Goal: Task Accomplishment & Management: Manage account settings

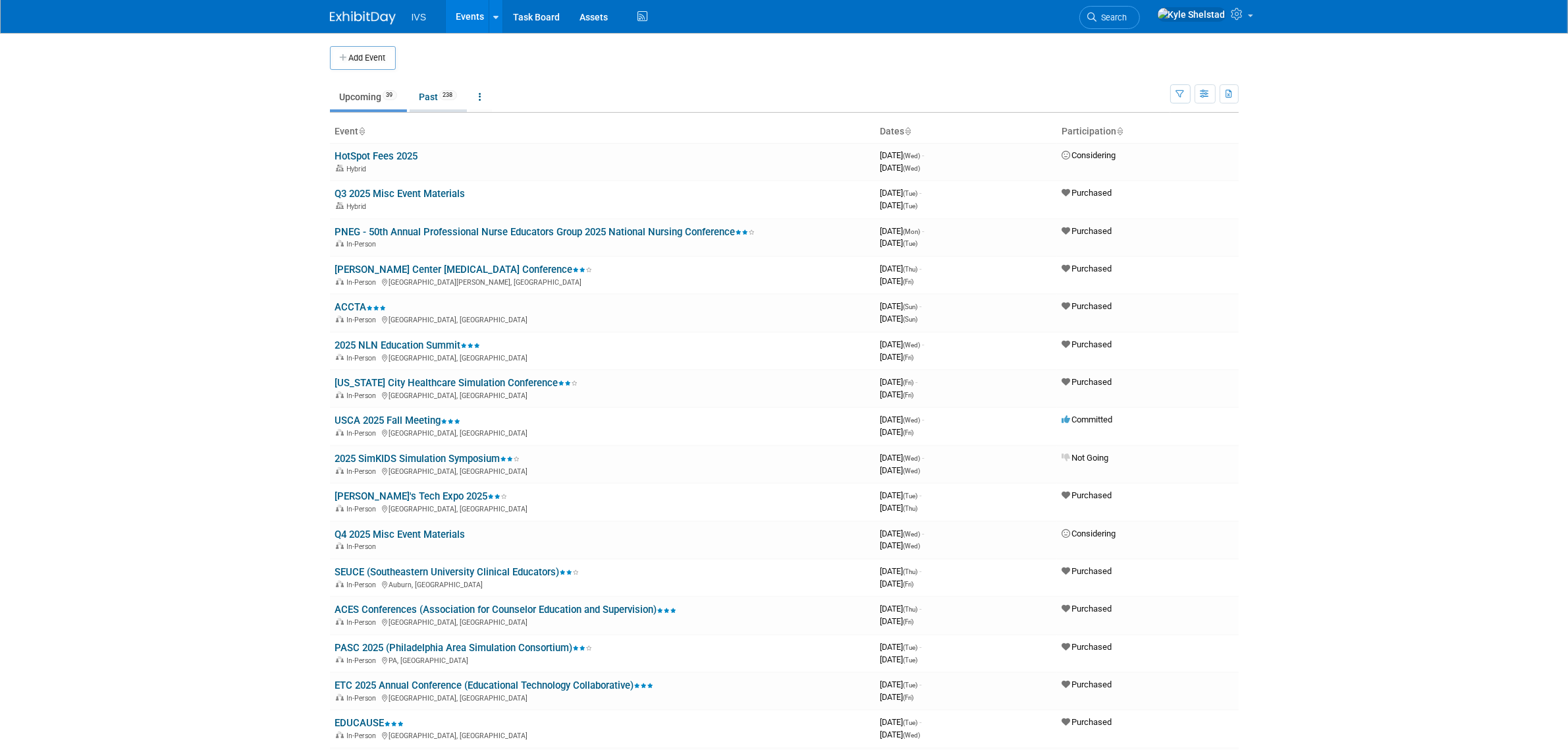
click at [428, 104] on link "Past 238" at bounding box center [438, 97] width 57 height 25
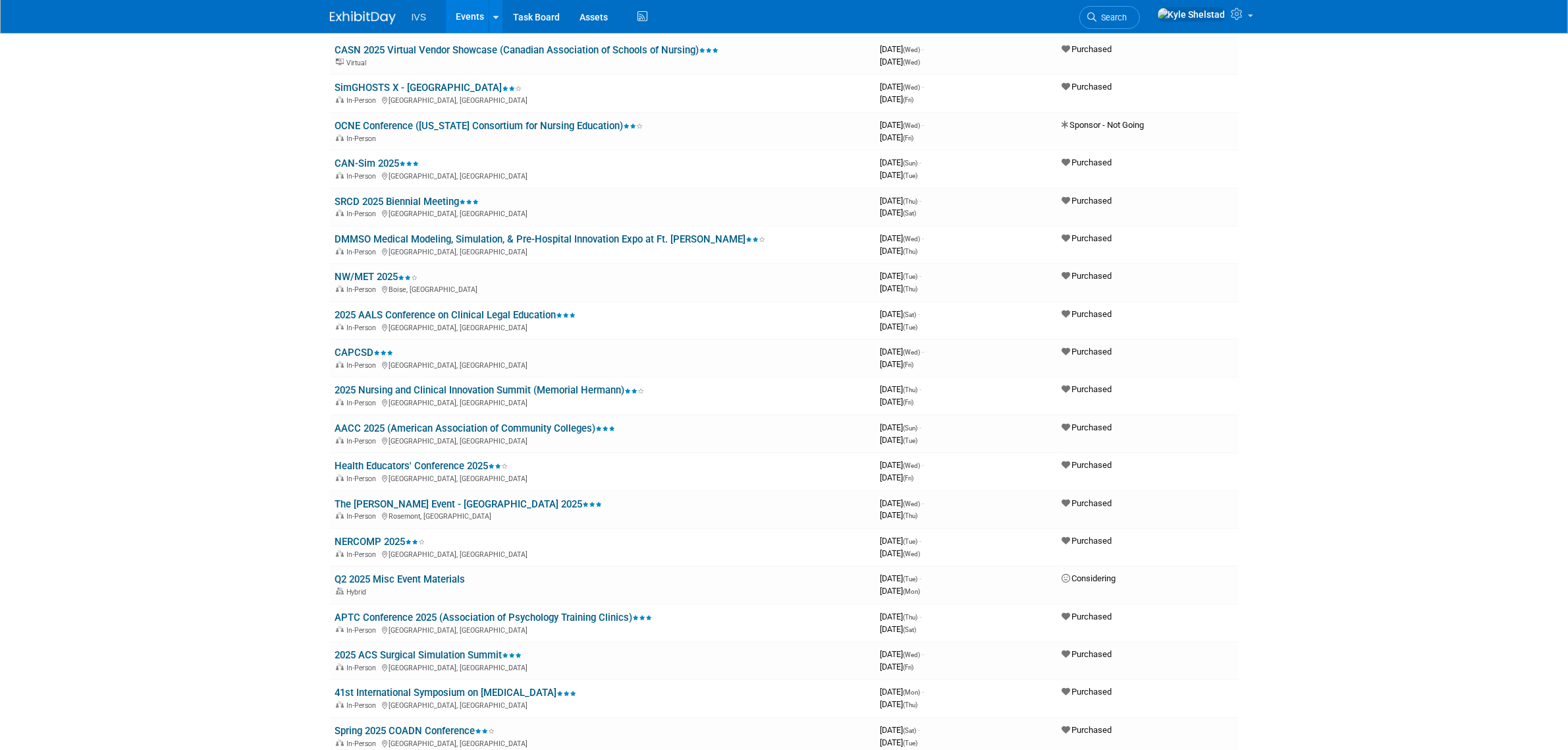
scroll to position [528, 0]
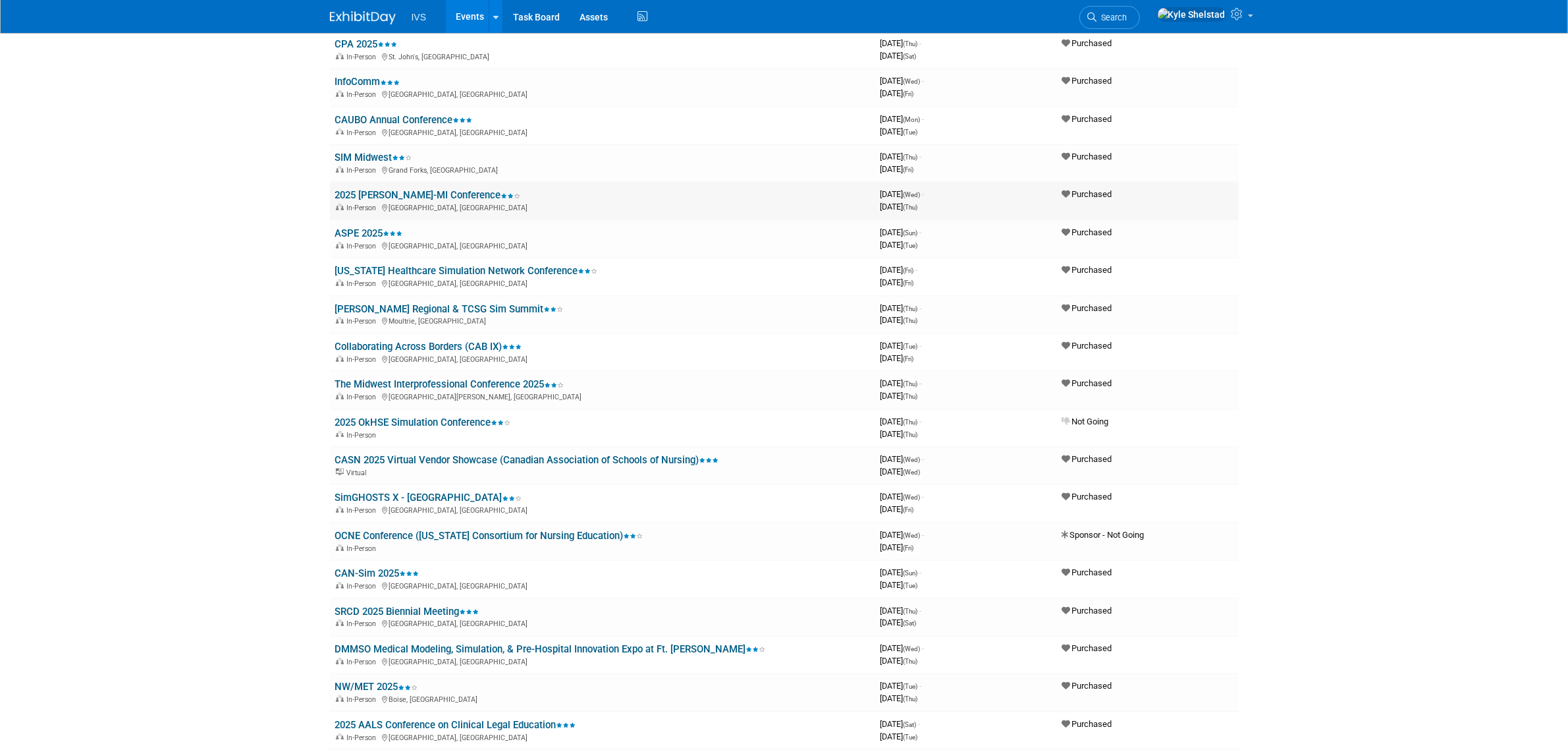
click at [414, 189] on link "2025 [PERSON_NAME]-MI Conference" at bounding box center [428, 195] width 186 height 12
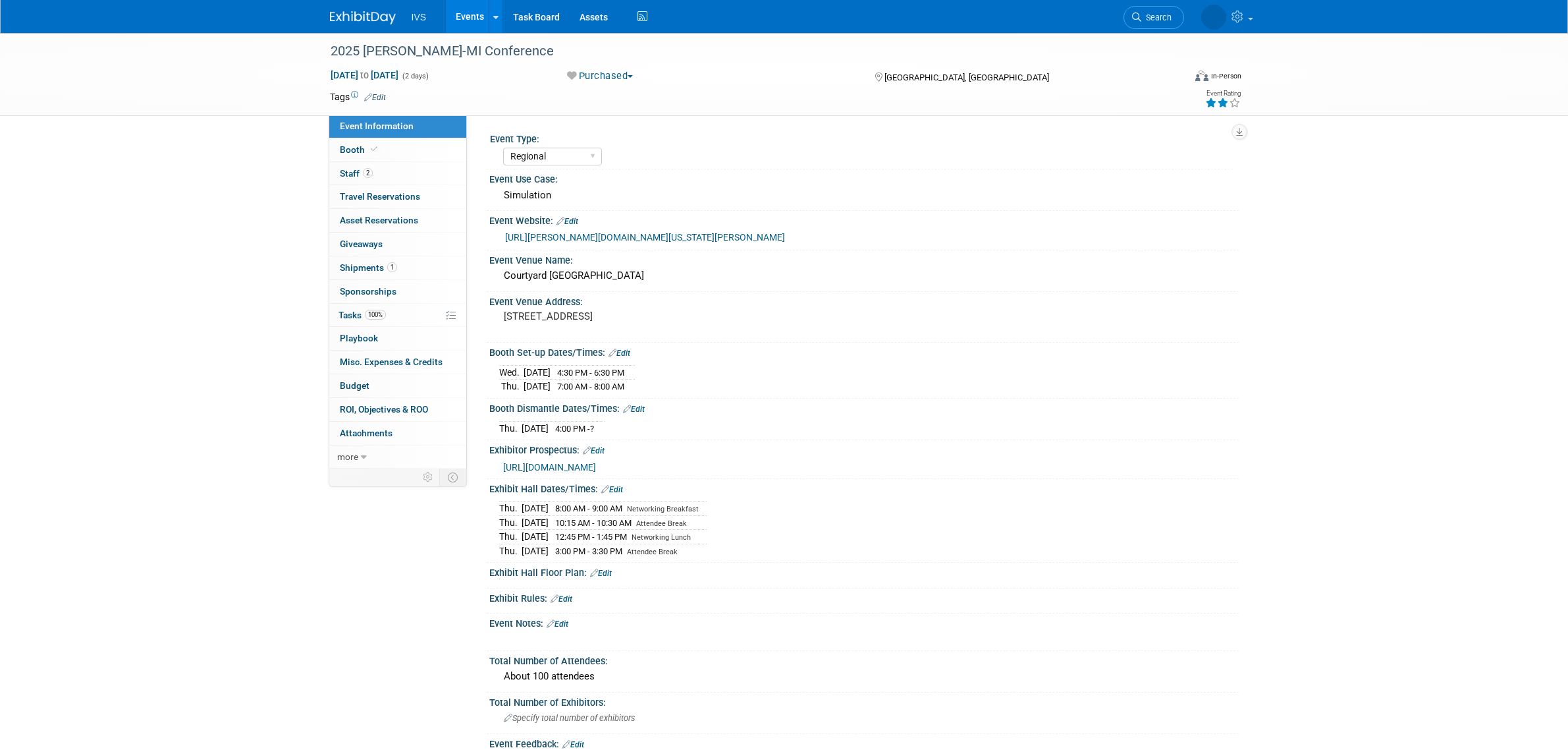
select select "Regional"
click at [684, 239] on link "https://ana-michigan.org/2025-ANA-MI-Conference" at bounding box center [645, 238] width 280 height 11
click at [479, 11] on link "Events" at bounding box center [470, 17] width 48 height 33
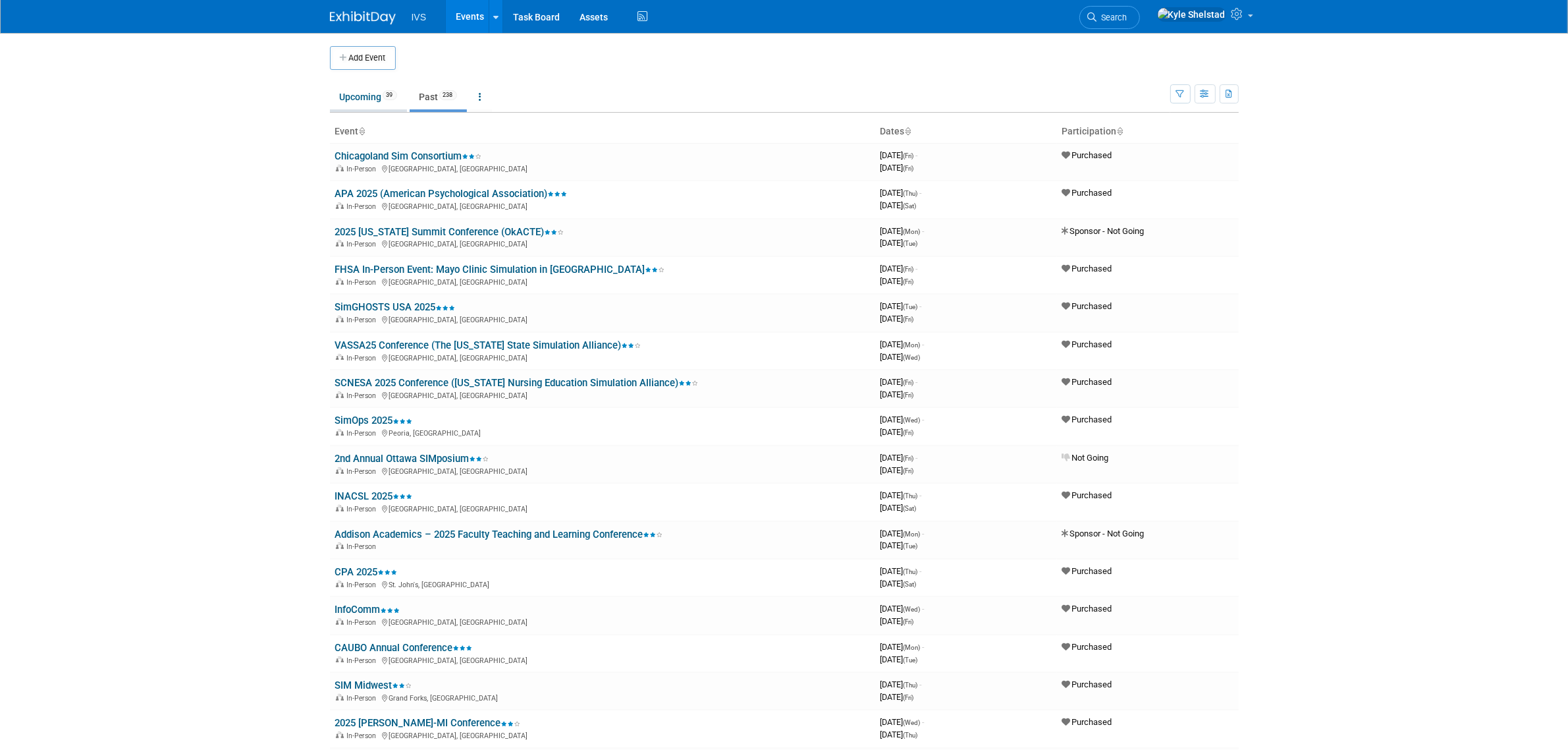
click at [350, 106] on link "Upcoming 39" at bounding box center [368, 97] width 77 height 25
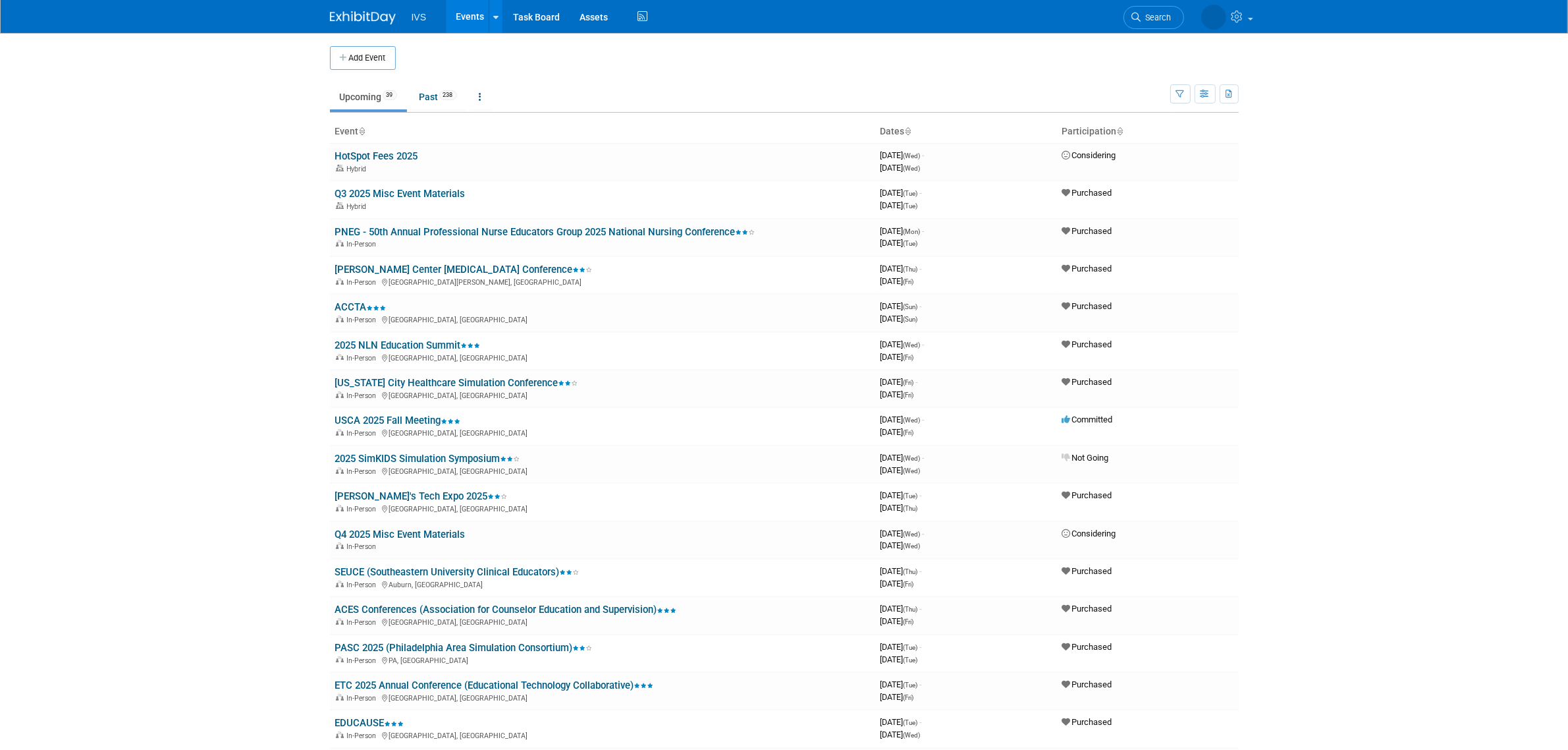
scroll to position [640, 0]
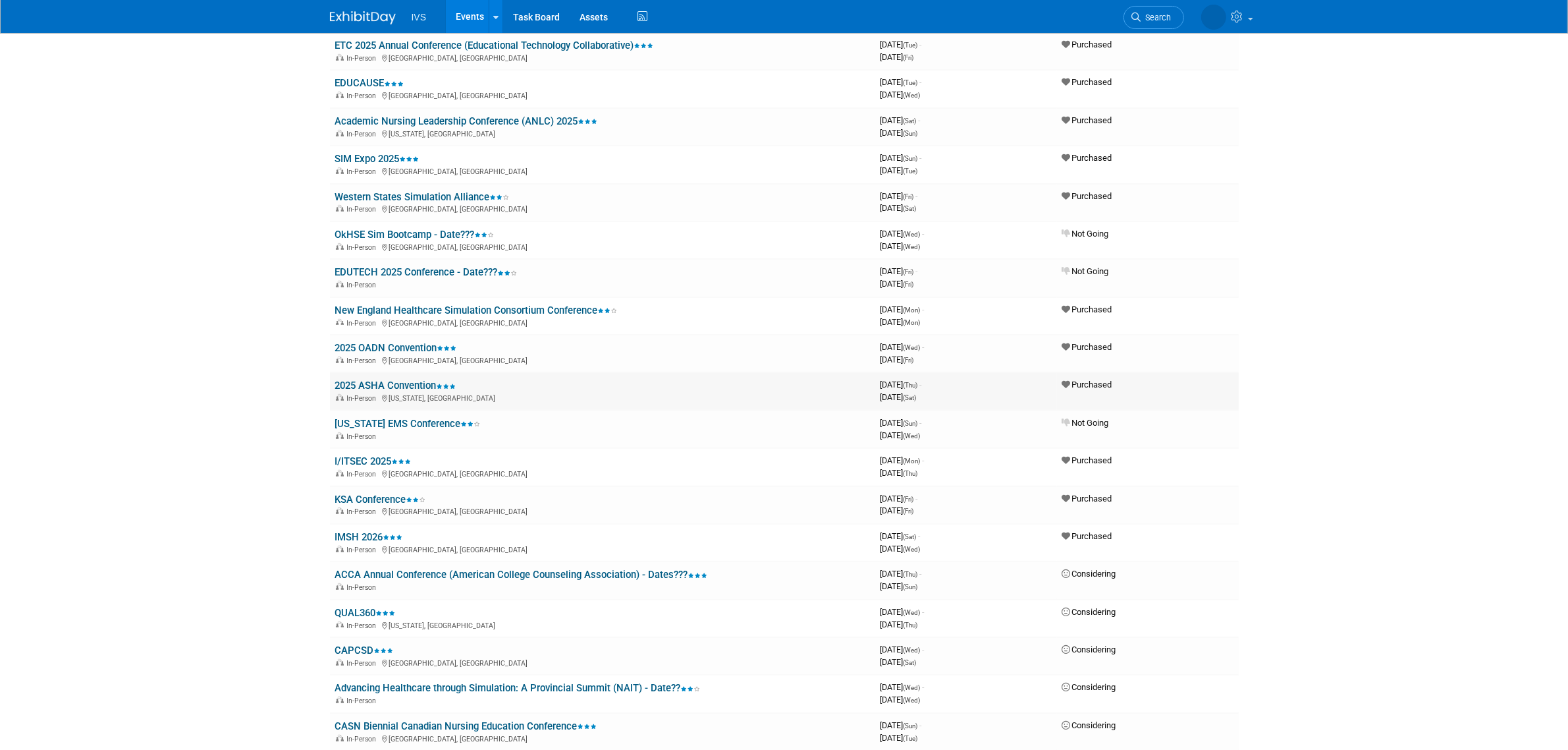
click at [425, 380] on link "2025 ASHA Convention" at bounding box center [395, 386] width 121 height 12
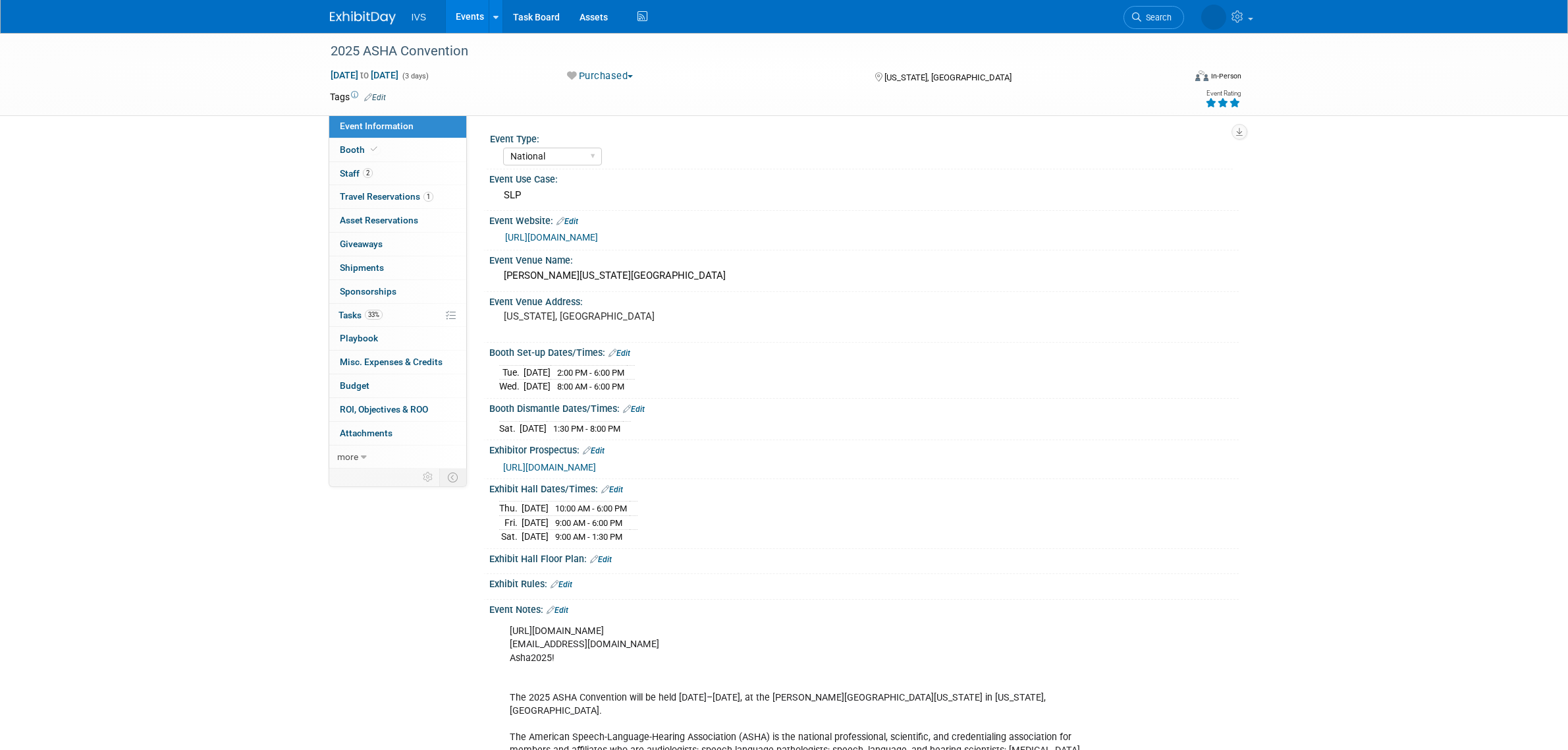
select select "National"
click at [417, 152] on link "Booth" at bounding box center [397, 150] width 137 height 23
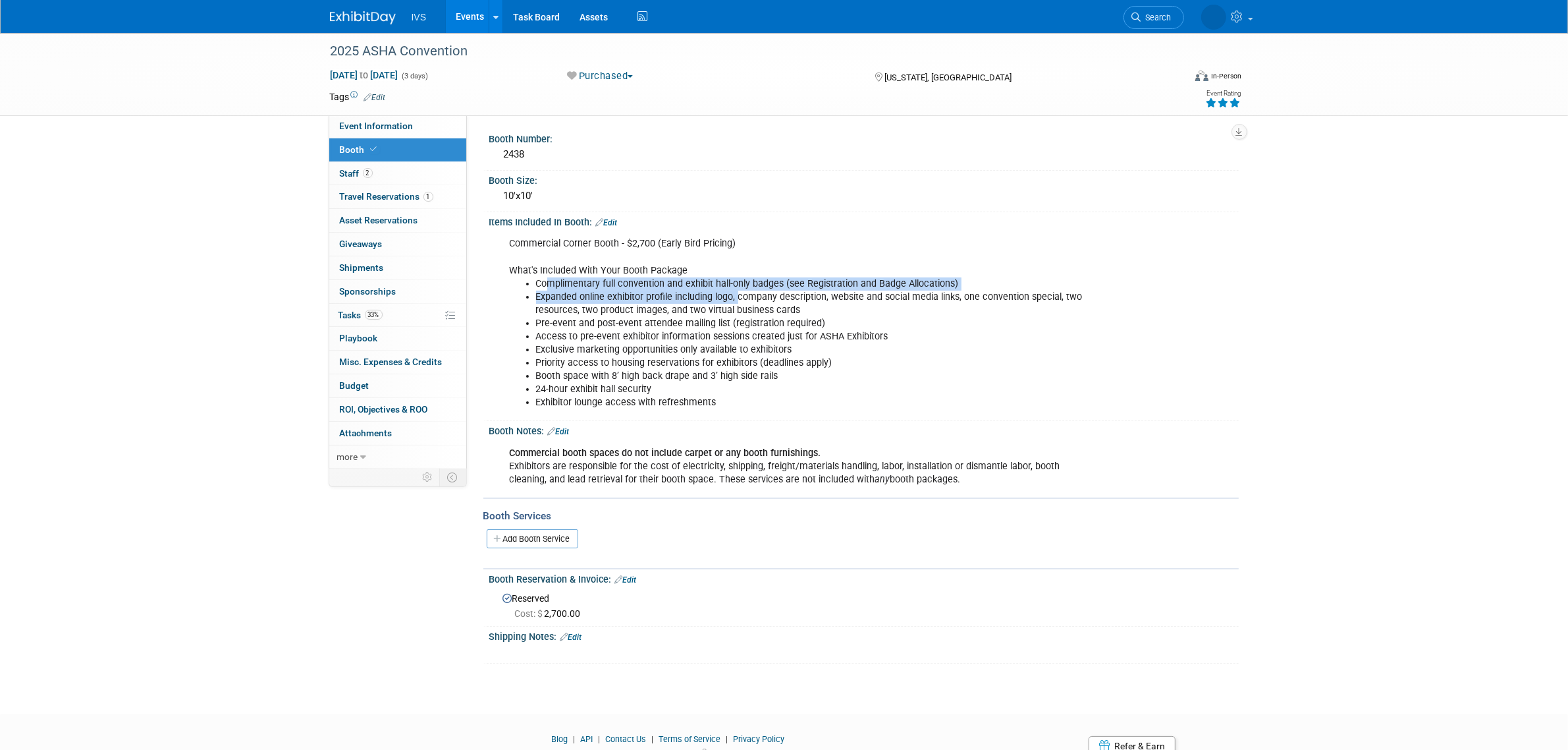
drag, startPoint x: 551, startPoint y: 284, endPoint x: 832, endPoint y: 305, distance: 281.8
click at [832, 305] on ul "Complimentary full convention and exhibit hall-only badges (see Registration an…" at bounding box center [798, 317] width 576 height 79
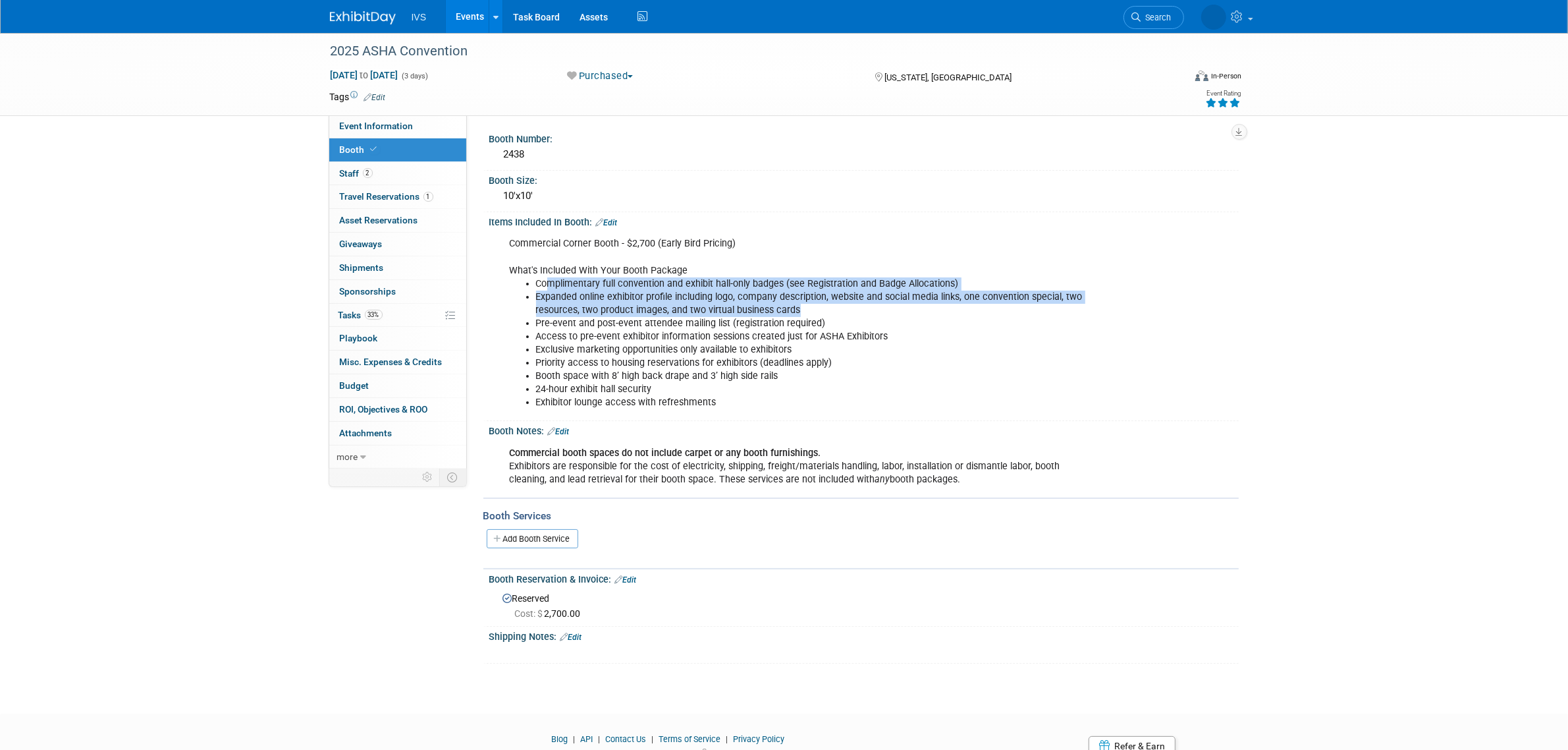
click at [832, 305] on li "Expanded online exhibitor profile including logo, company description, website …" at bounding box center [811, 304] width 550 height 27
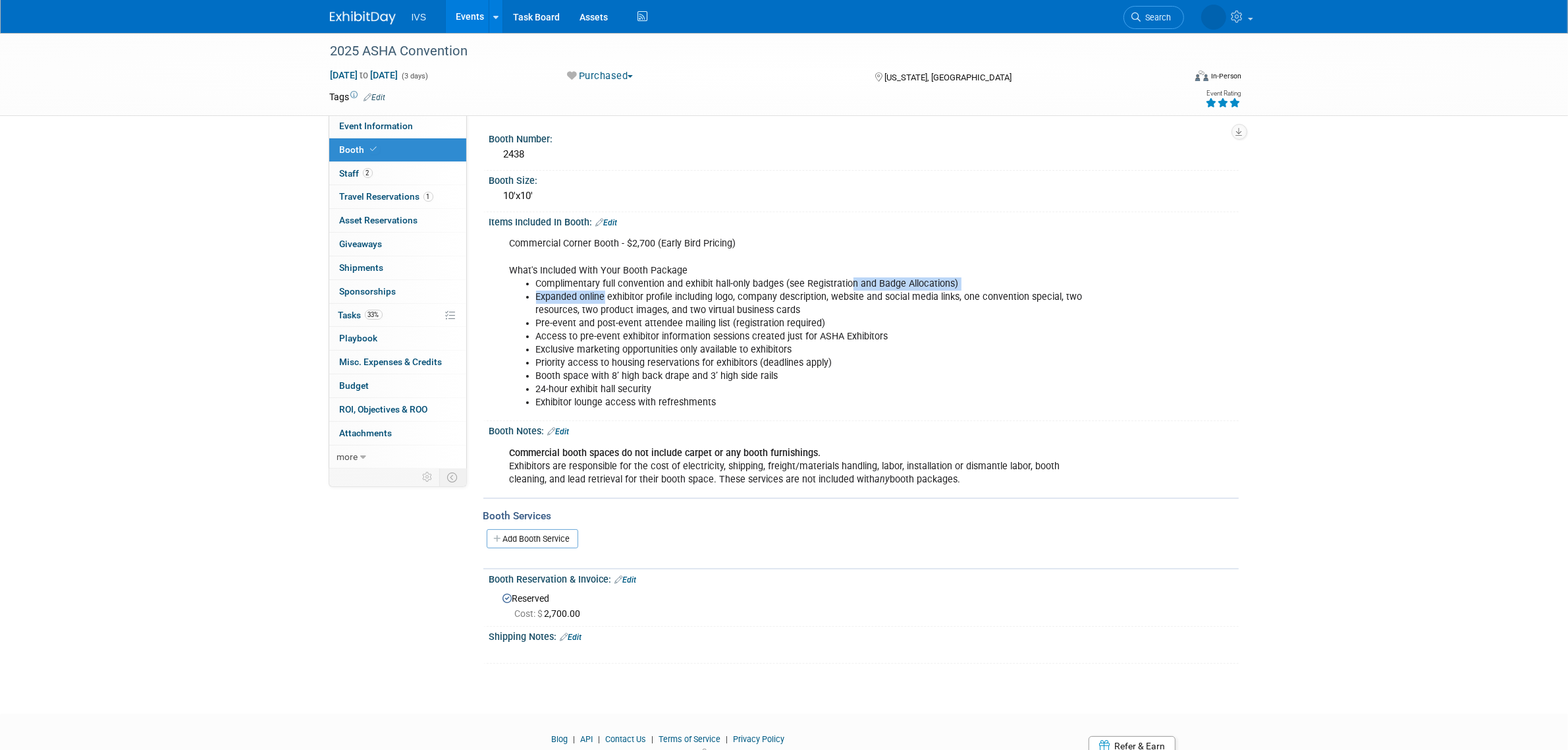
drag, startPoint x: 602, startPoint y: 289, endPoint x: 850, endPoint y: 281, distance: 248.1
click at [850, 281] on ul "Complimentary full convention and exhibit hall-only badges (see Registration an…" at bounding box center [798, 317] width 576 height 79
click at [850, 281] on li "Complimentary full convention and exhibit hall-only badges (see Registration an…" at bounding box center [811, 284] width 550 height 13
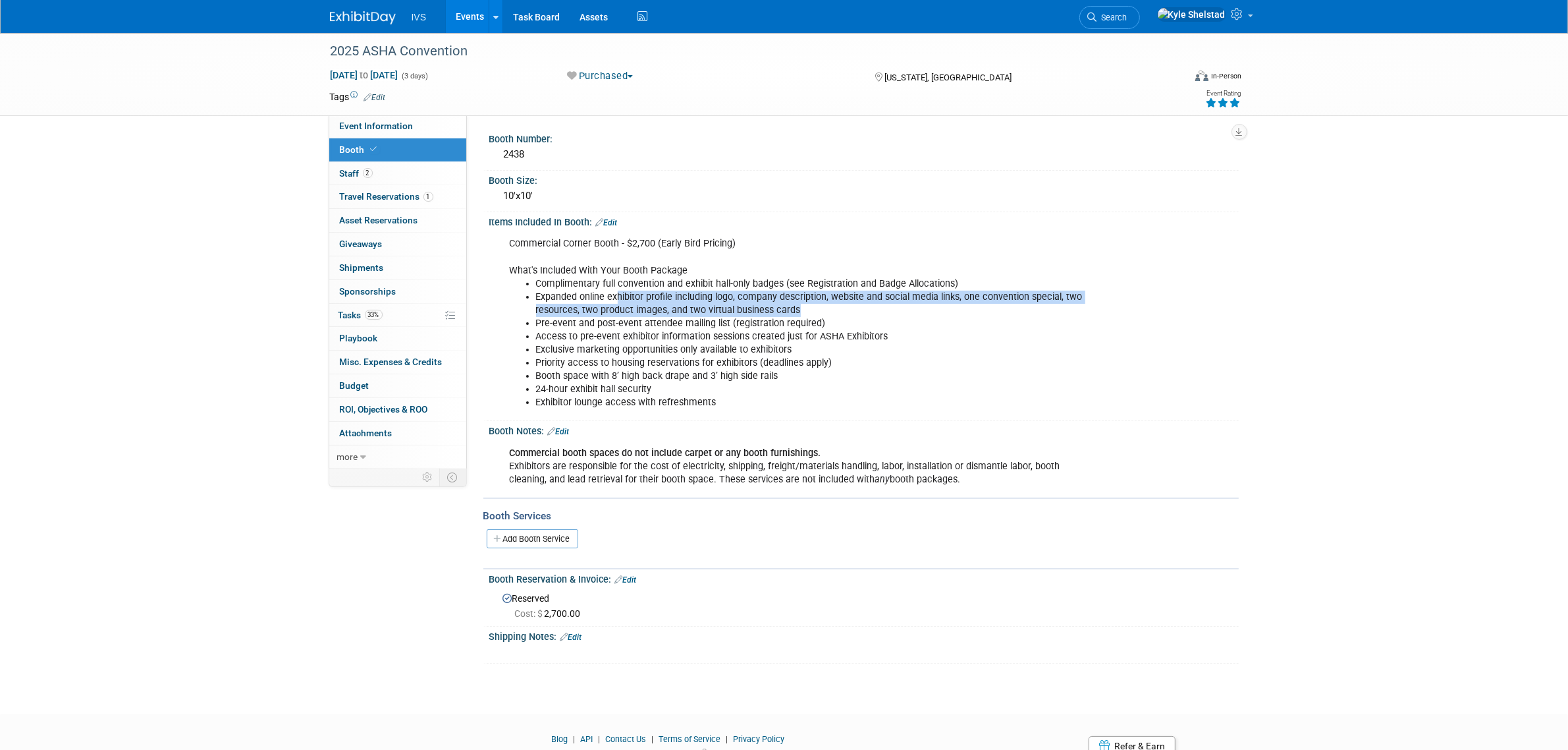
drag, startPoint x: 616, startPoint y: 291, endPoint x: 907, endPoint y: 302, distance: 291.2
click at [907, 302] on li "Expanded online exhibitor profile including logo, company description, website …" at bounding box center [811, 304] width 550 height 27
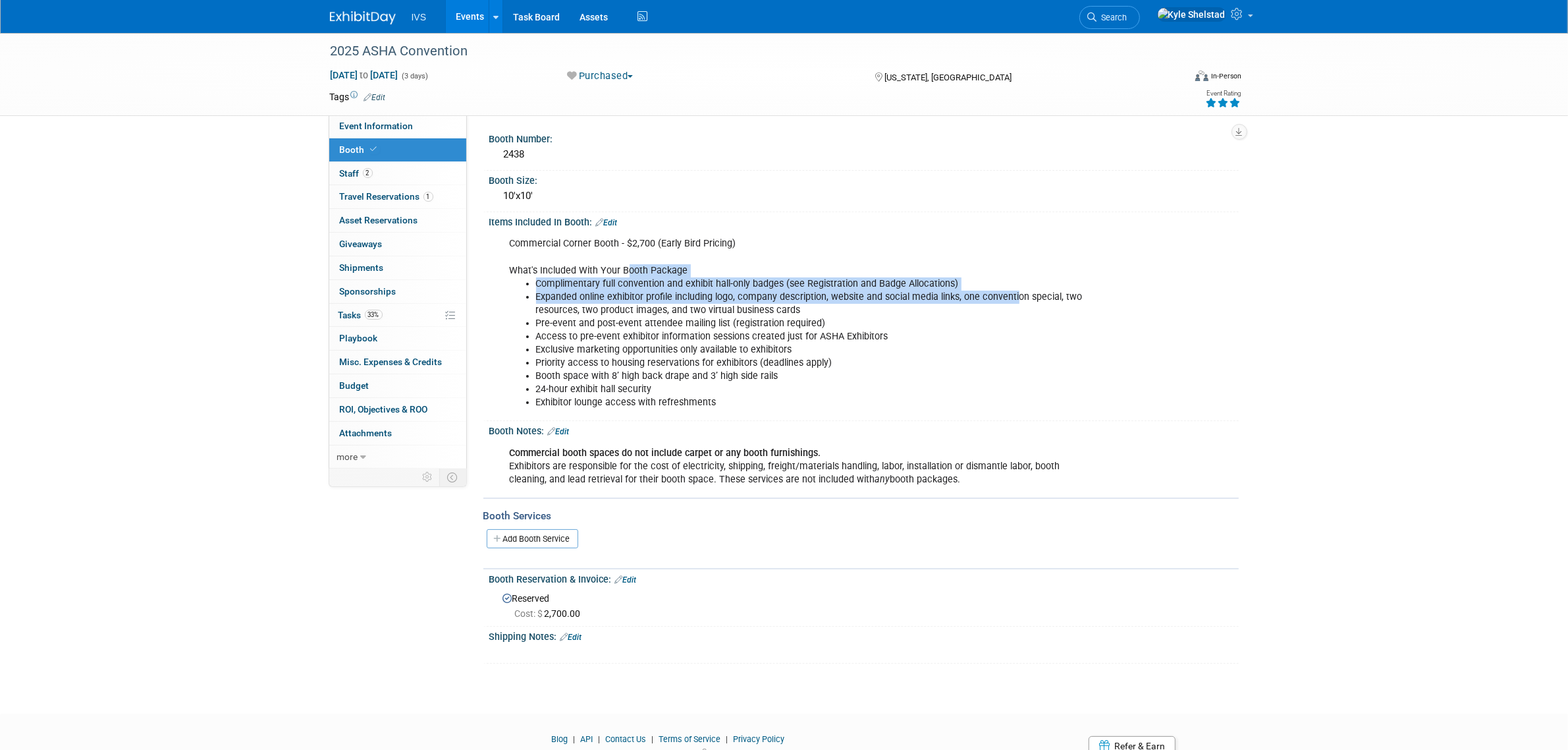
drag, startPoint x: 903, startPoint y: 283, endPoint x: 1025, endPoint y: 295, distance: 122.6
click at [1022, 295] on div "Commercial Corner Booth - $2,700 (Early Bird Pricing) What's Included With Your…" at bounding box center [797, 323] width 594 height 185
click at [1025, 295] on li "Expanded online exhibitor profile including logo, company description, website …" at bounding box center [811, 304] width 550 height 27
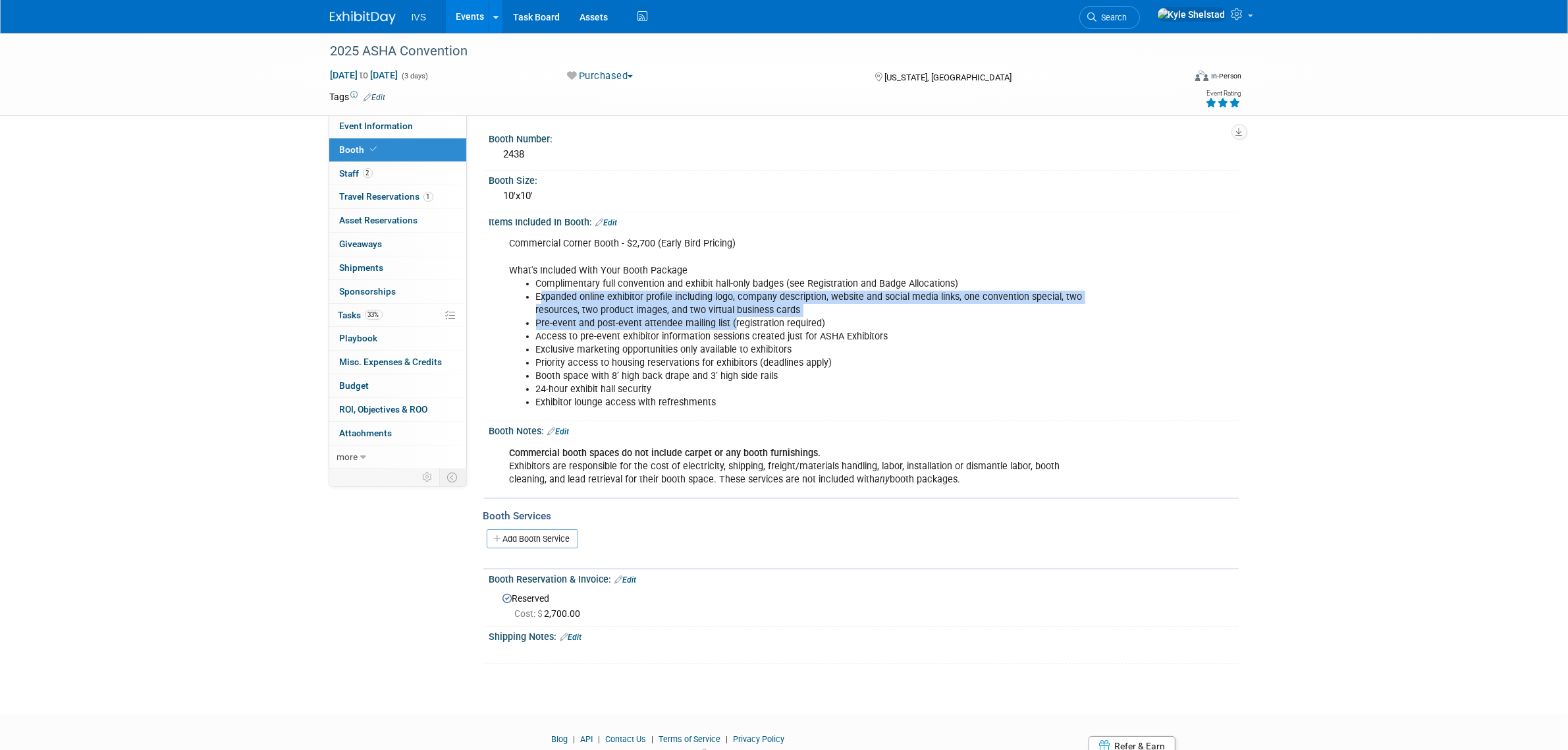
drag, startPoint x: 539, startPoint y: 298, endPoint x: 732, endPoint y: 314, distance: 193.7
click at [732, 314] on ul "Complimentary full convention and exhibit hall-only badges (see Registration an…" at bounding box center [798, 317] width 576 height 79
click at [732, 317] on li "Pre-event and post-event attendee mailing list (registration required)" at bounding box center [811, 324] width 550 height 13
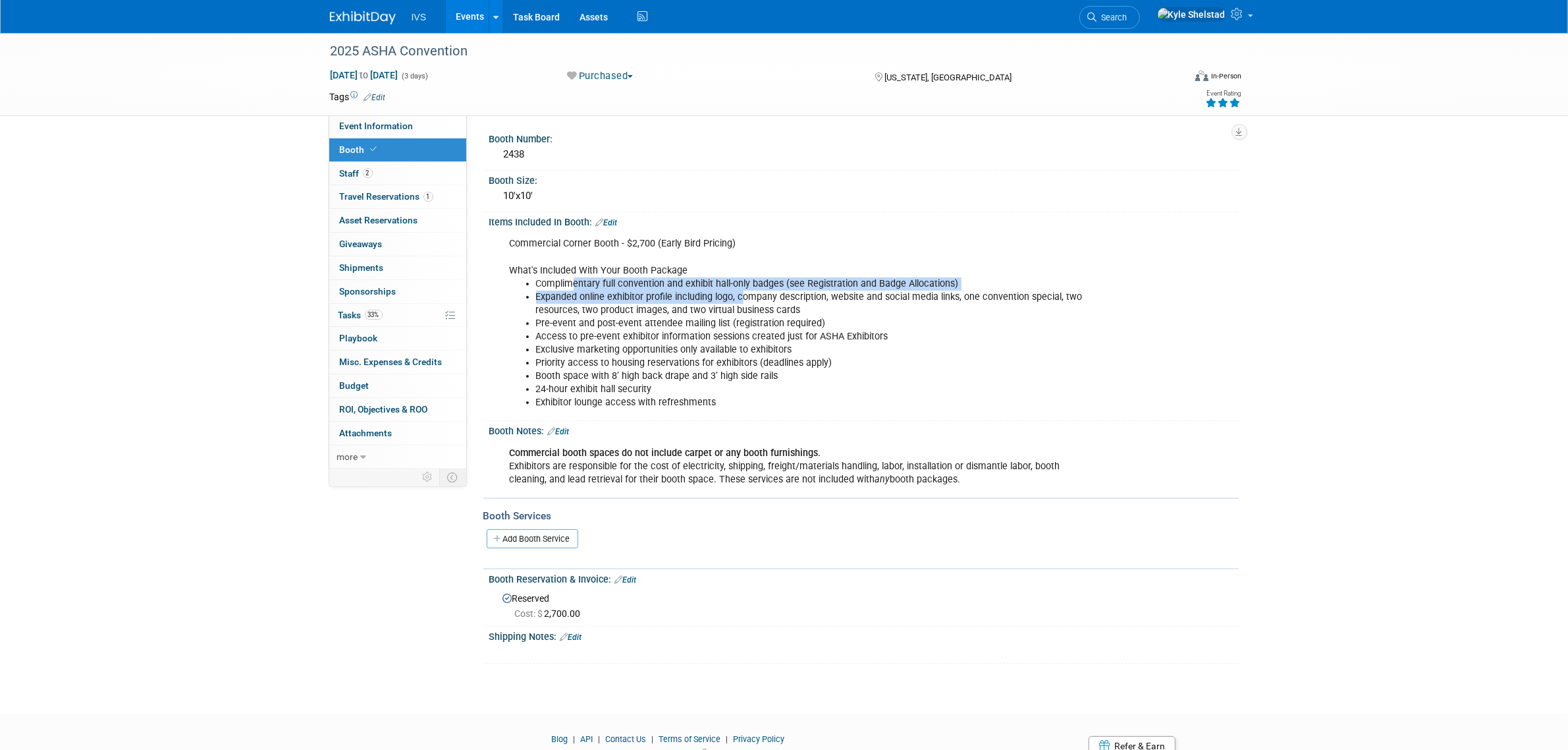
drag, startPoint x: 573, startPoint y: 277, endPoint x: 759, endPoint y: 301, distance: 187.5
click at [746, 301] on ul "Complimentary full convention and exhibit hall-only badges (see Registration an…" at bounding box center [798, 317] width 576 height 79
click at [759, 301] on li "Expanded online exhibitor profile including logo, company description, website …" at bounding box center [811, 304] width 550 height 27
click at [692, 350] on li "Exclusive marketing opportunities only available to exhibitors" at bounding box center [811, 350] width 550 height 13
click at [389, 121] on span "Event Information" at bounding box center [376, 126] width 74 height 11
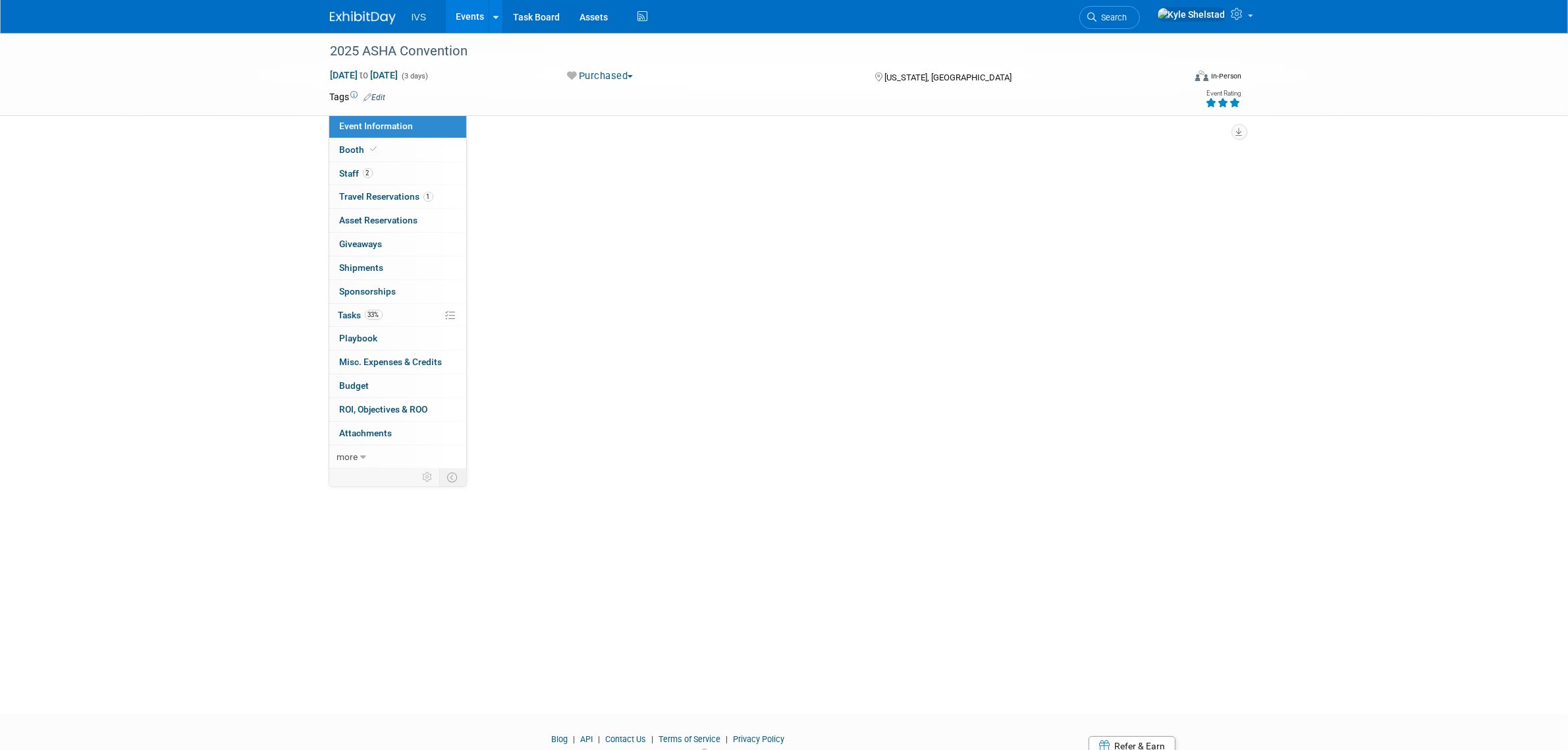
select select "National"
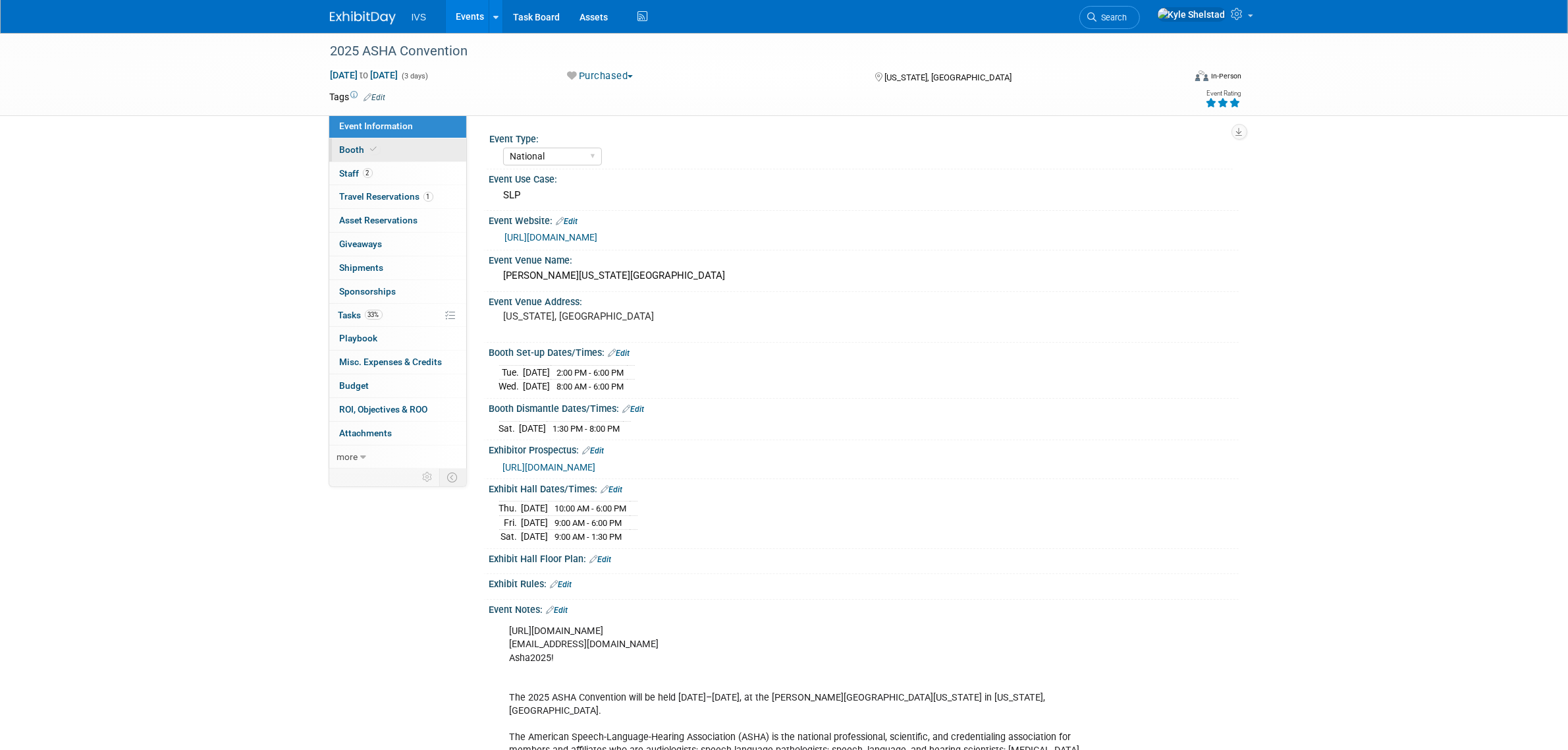
click at [412, 145] on link "Booth" at bounding box center [397, 150] width 137 height 23
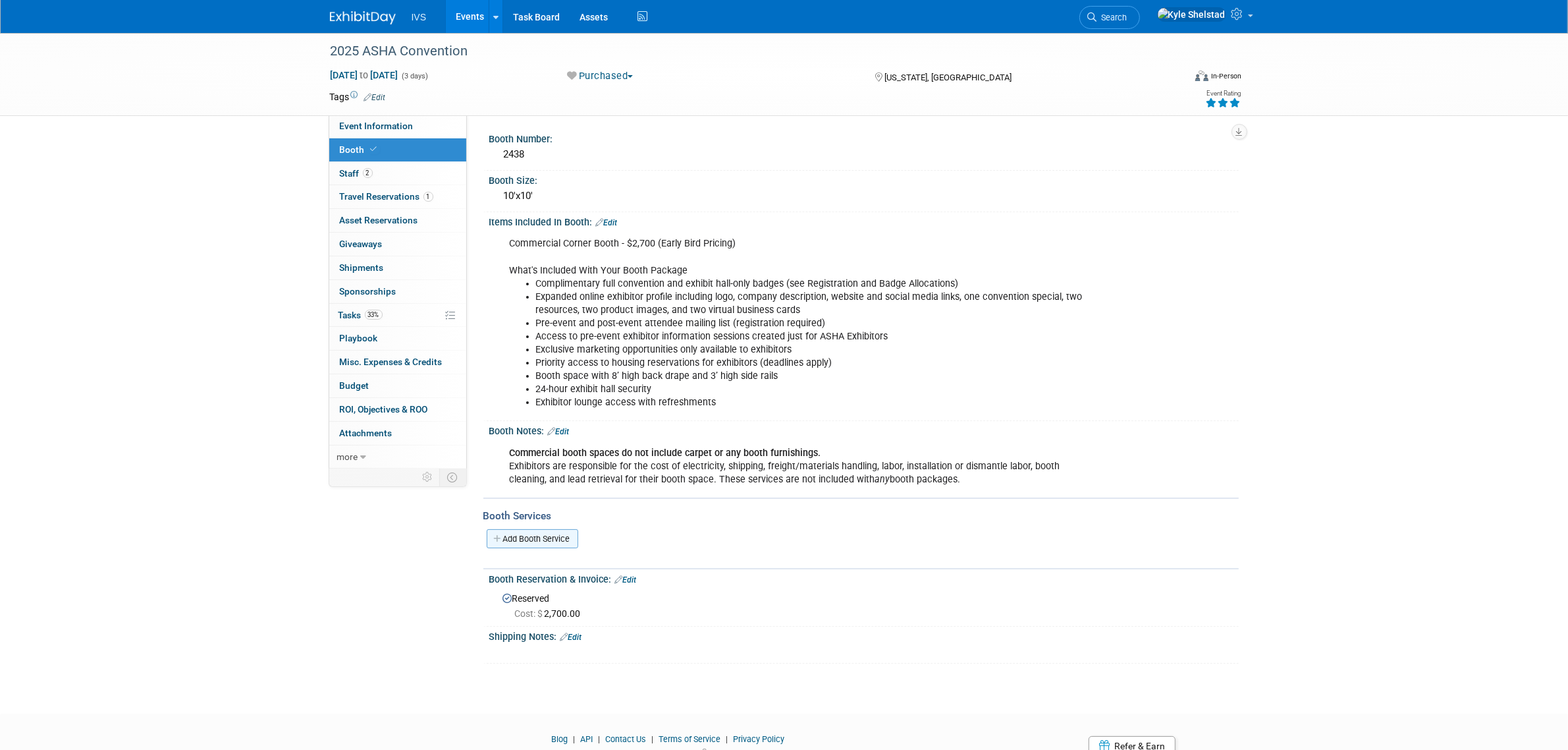
click at [528, 540] on link "Add Booth Service" at bounding box center [533, 538] width 92 height 19
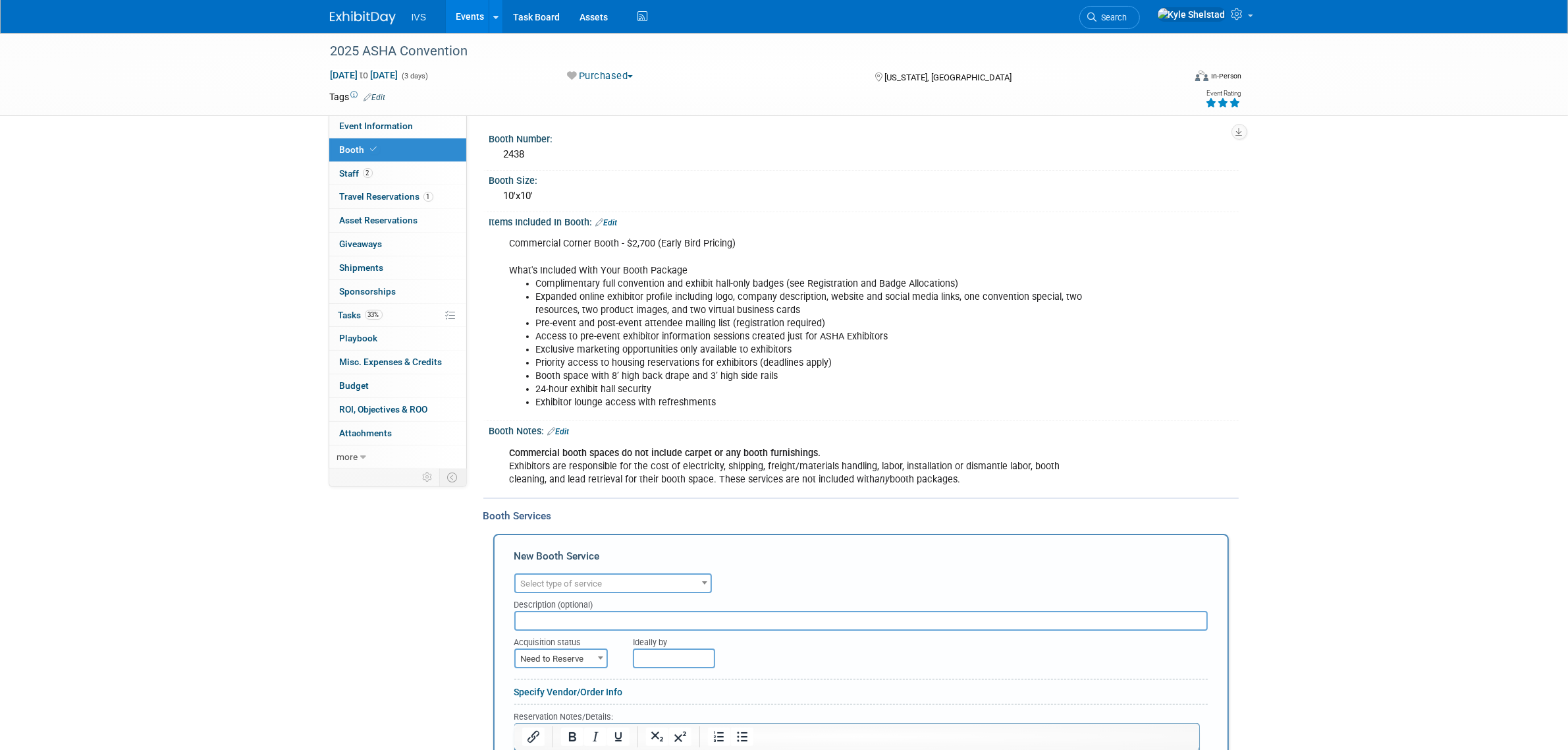
click at [601, 575] on span "Select type of service" at bounding box center [613, 584] width 195 height 19
type input "el"
select select "8"
click at [602, 649] on span at bounding box center [601, 658] width 13 height 17
select select "2"
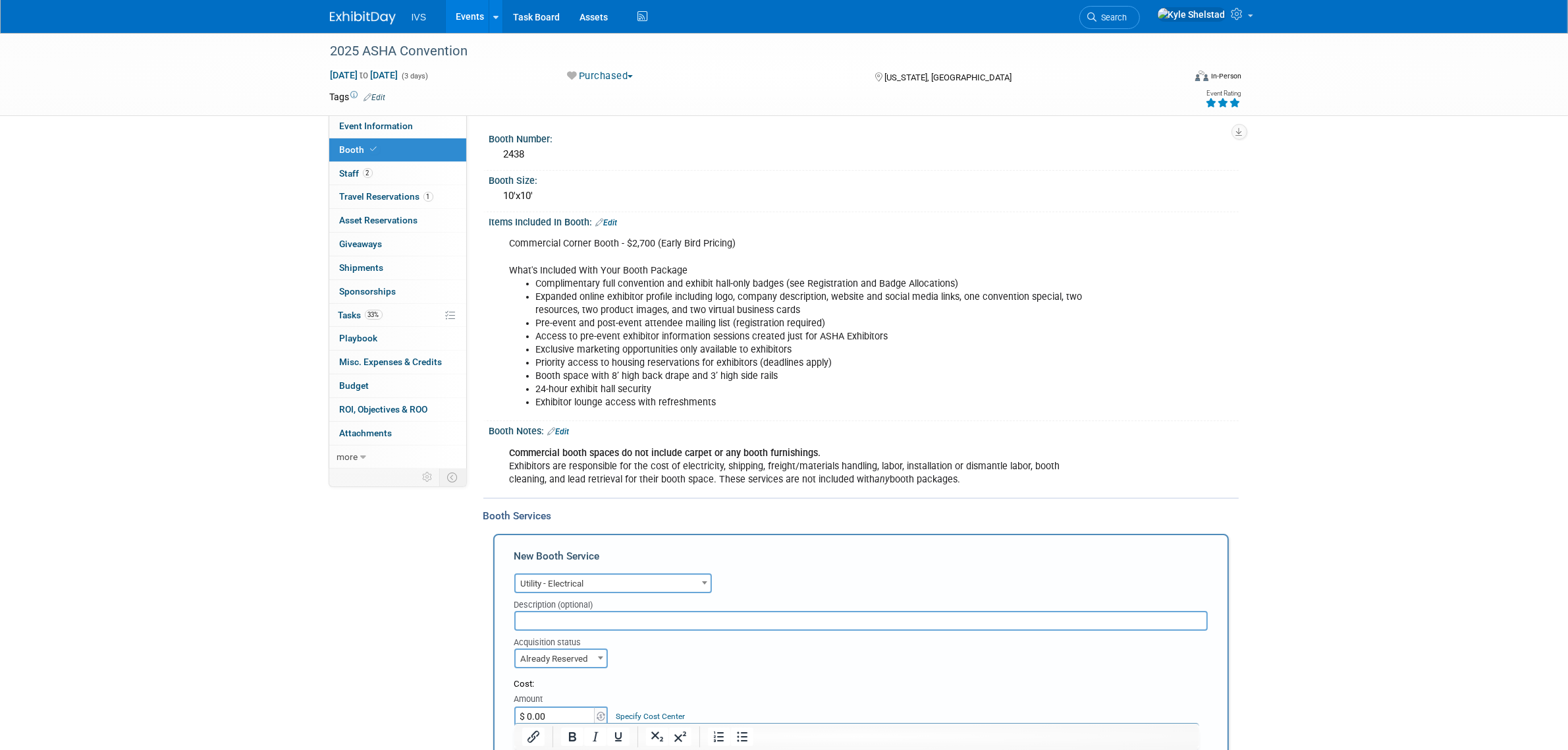
click at [560, 707] on input "$ 0.00" at bounding box center [556, 716] width 82 height 20
type input "$ 129.13"
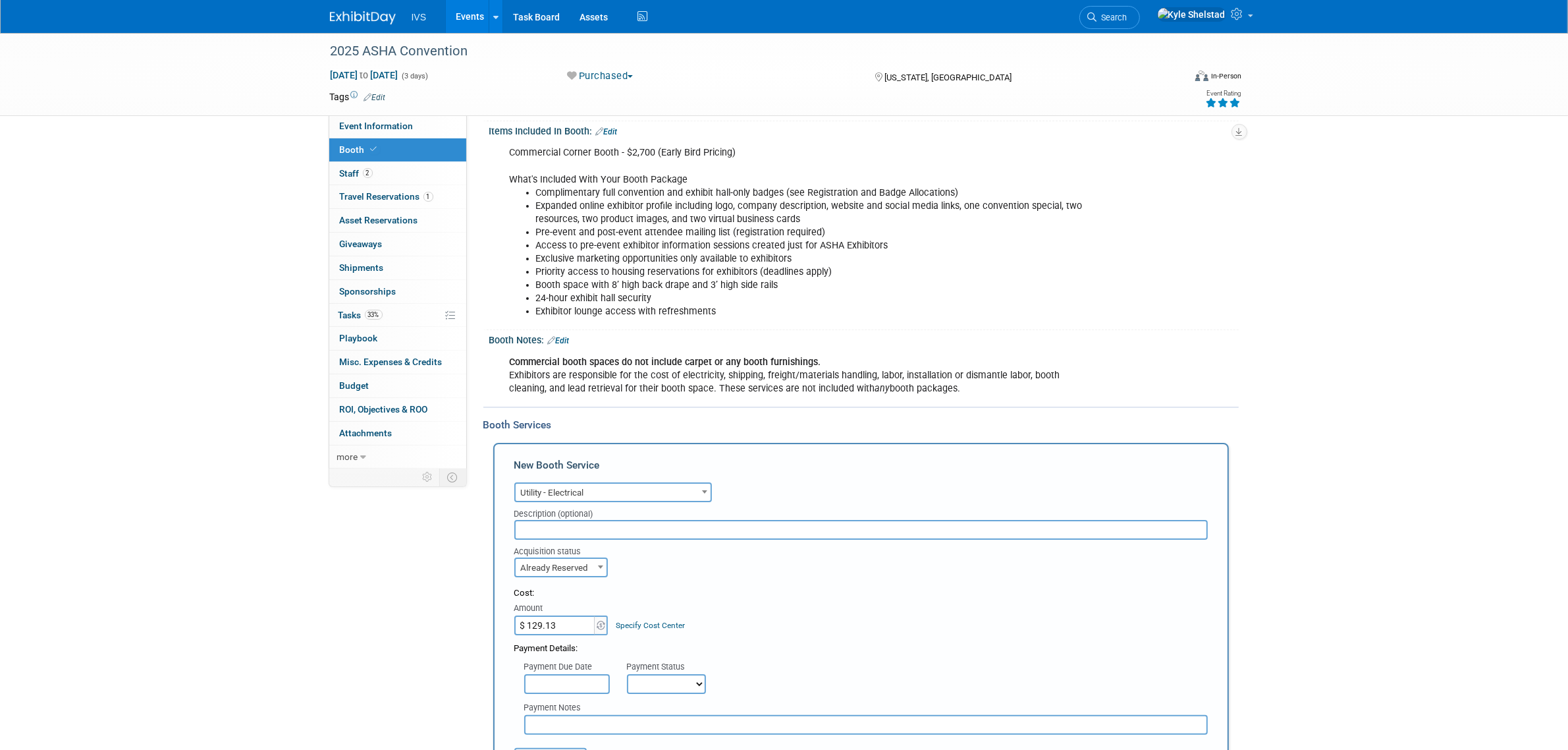
scroll to position [329, 0]
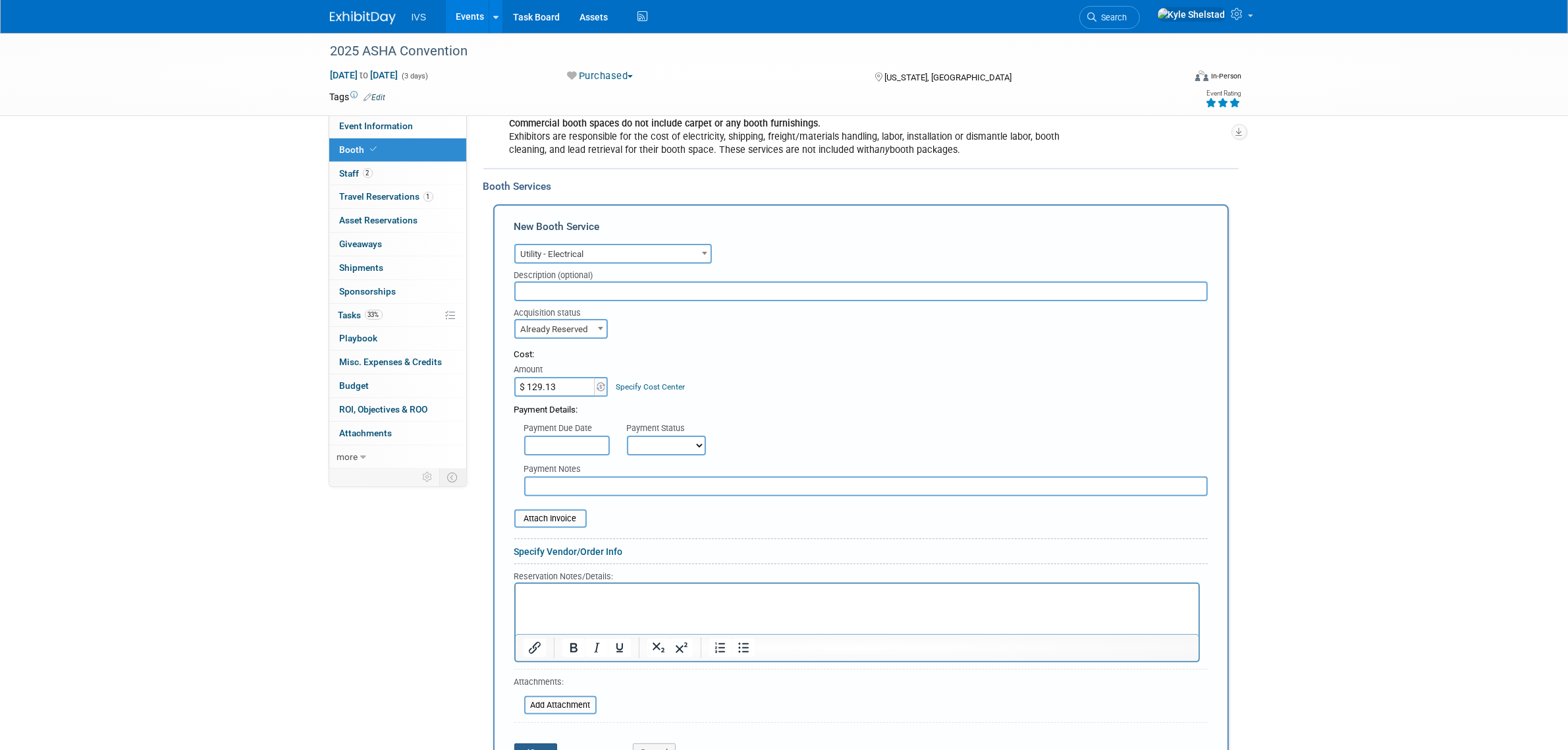
click at [521, 748] on icon "submit" at bounding box center [526, 752] width 9 height 9
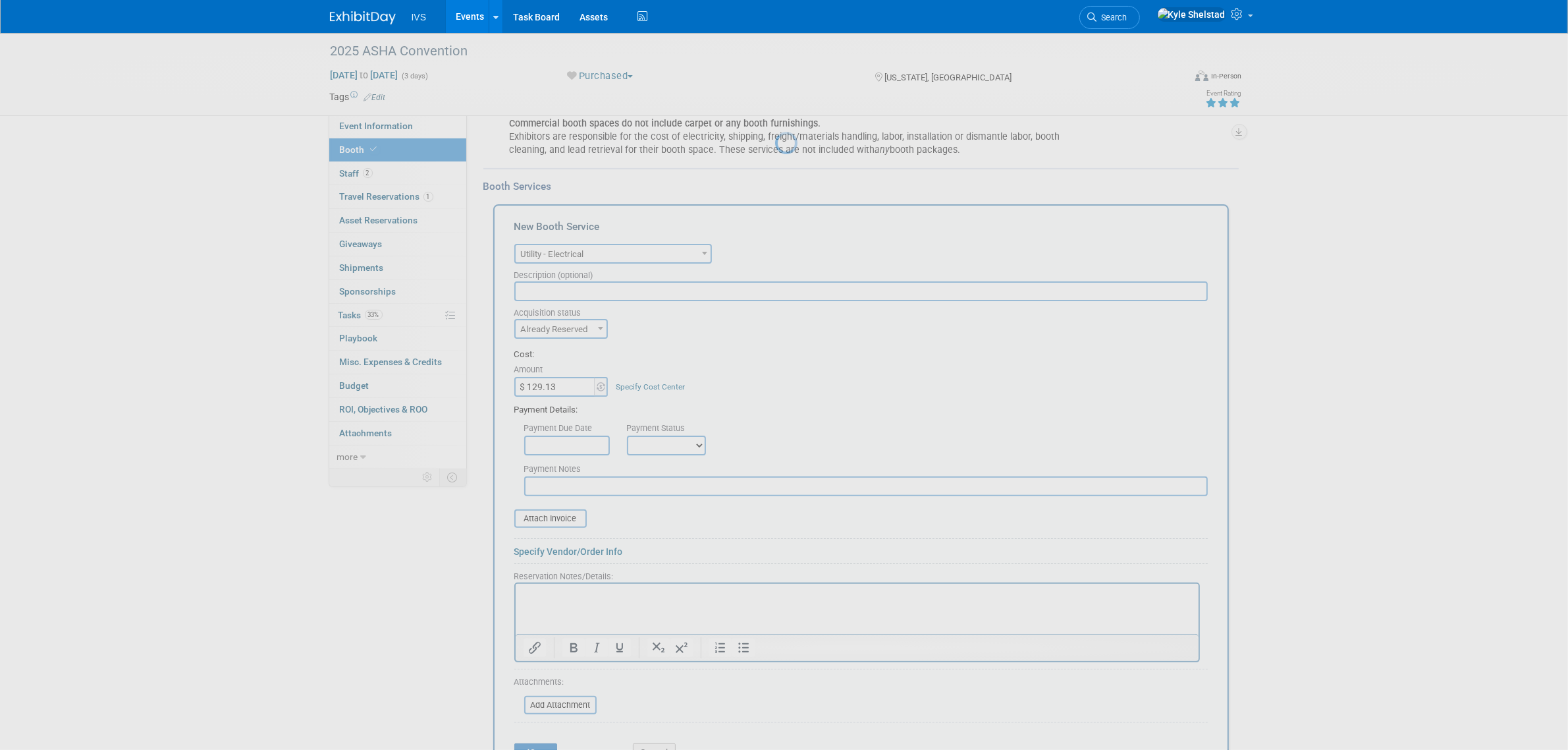
scroll to position [124, 0]
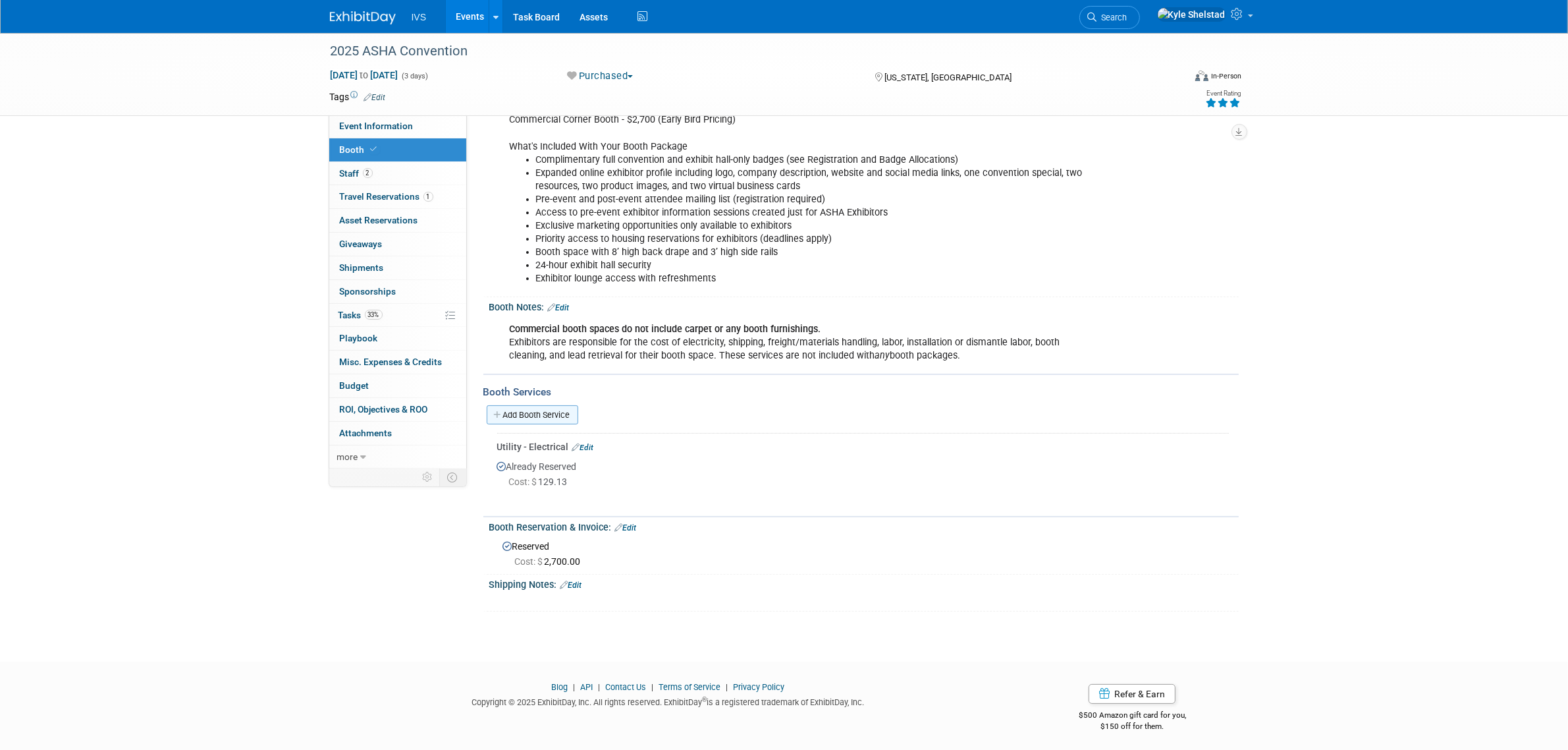
click at [525, 413] on link "Add Booth Service" at bounding box center [533, 415] width 92 height 19
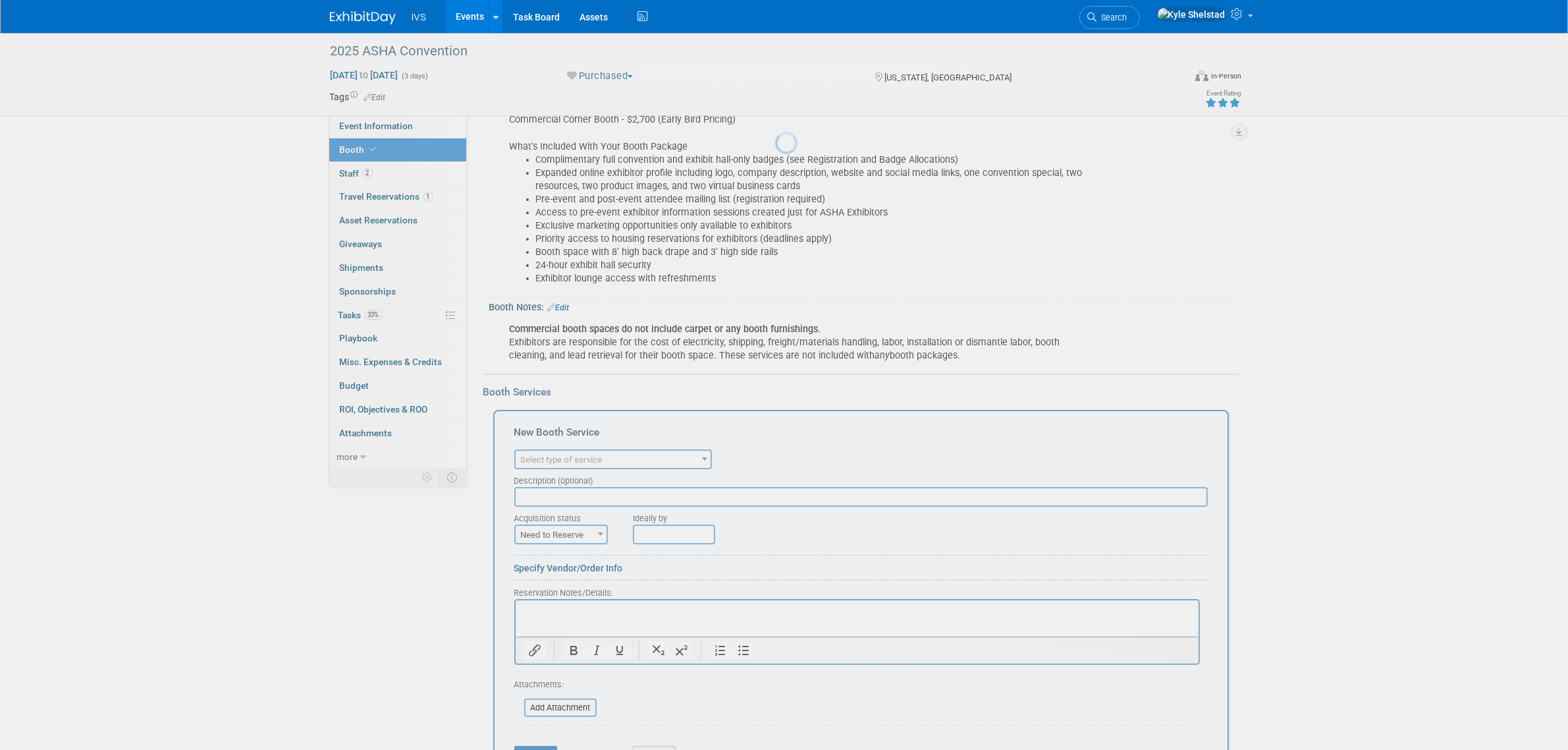
scroll to position [0, 0]
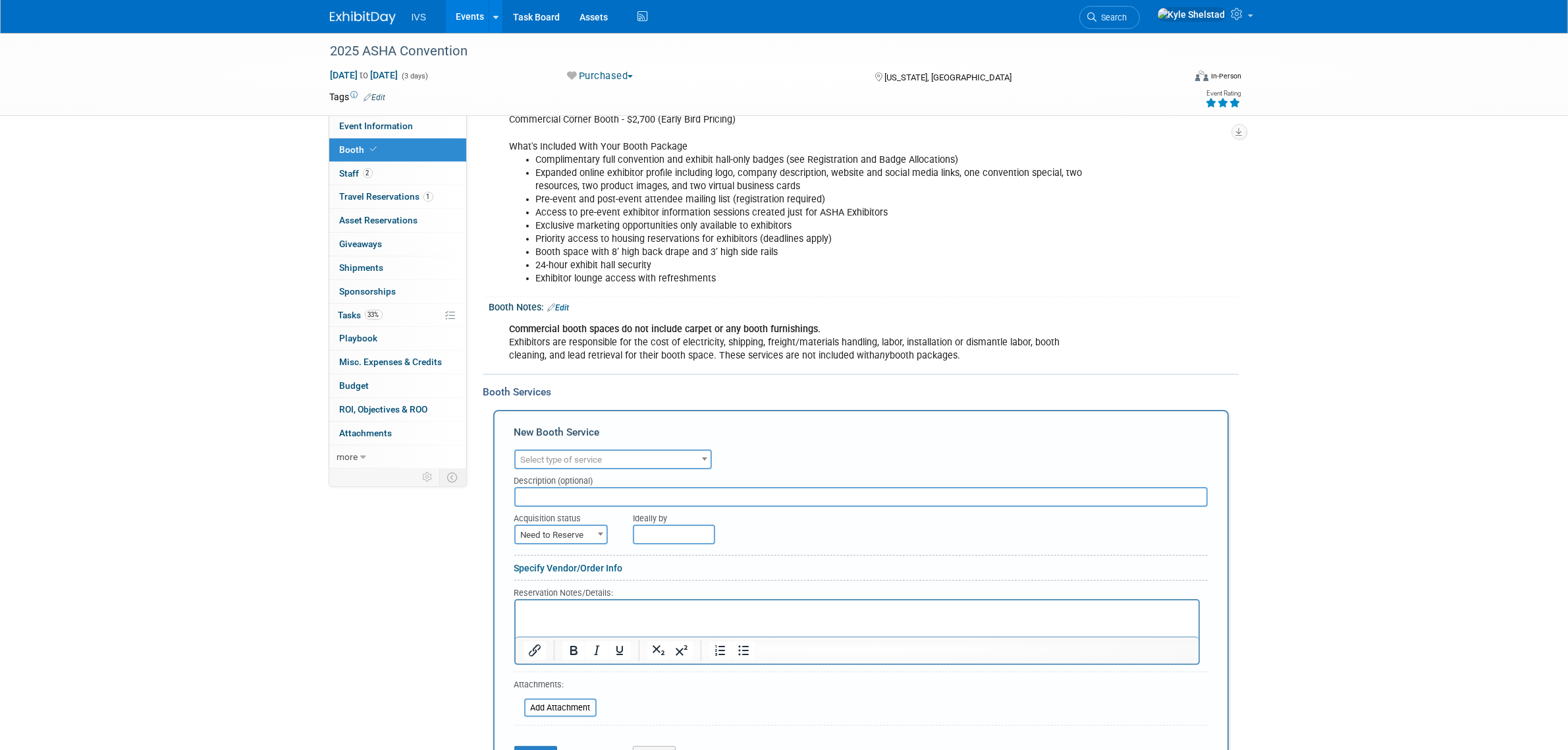
click at [570, 460] on span "Select type of service" at bounding box center [613, 460] width 195 height 19
type input "lead"
select select "7"
click at [567, 535] on span "Need to Reserve" at bounding box center [560, 535] width 91 height 19
select select "2"
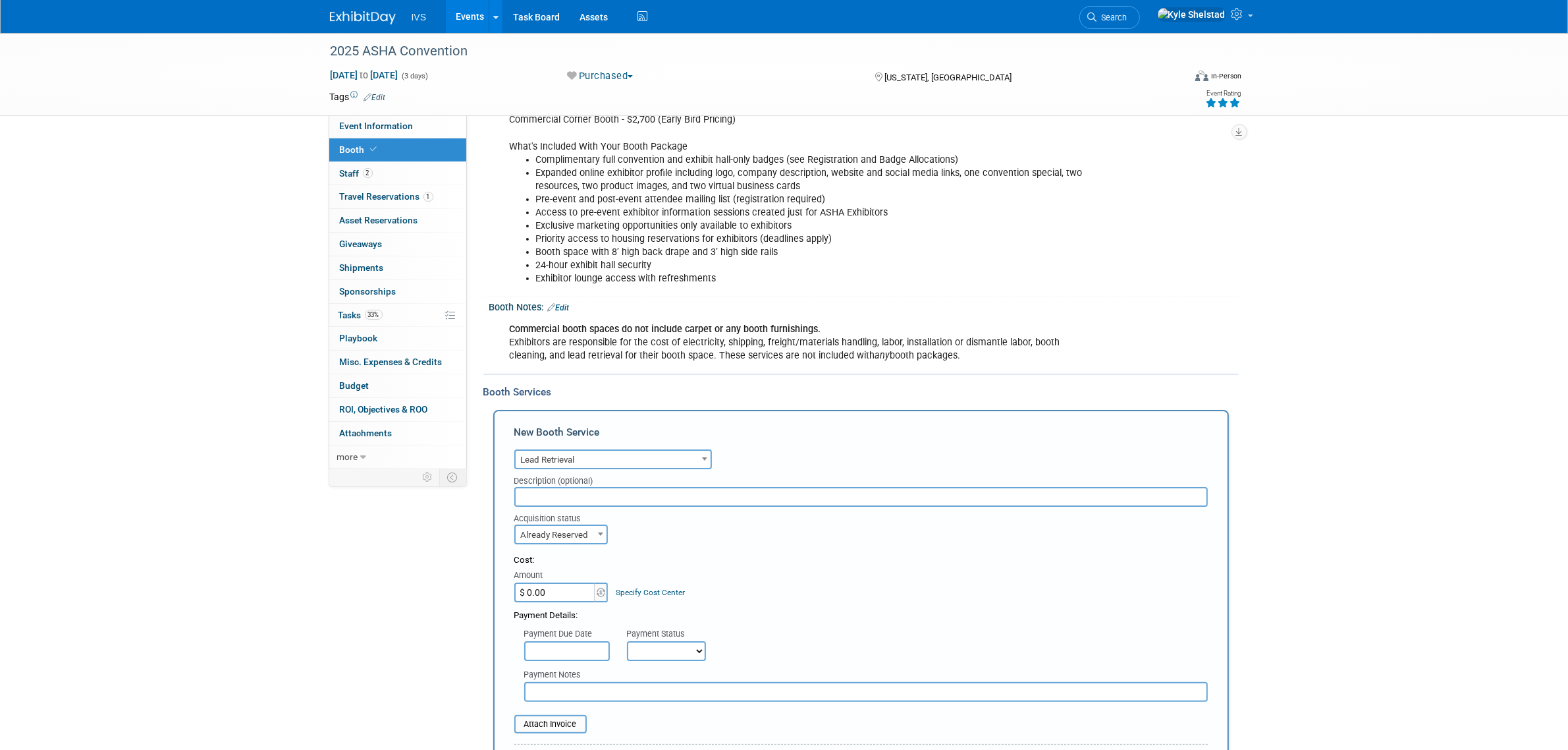
click at [563, 587] on input "$ 0.00" at bounding box center [556, 593] width 82 height 20
type input "$ 581.94"
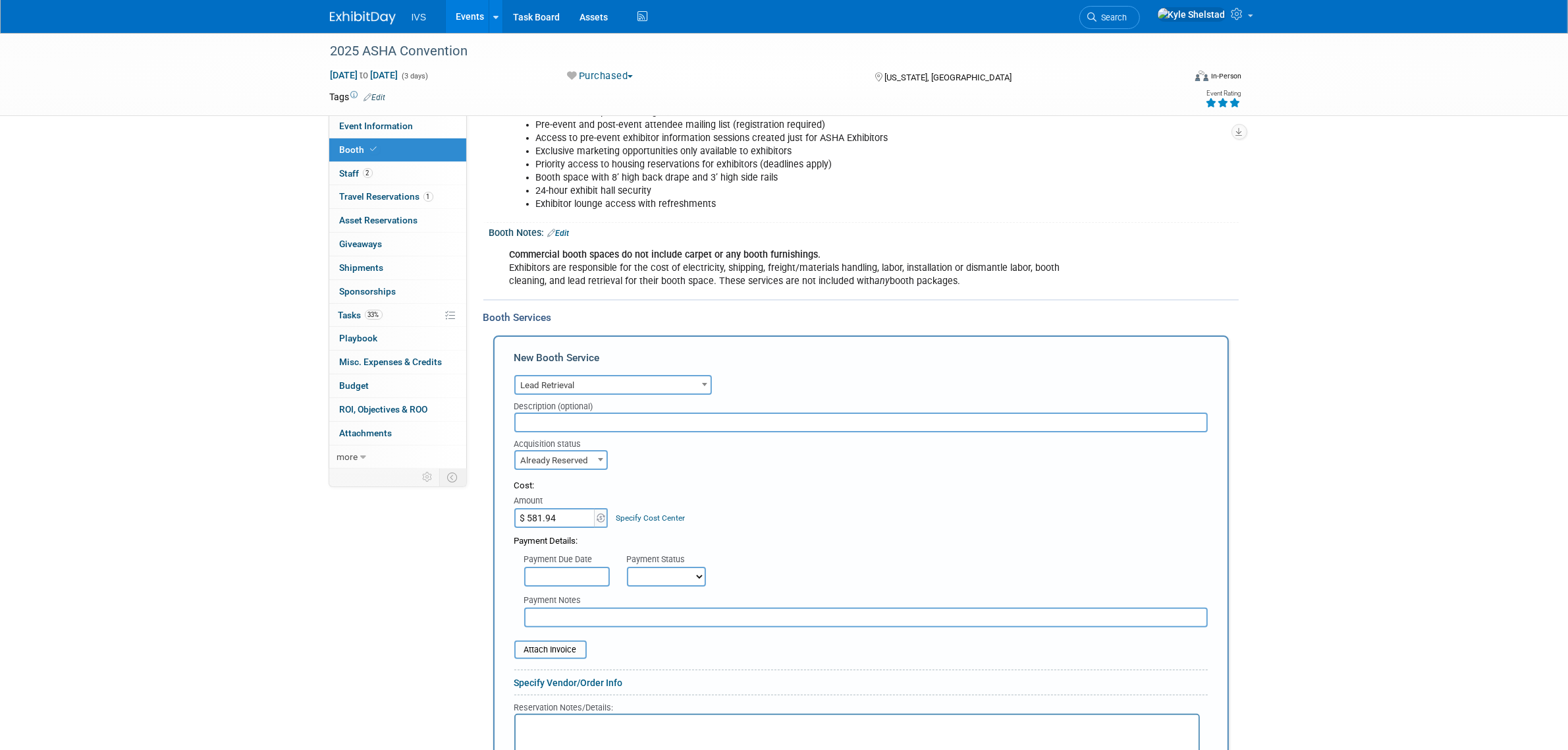
scroll to position [399, 0]
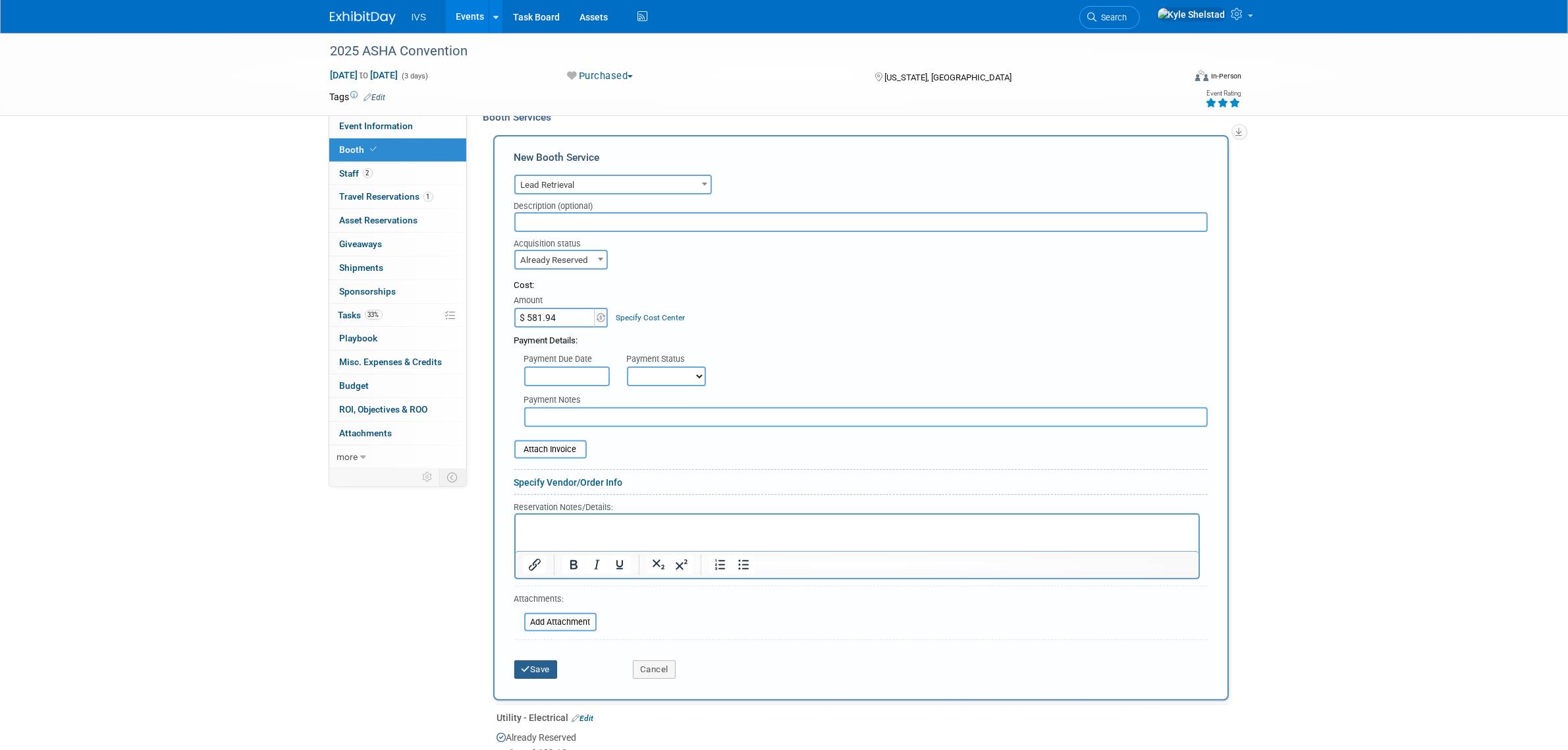
click at [547, 660] on button "Save" at bounding box center [537, 670] width 44 height 19
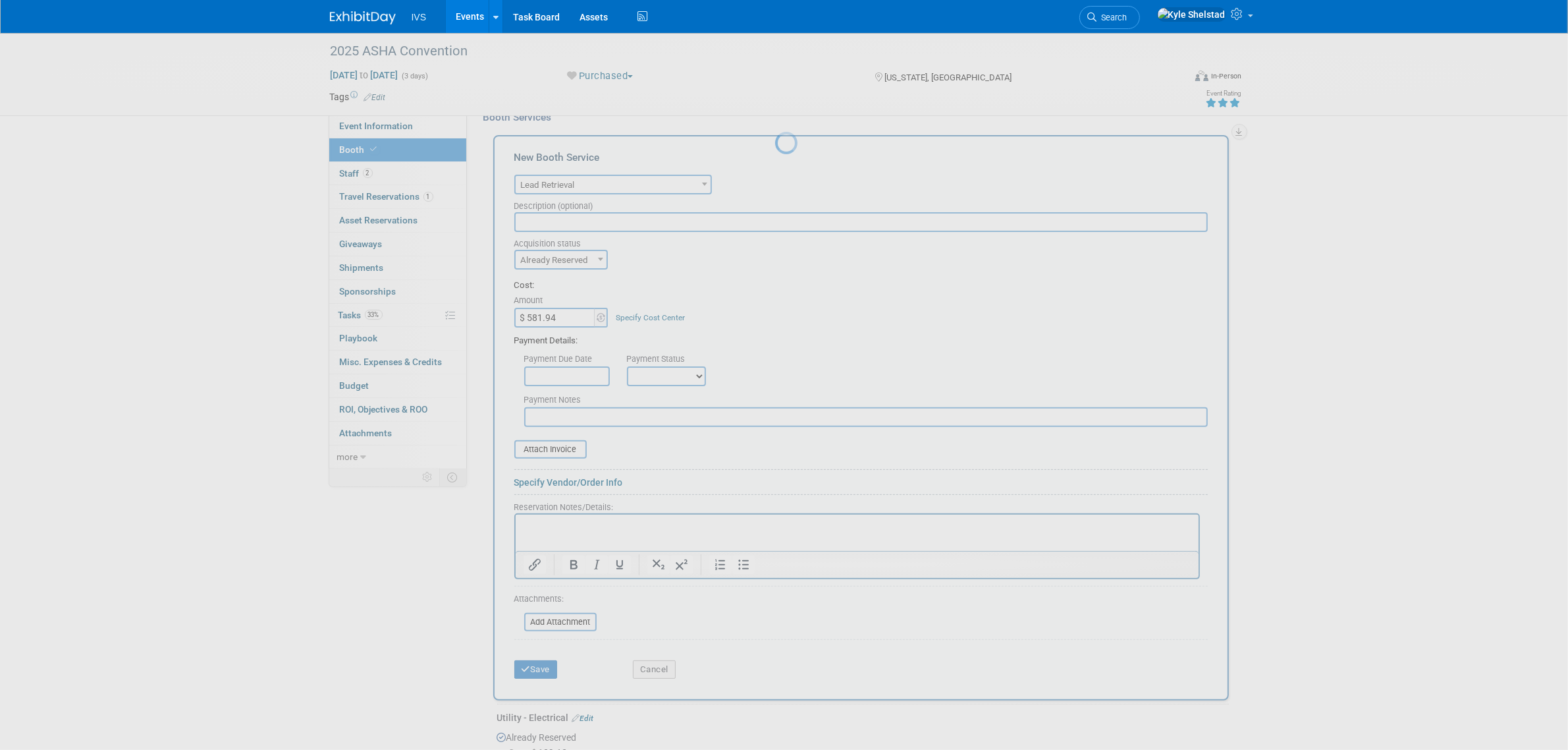
scroll to position [196, 0]
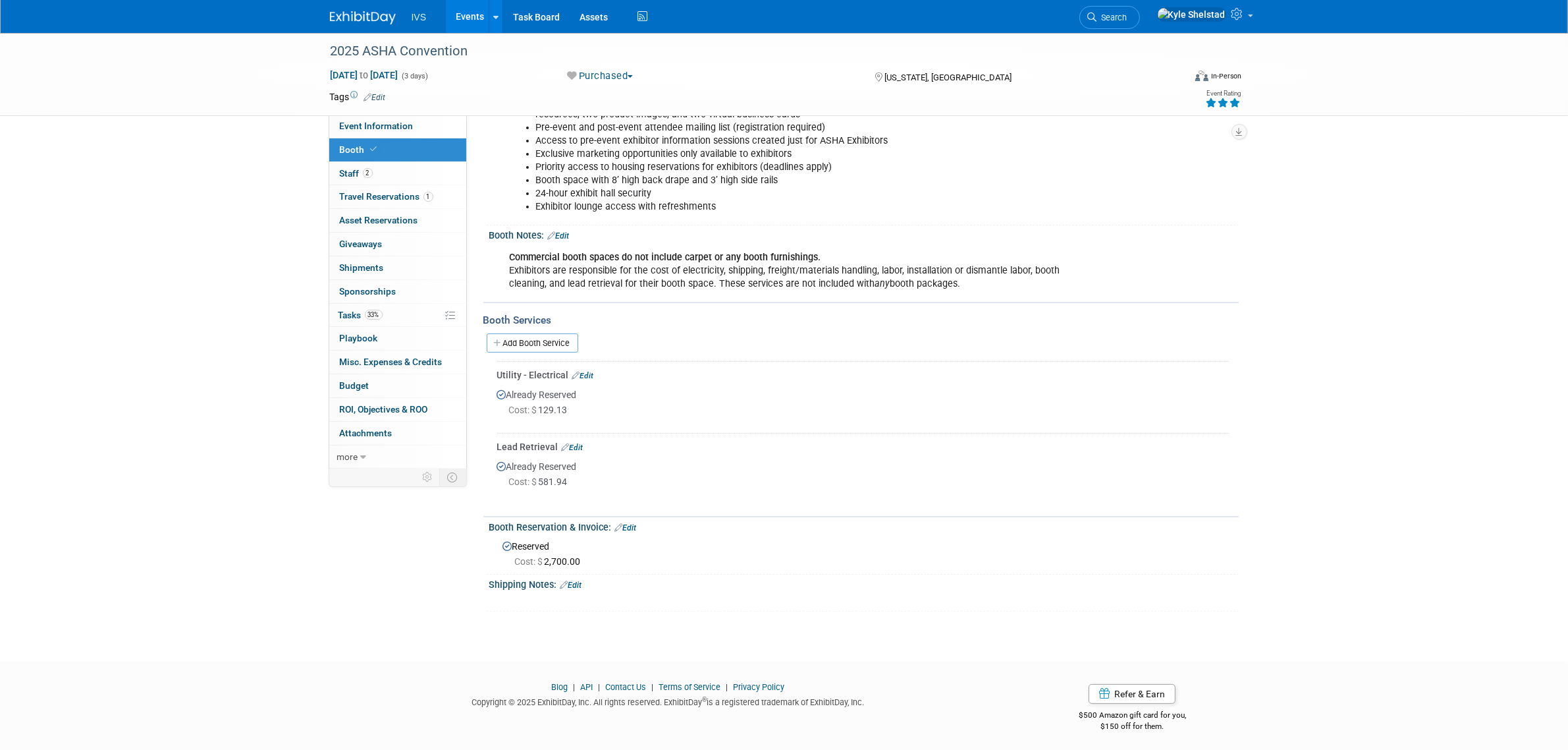
click at [459, 19] on link "Events" at bounding box center [470, 17] width 48 height 33
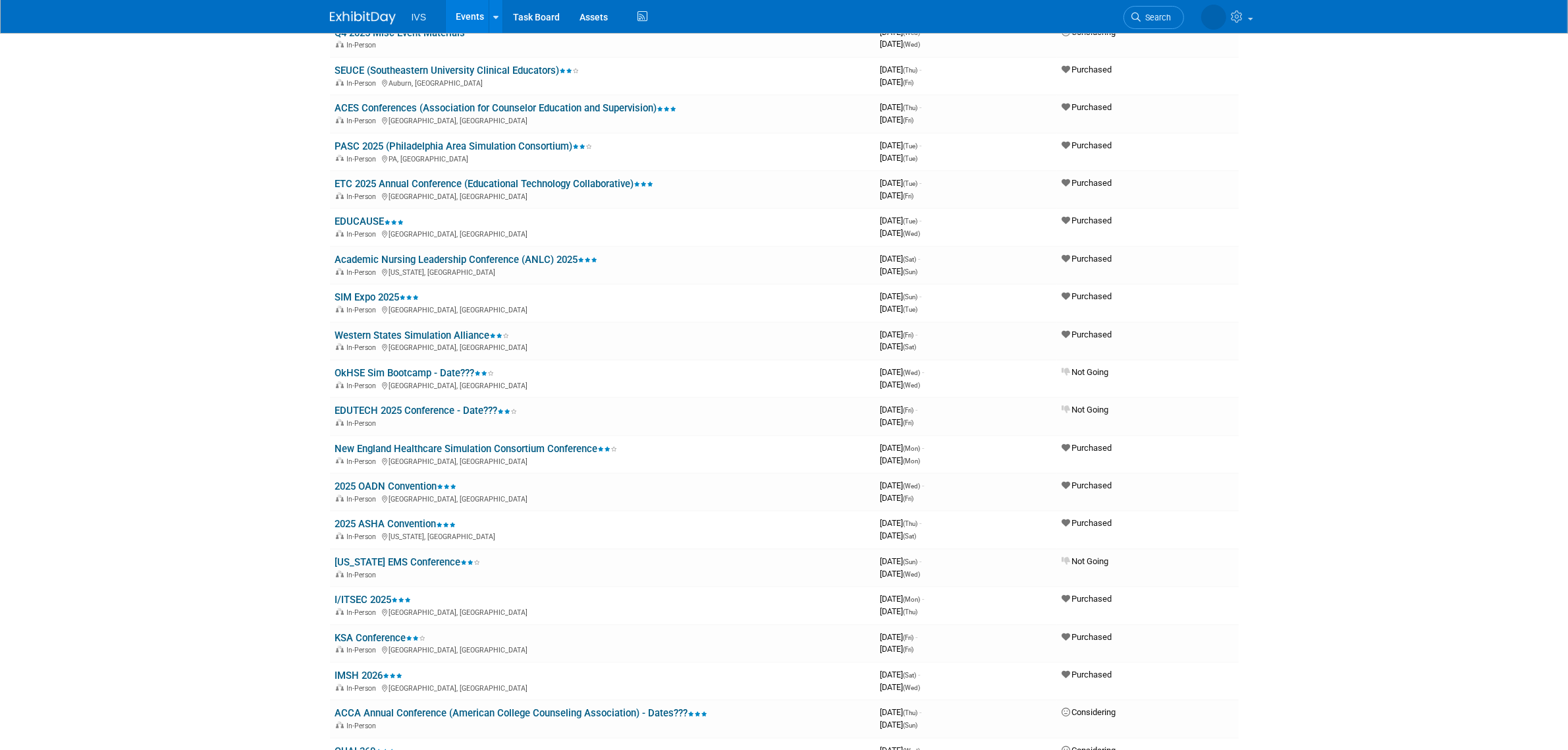
scroll to position [494, 0]
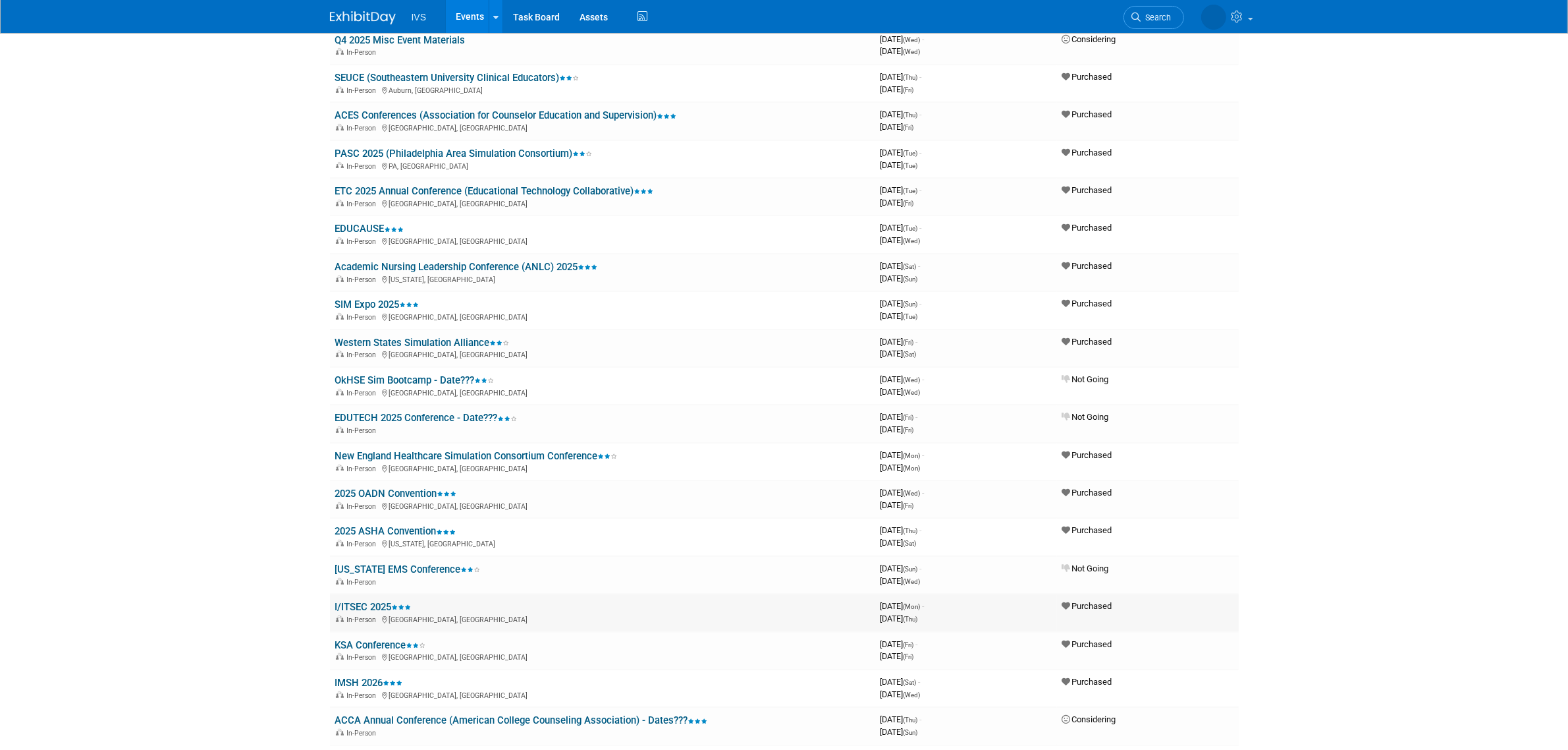
click at [372, 601] on link "I/ITSEC 2025" at bounding box center [373, 607] width 76 height 12
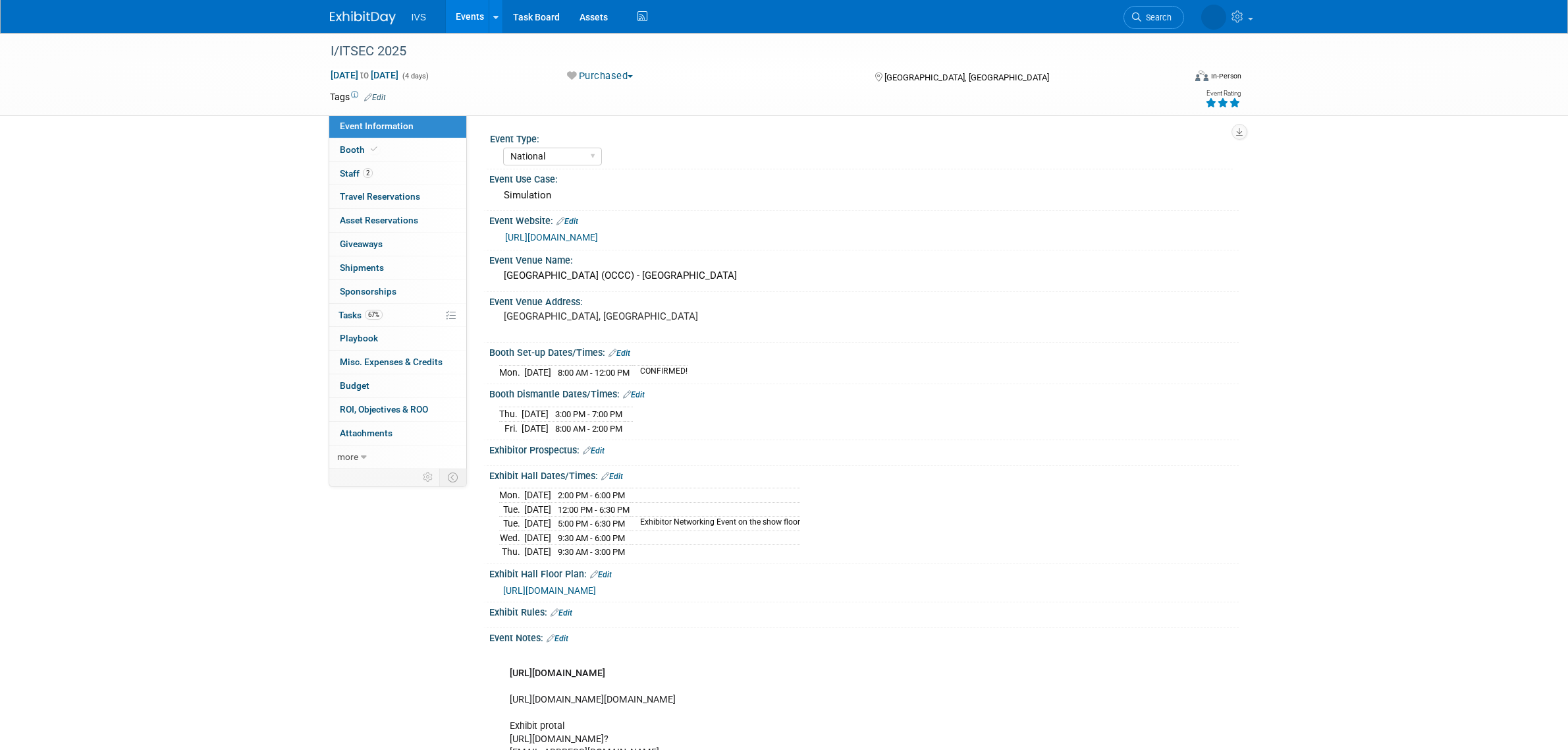
select select "National"
click at [399, 169] on link "2 Staff 2" at bounding box center [397, 173] width 137 height 23
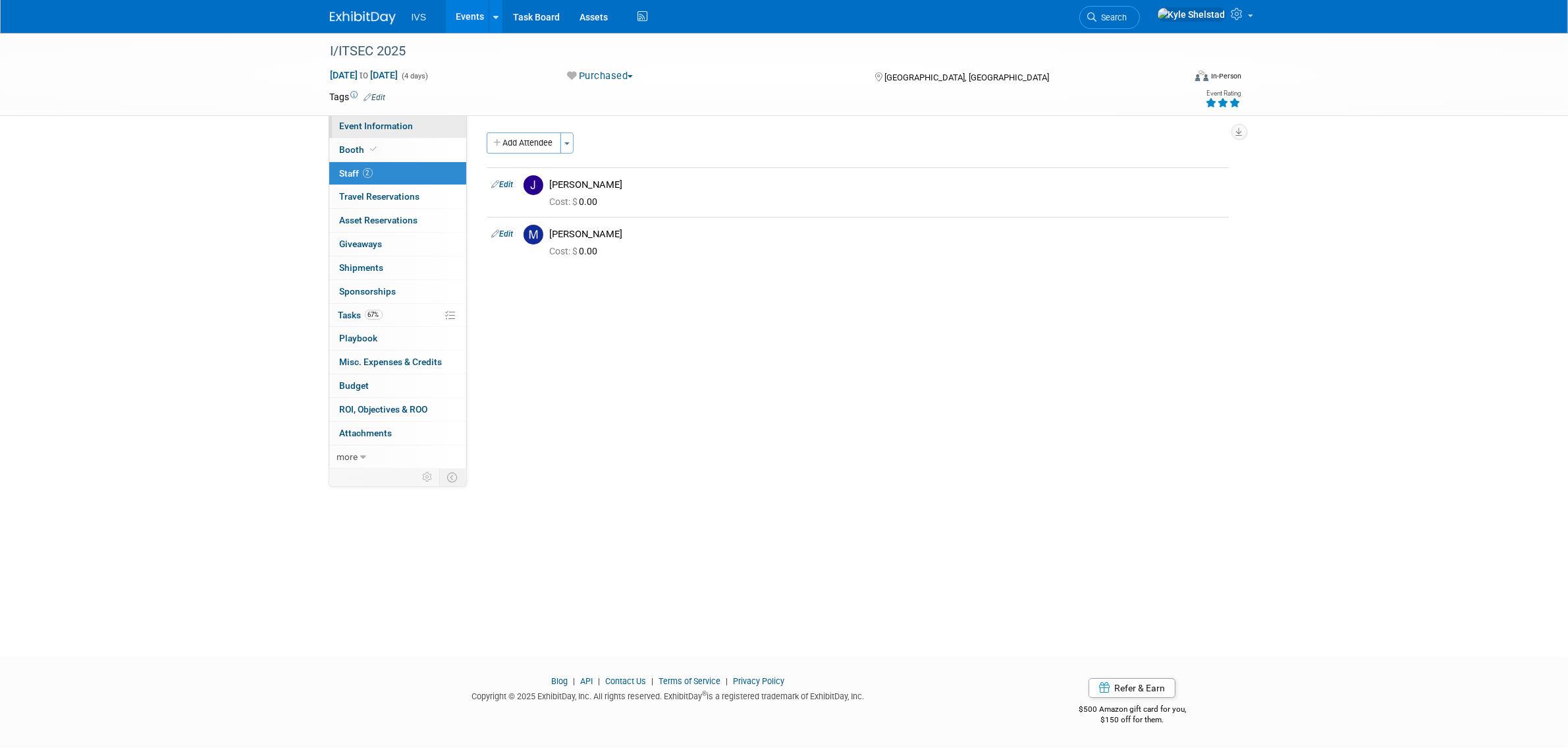
click at [423, 127] on link "Event Information" at bounding box center [397, 126] width 137 height 23
select select "National"
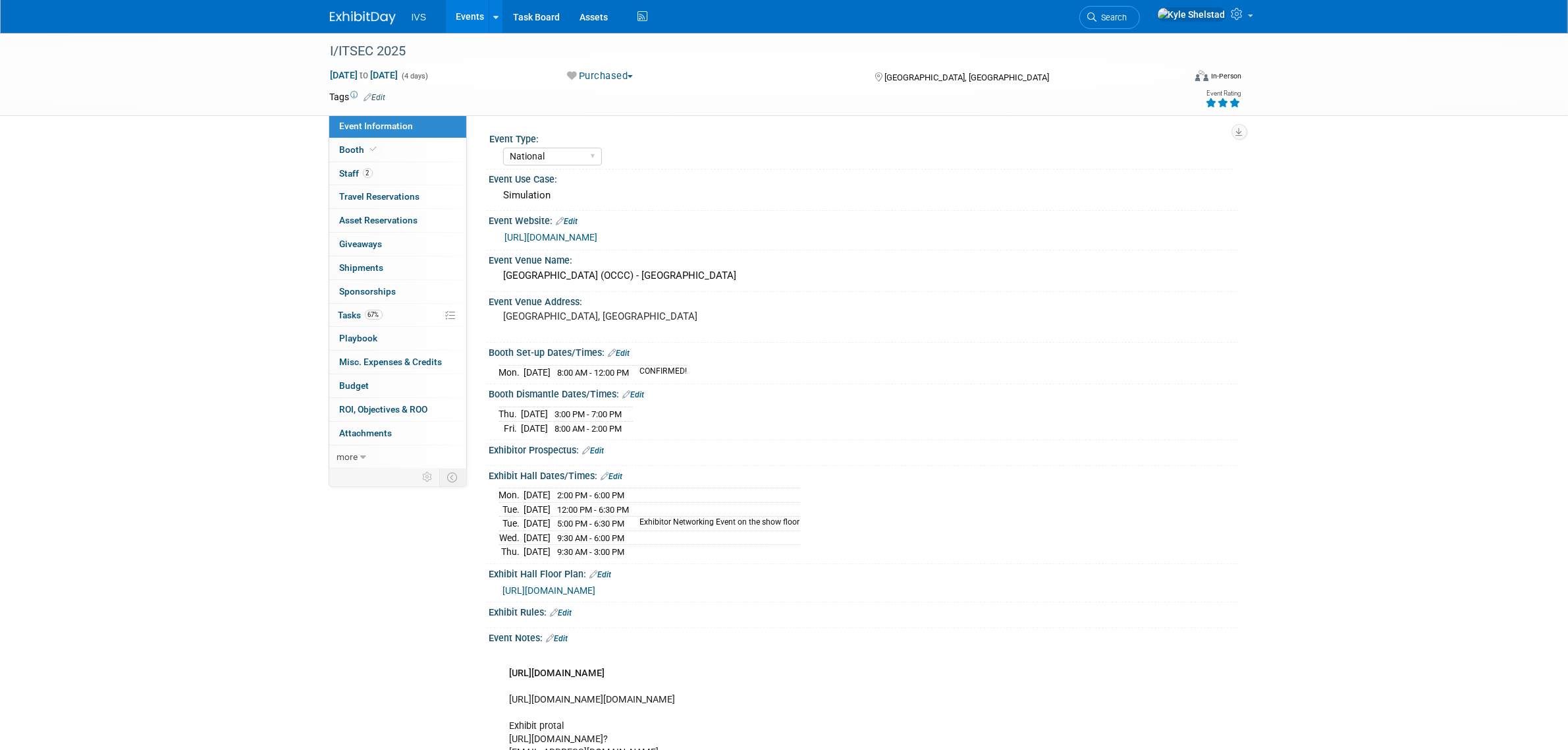
click at [472, 13] on link "Events" at bounding box center [470, 17] width 48 height 33
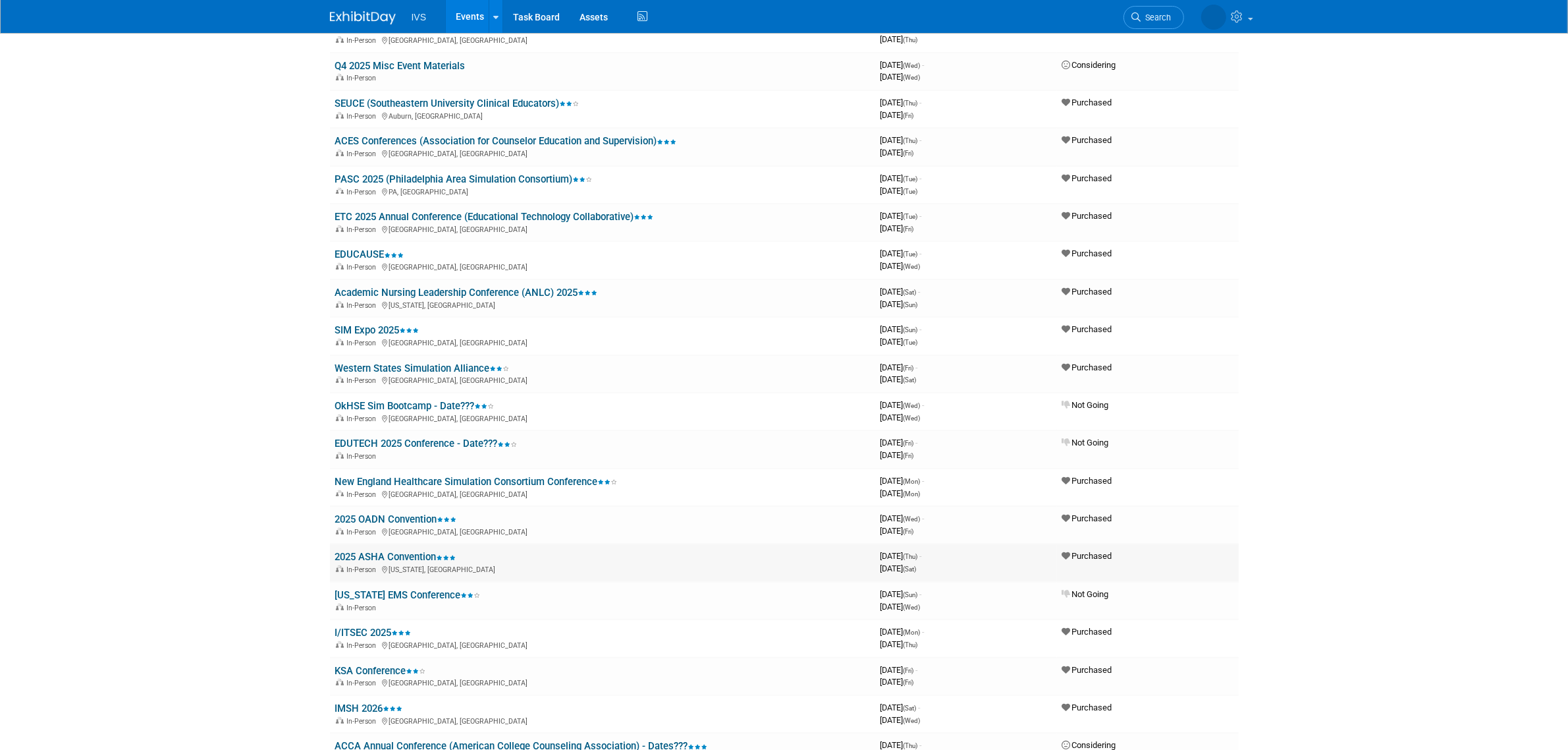
scroll to position [494, 0]
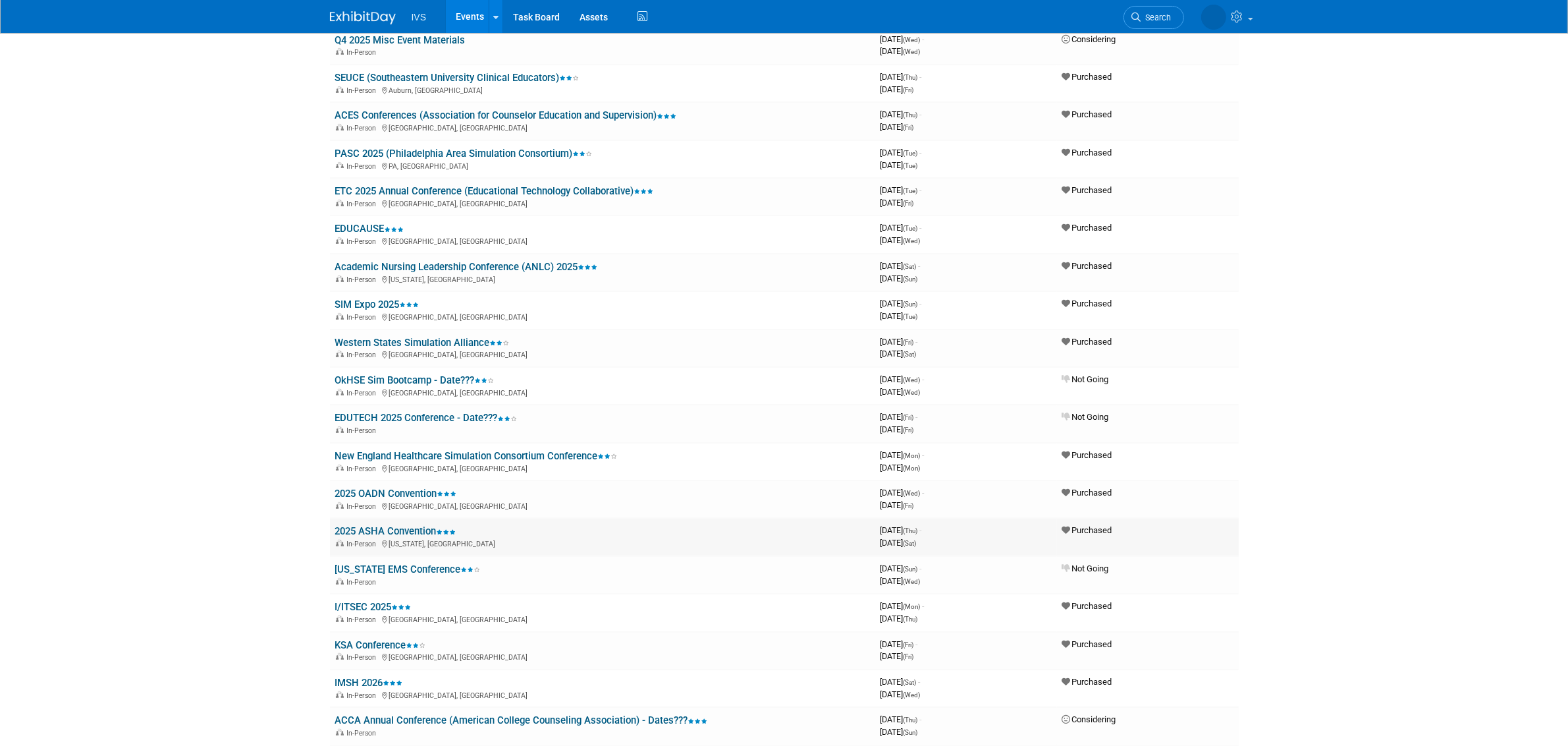
click at [397, 525] on link "2025 ASHA Convention" at bounding box center [395, 531] width 121 height 12
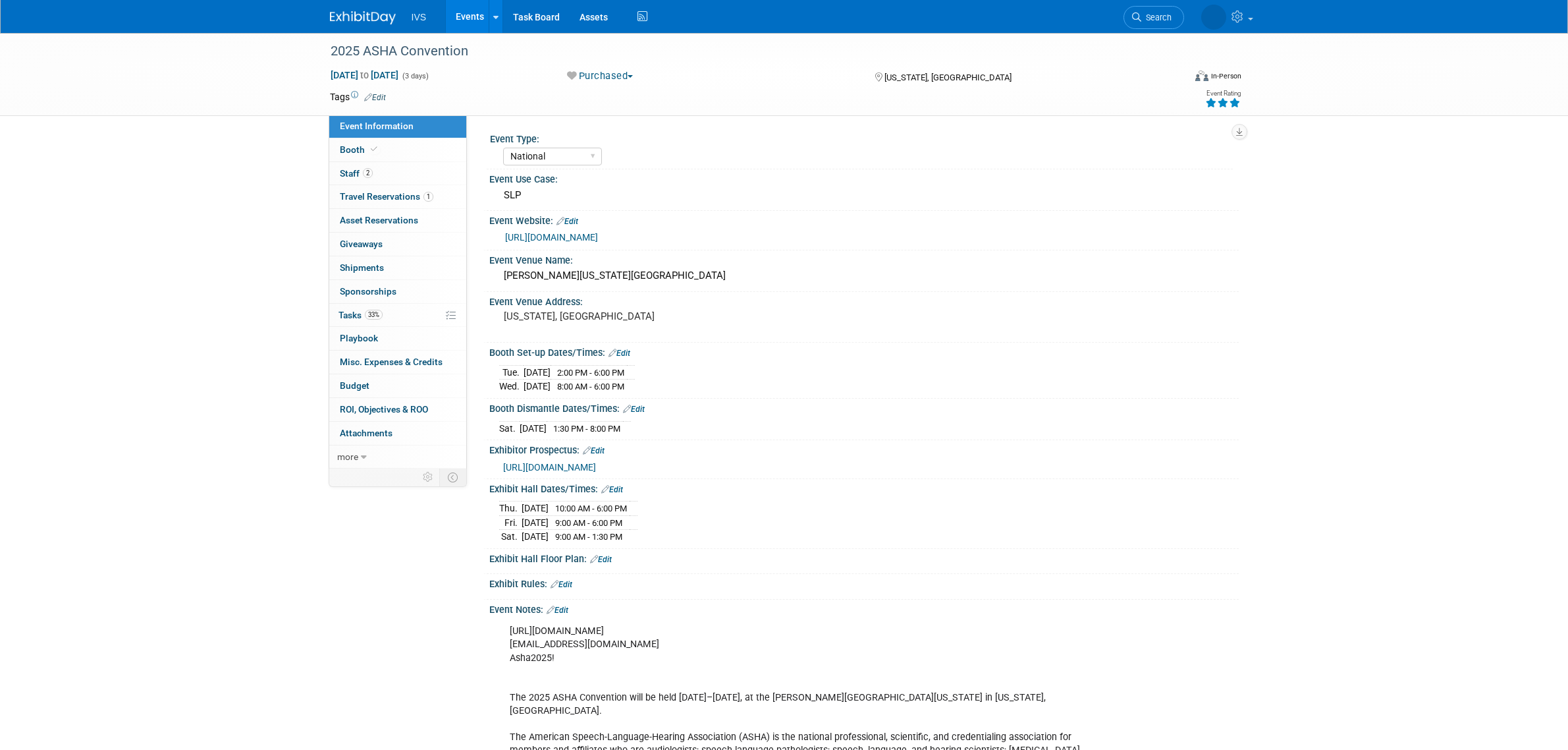
select select "National"
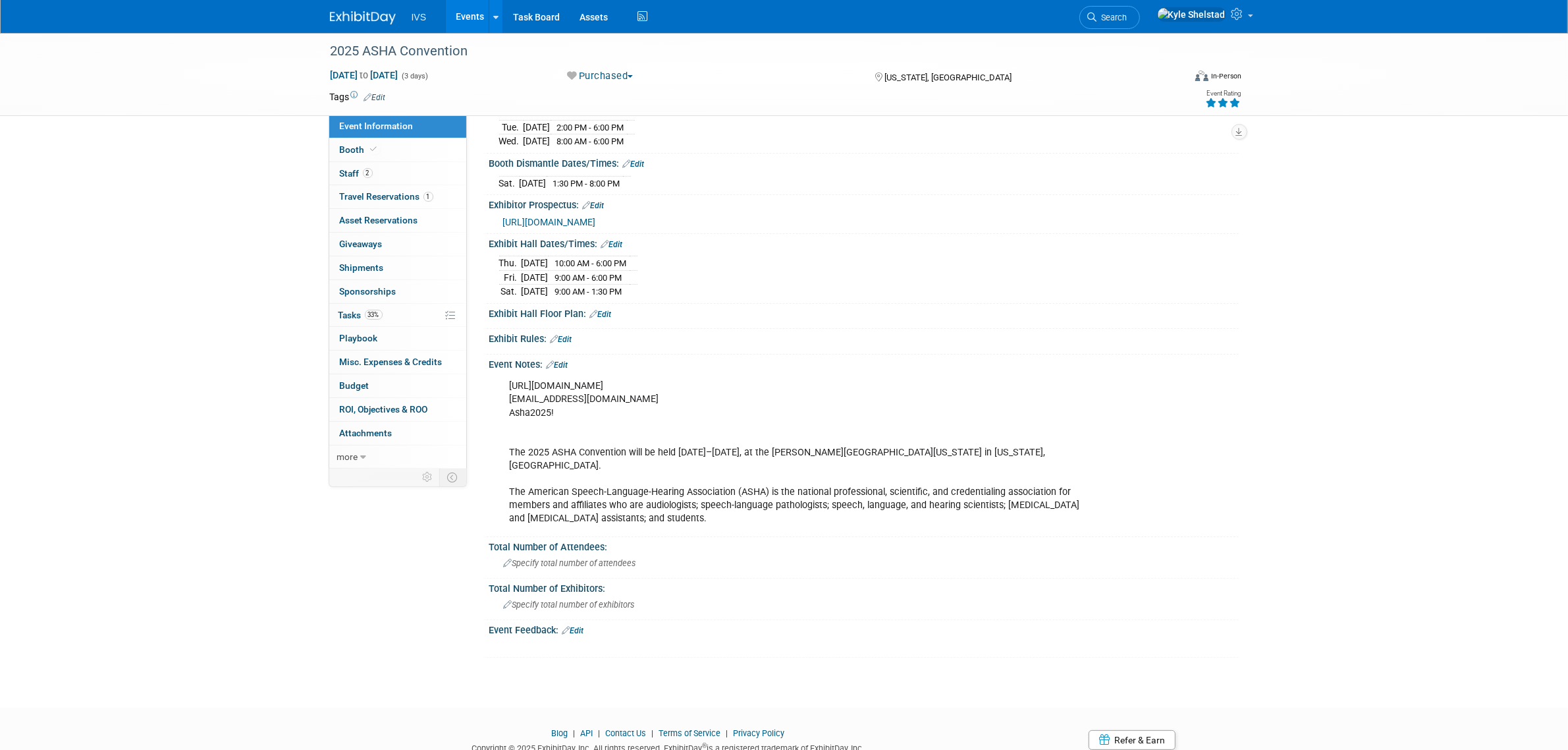
scroll to position [274, 0]
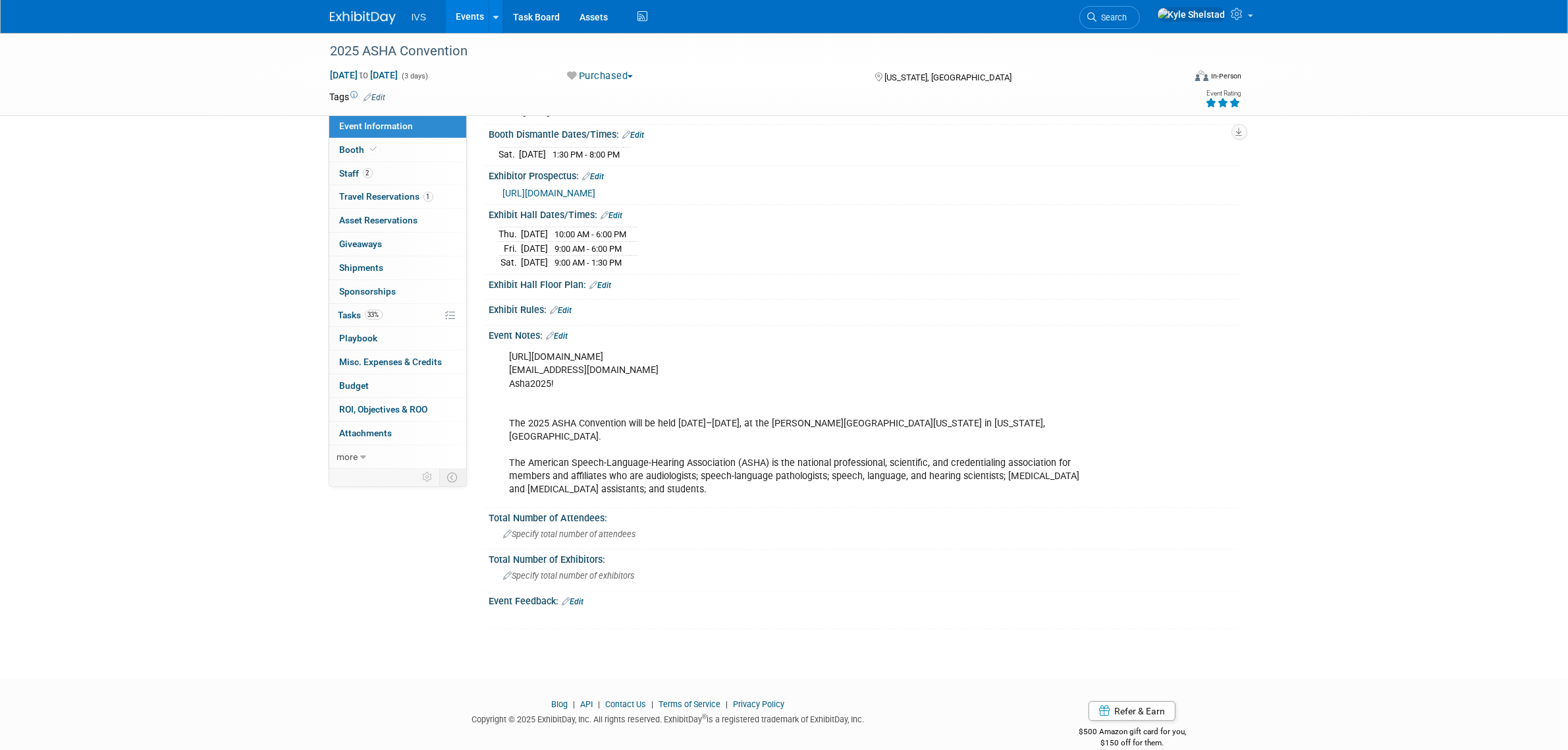
click at [561, 337] on link "Edit" at bounding box center [557, 336] width 22 height 9
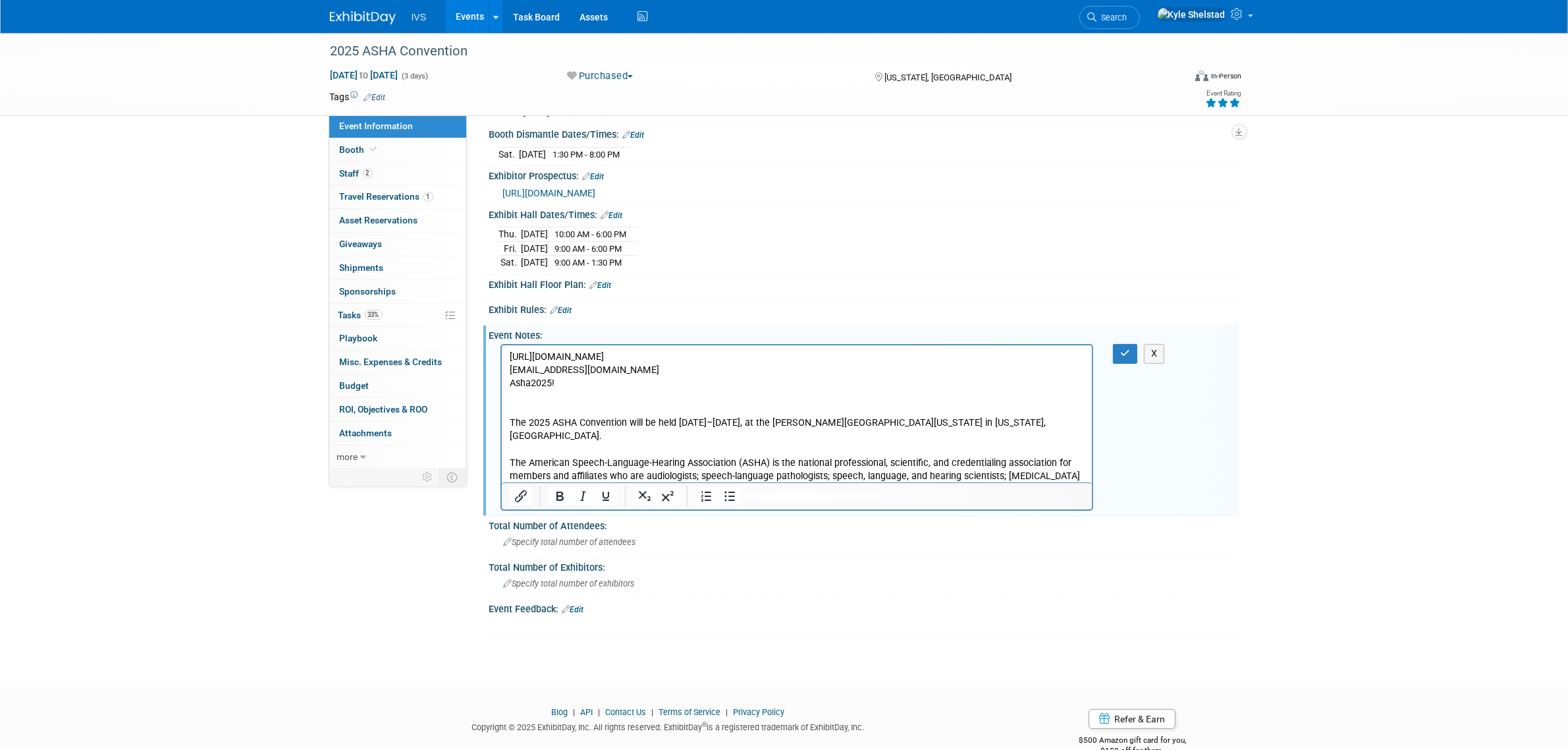
scroll to position [0, 0]
click at [608, 393] on p "[URL][DOMAIN_NAME] [EMAIL_ADDRESS][DOMAIN_NAME] Asha2025! The 2025 ASHA Convent…" at bounding box center [797, 423] width 576 height 145
click at [608, 389] on p "[URL][DOMAIN_NAME] [EMAIL_ADDRESS][DOMAIN_NAME] Asha2025!" at bounding box center [797, 370] width 576 height 40
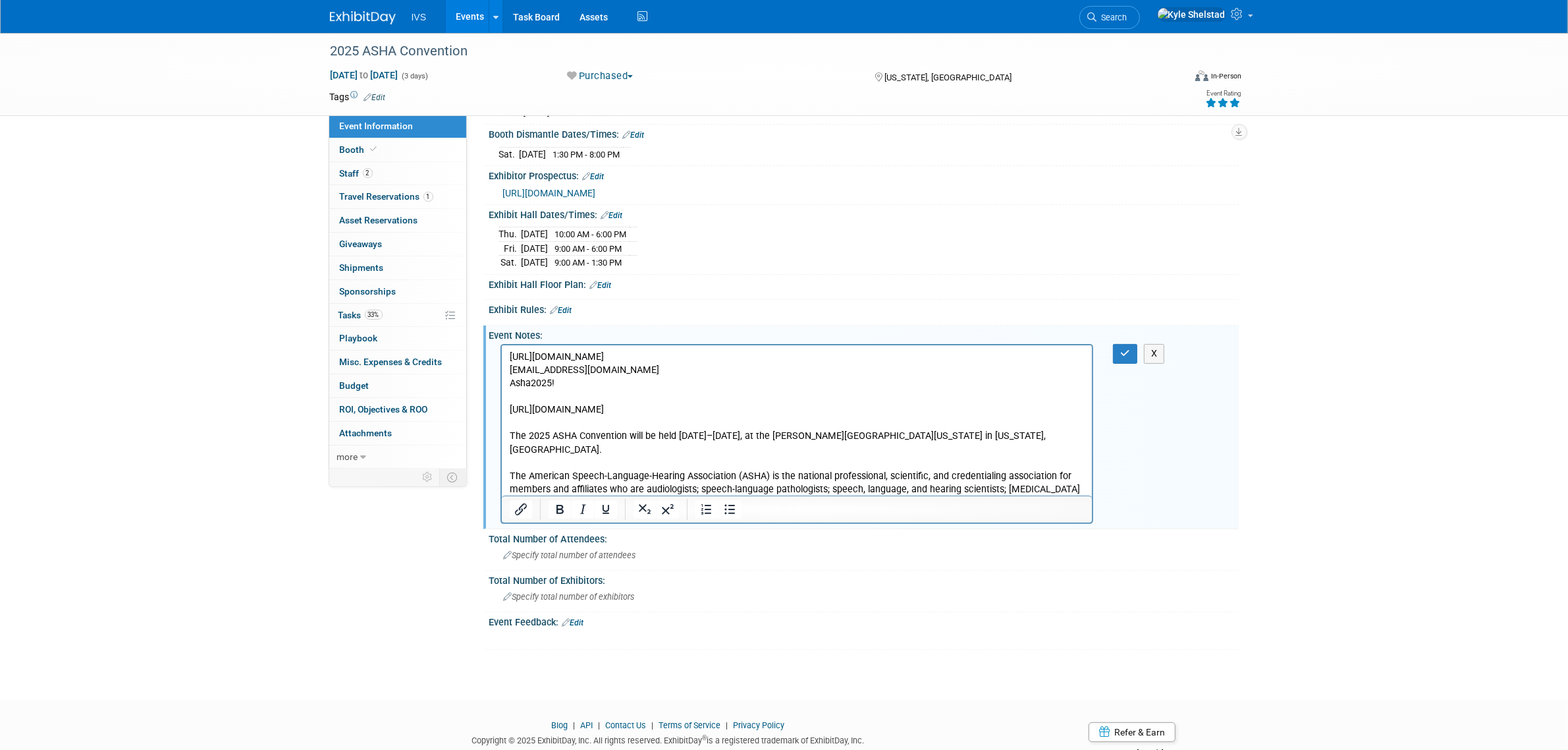
click at [509, 359] on body "[URL][DOMAIN_NAME] [EMAIL_ADDRESS][DOMAIN_NAME] Asha2025! [URL][DOMAIN_NAME] Th…" at bounding box center [797, 429] width 577 height 159
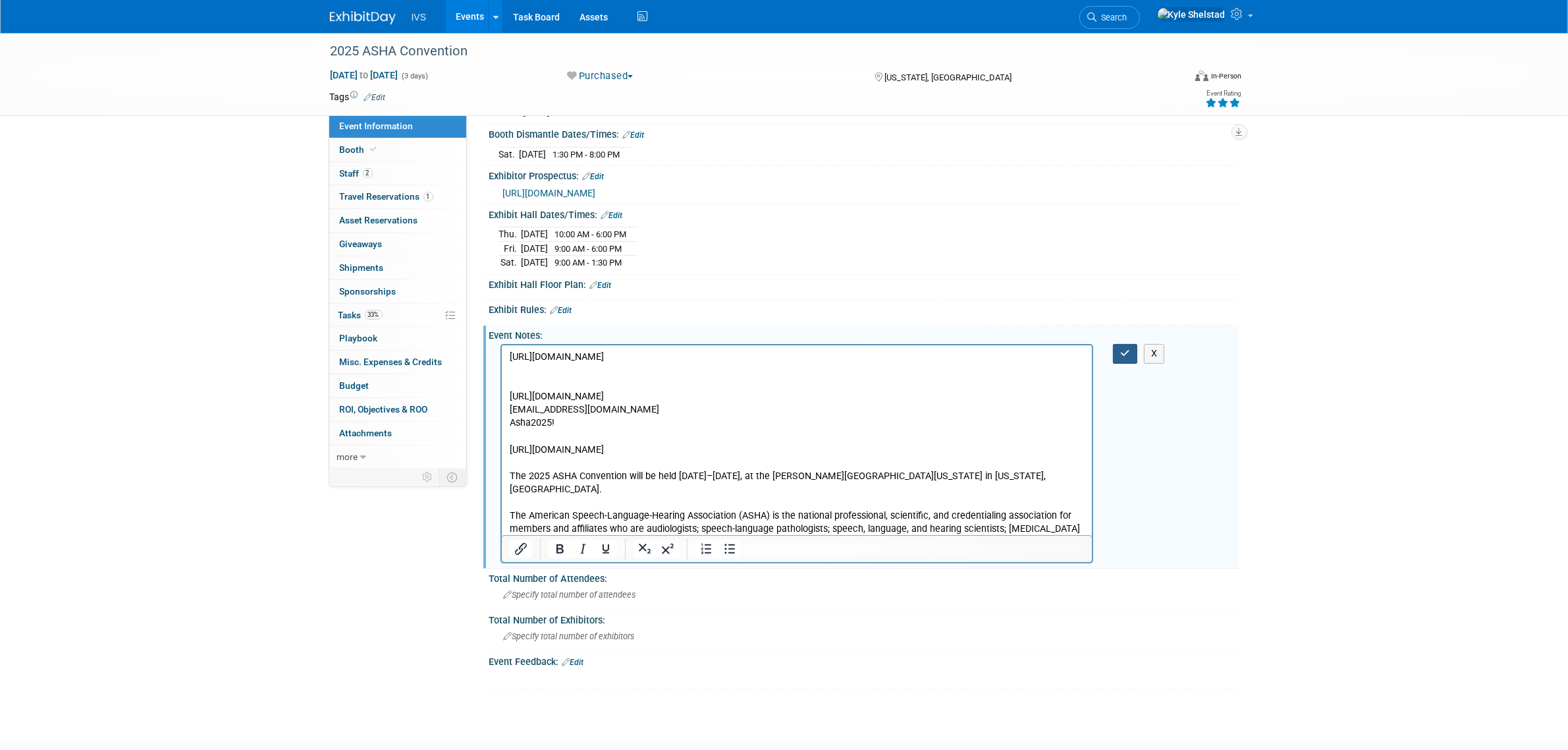
click at [1132, 360] on button "button" at bounding box center [1125, 353] width 25 height 19
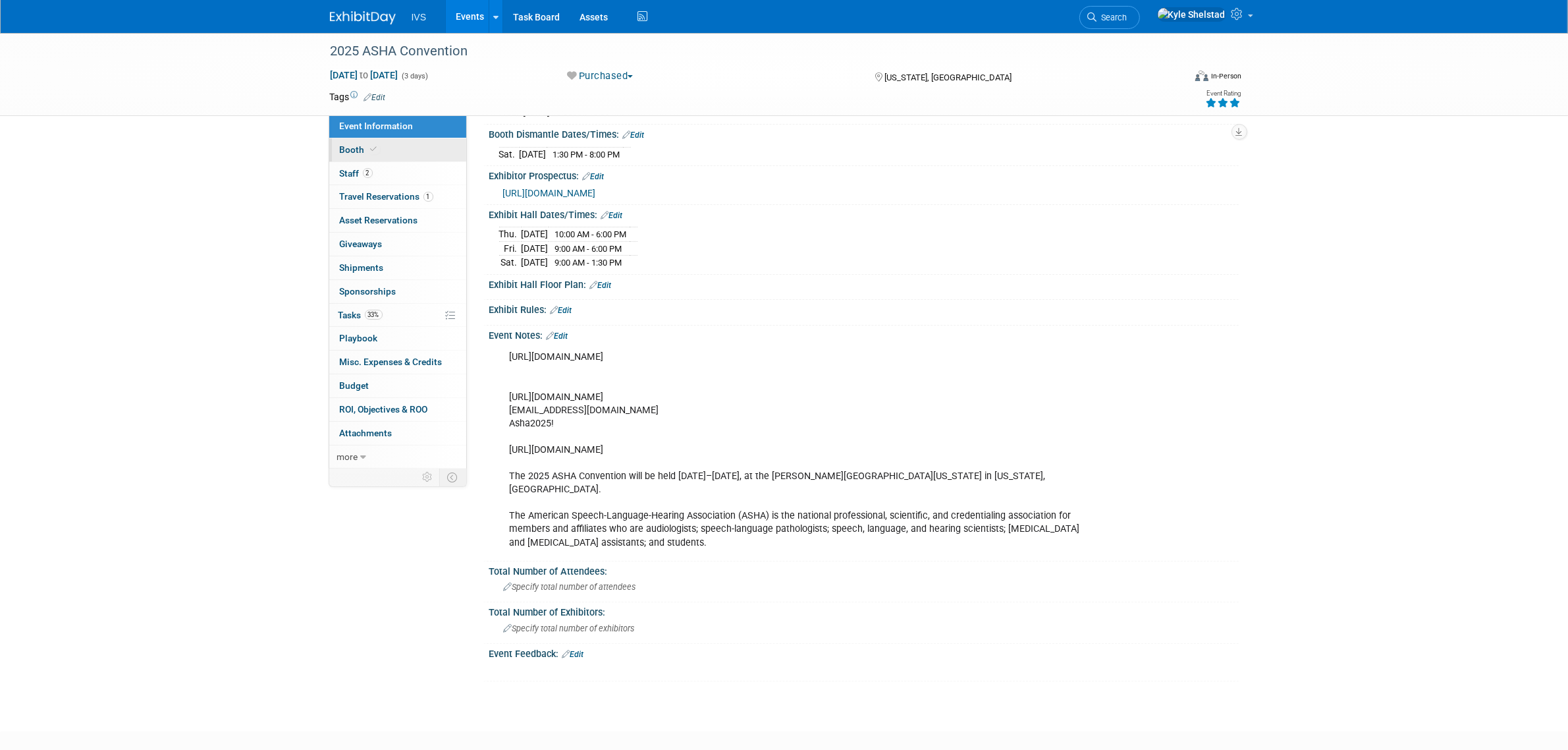
click at [393, 158] on link "Booth" at bounding box center [397, 150] width 137 height 23
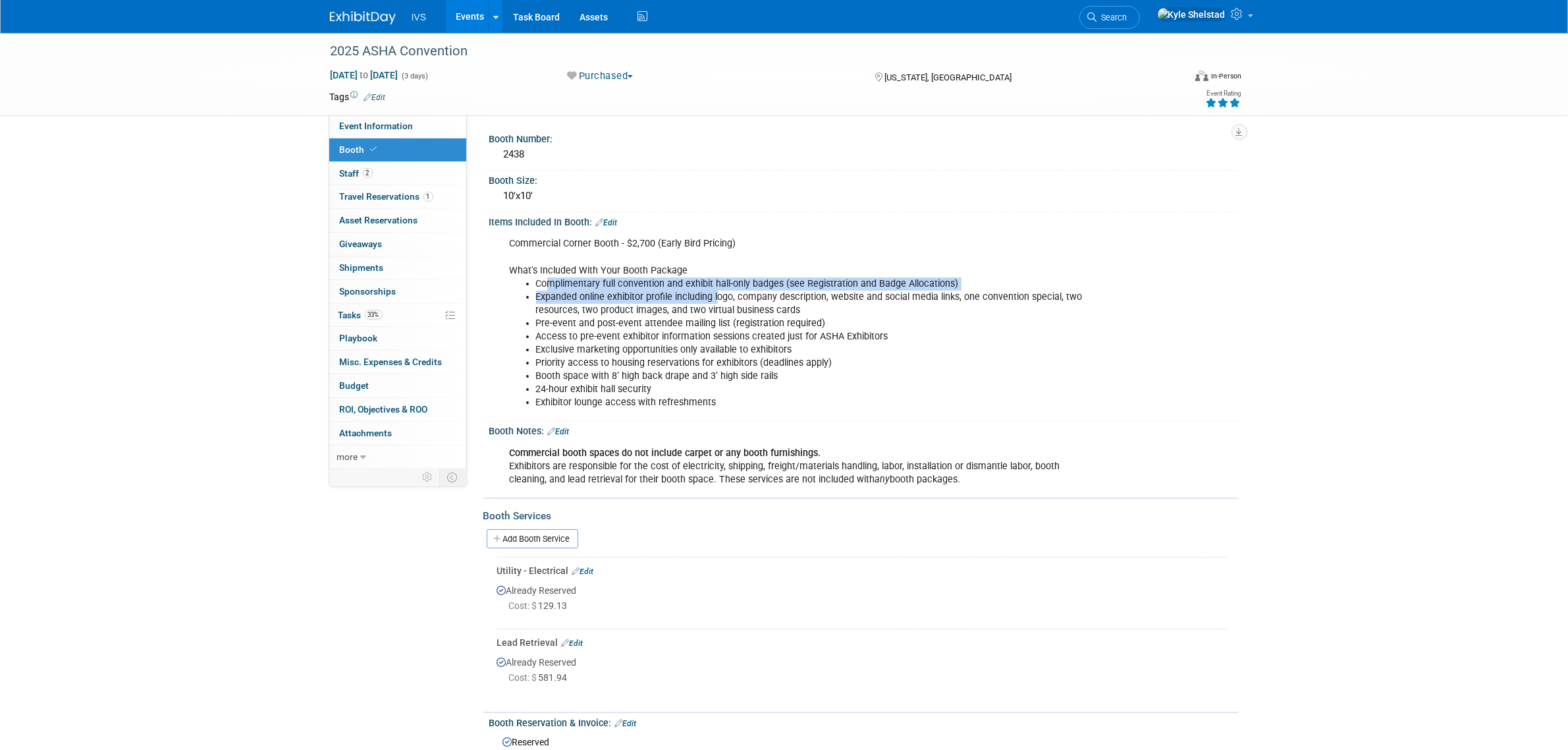
drag, startPoint x: 545, startPoint y: 275, endPoint x: 716, endPoint y: 289, distance: 171.6
click at [716, 289] on ul "Complimentary full convention and exhibit hall-only badges (see Registration an…" at bounding box center [798, 317] width 576 height 79
click at [716, 291] on li "Expanded online exhibitor profile including logo, company description, website …" at bounding box center [811, 304] width 550 height 27
drag, startPoint x: 547, startPoint y: 290, endPoint x: 854, endPoint y: 299, distance: 307.1
click at [852, 299] on li "Expanded online exhibitor profile including logo, company description, website …" at bounding box center [811, 304] width 550 height 27
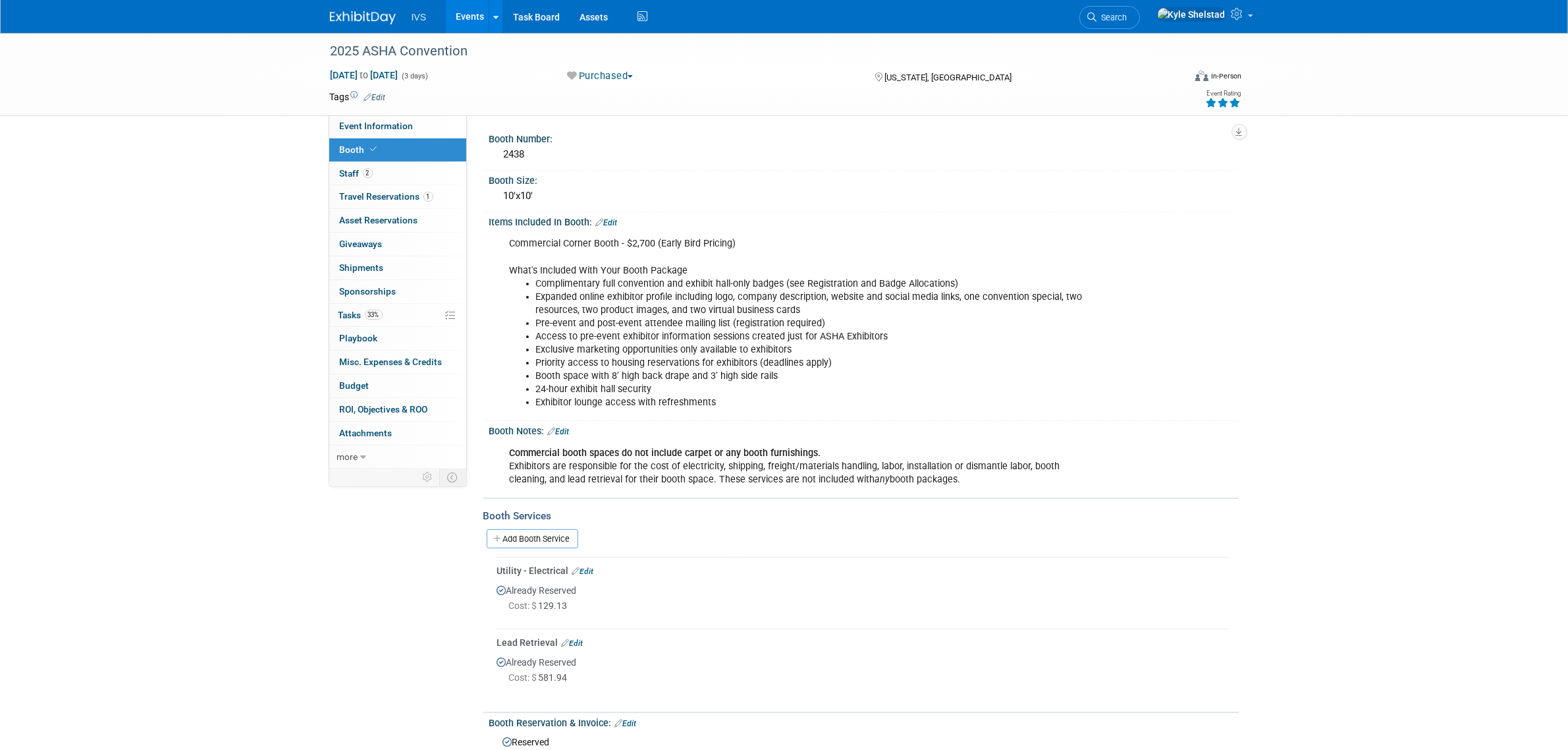
click at [854, 299] on li "Expanded online exhibitor profile including logo, company description, website …" at bounding box center [811, 304] width 550 height 27
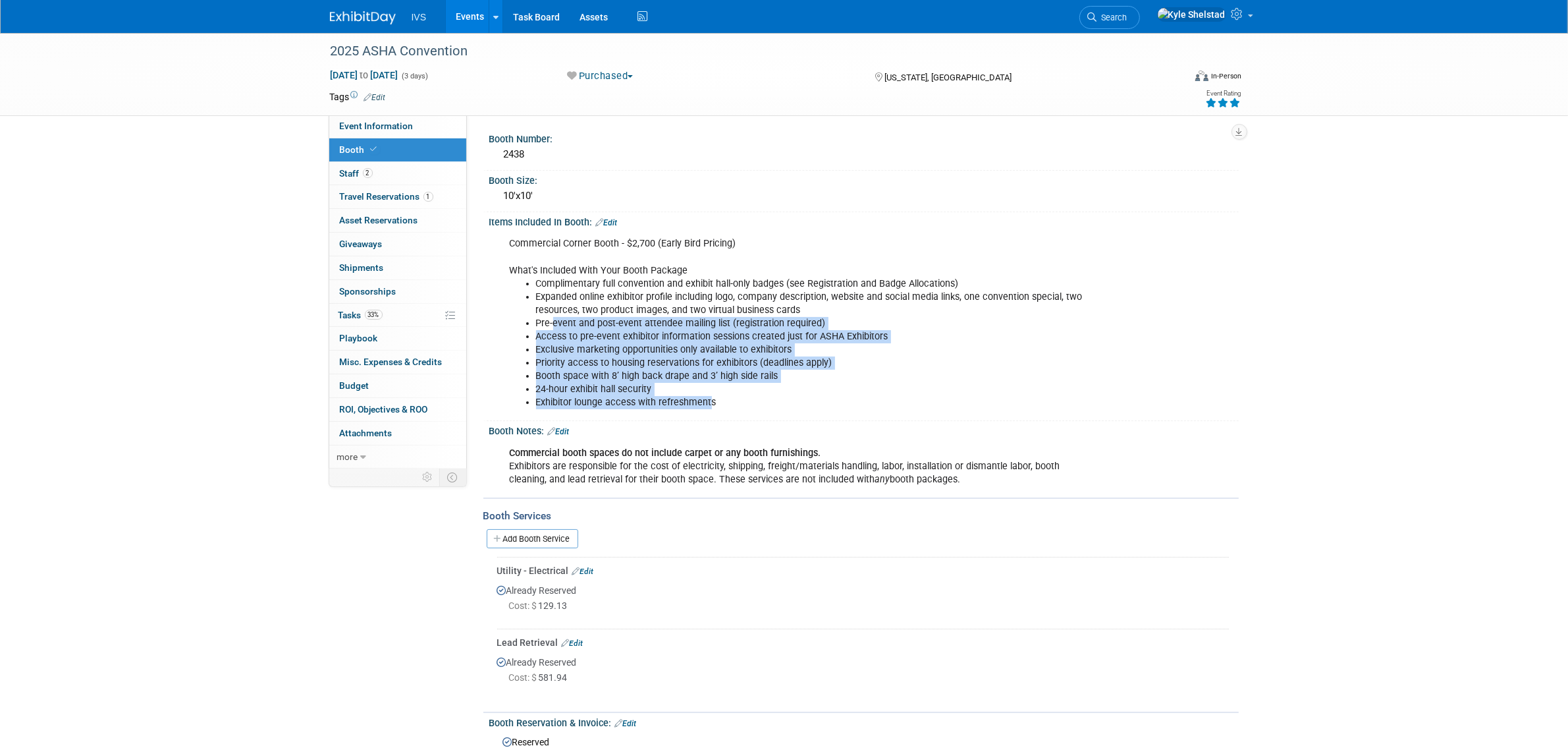
drag, startPoint x: 551, startPoint y: 321, endPoint x: 718, endPoint y: 410, distance: 189.2
click at [711, 410] on div "Commercial Corner Booth - $2,700 (Early Bird Pricing) What's Included With Your…" at bounding box center [797, 323] width 594 height 185
click at [718, 410] on div "Commercial Corner Booth - $2,700 (Early Bird Pricing) What's Included With Your…" at bounding box center [797, 323] width 594 height 185
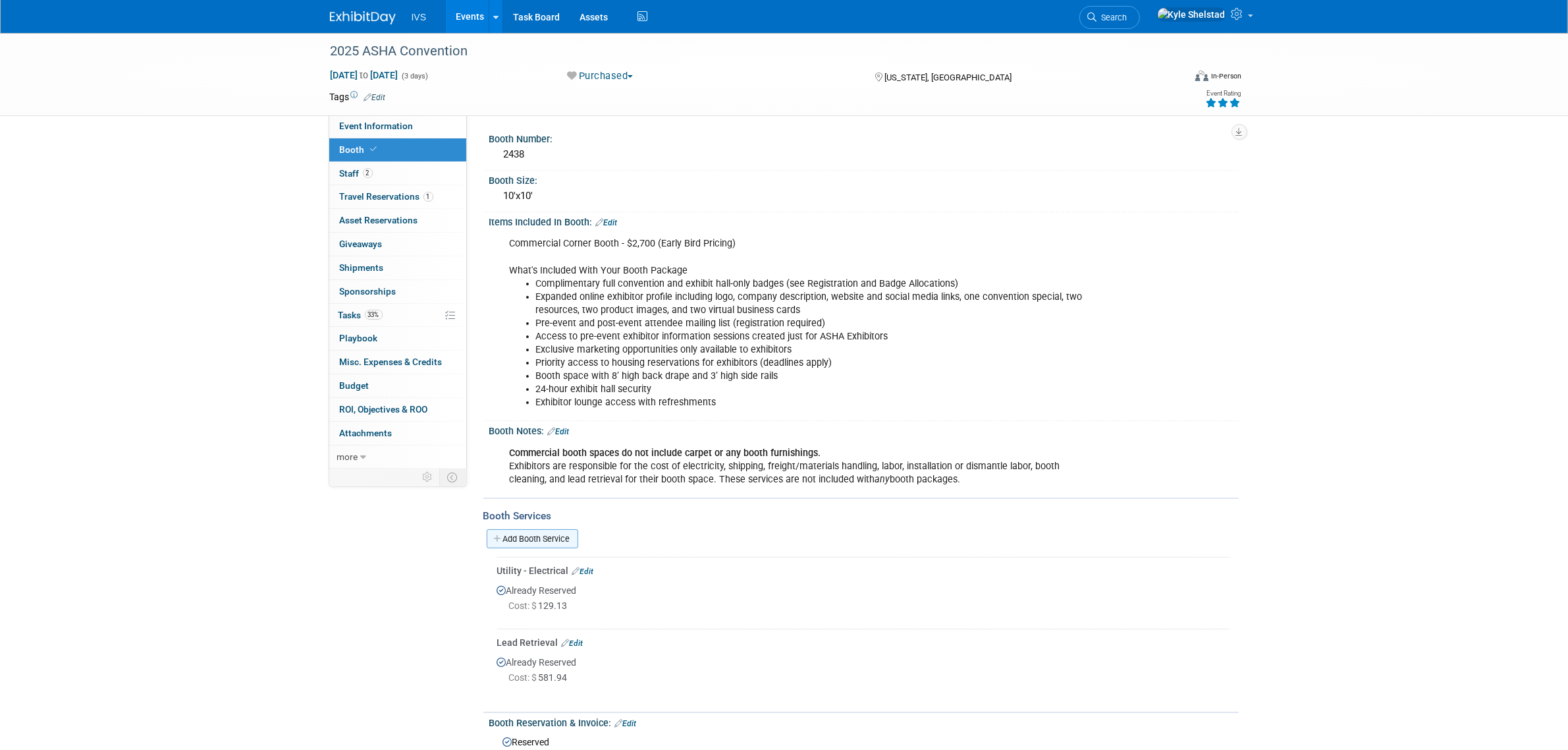
click at [547, 536] on link "Add Booth Service" at bounding box center [533, 538] width 92 height 19
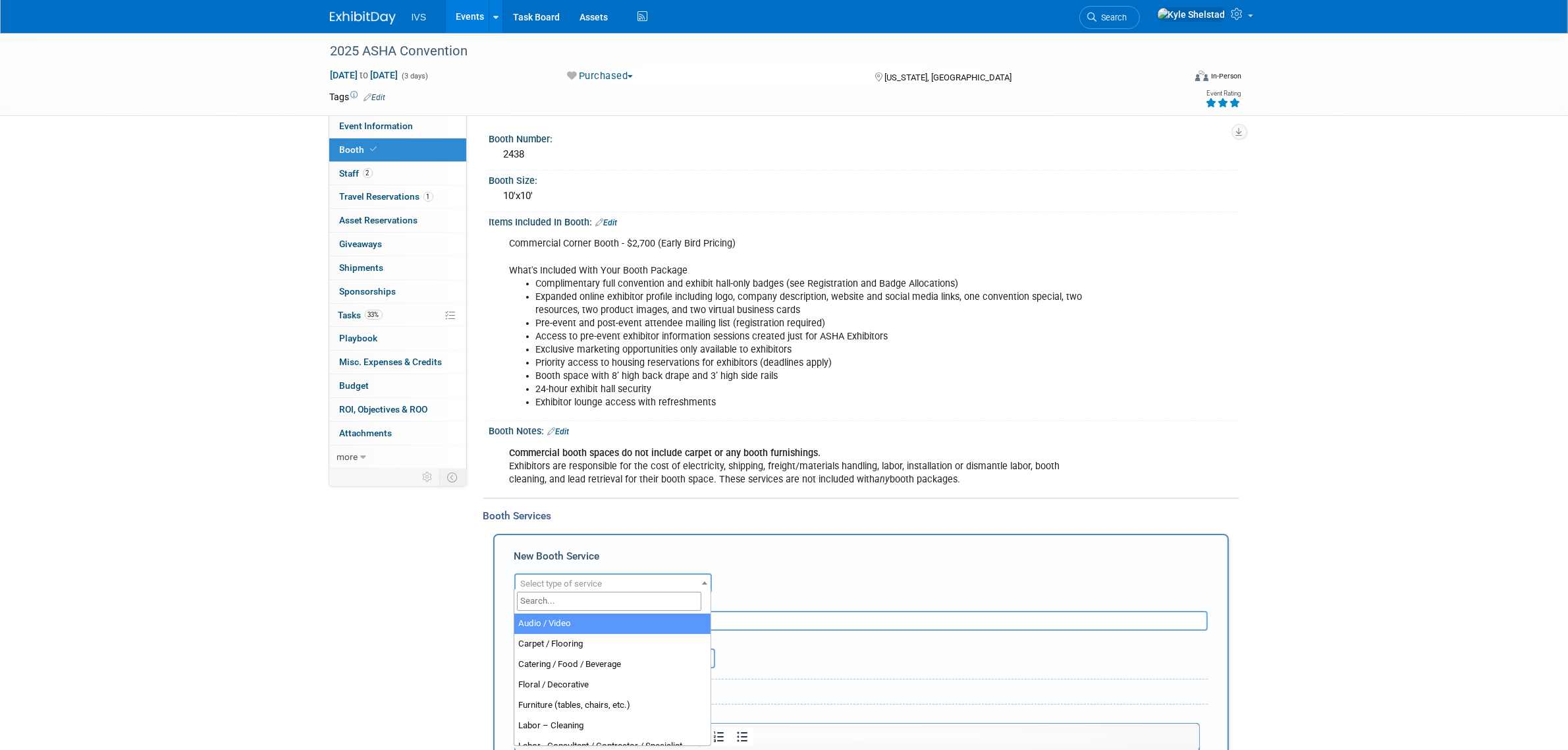
click at [592, 587] on span "Select type of service" at bounding box center [613, 584] width 195 height 19
type input "car"
select select "4"
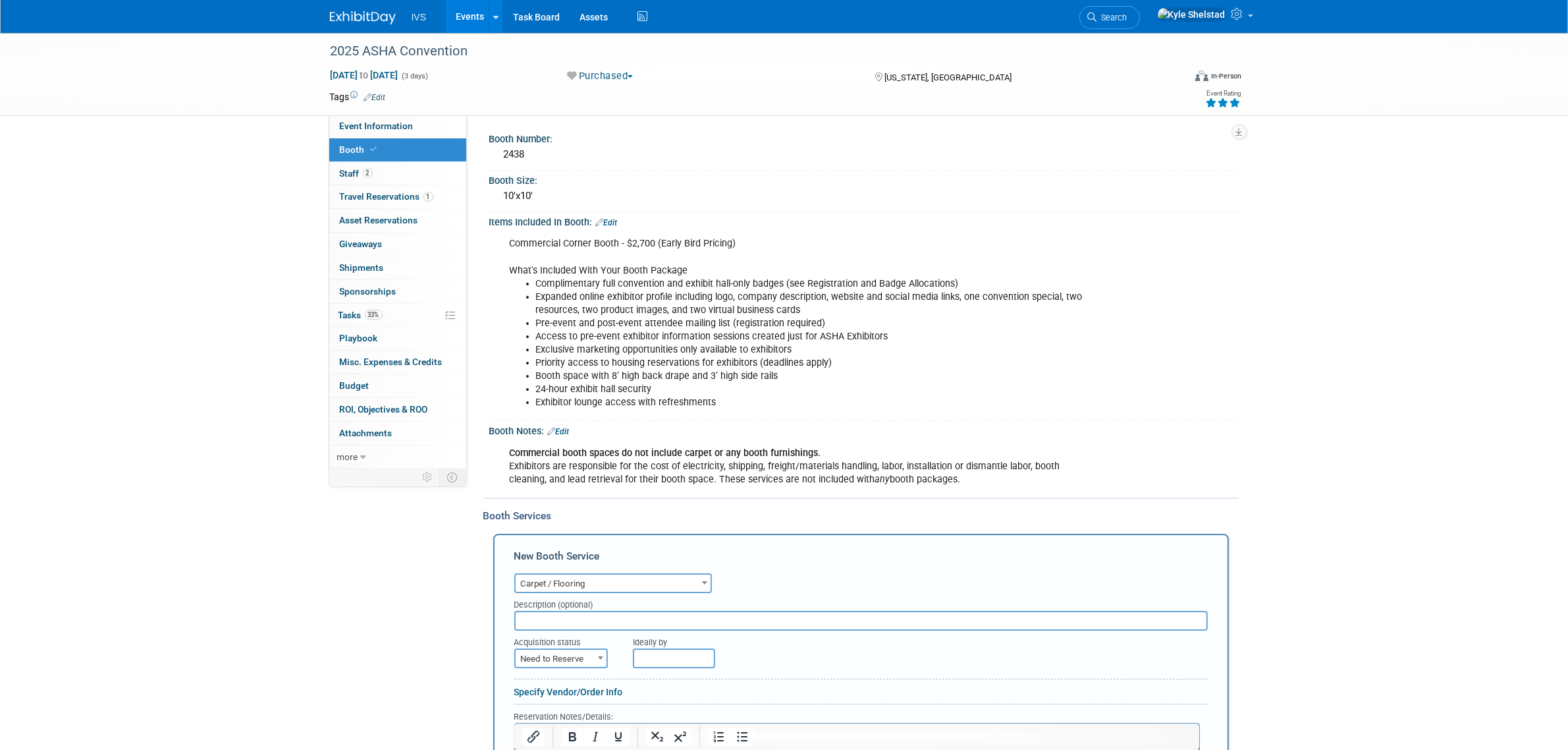
click at [586, 654] on span "Need to Reserve" at bounding box center [560, 659] width 91 height 19
select select "2"
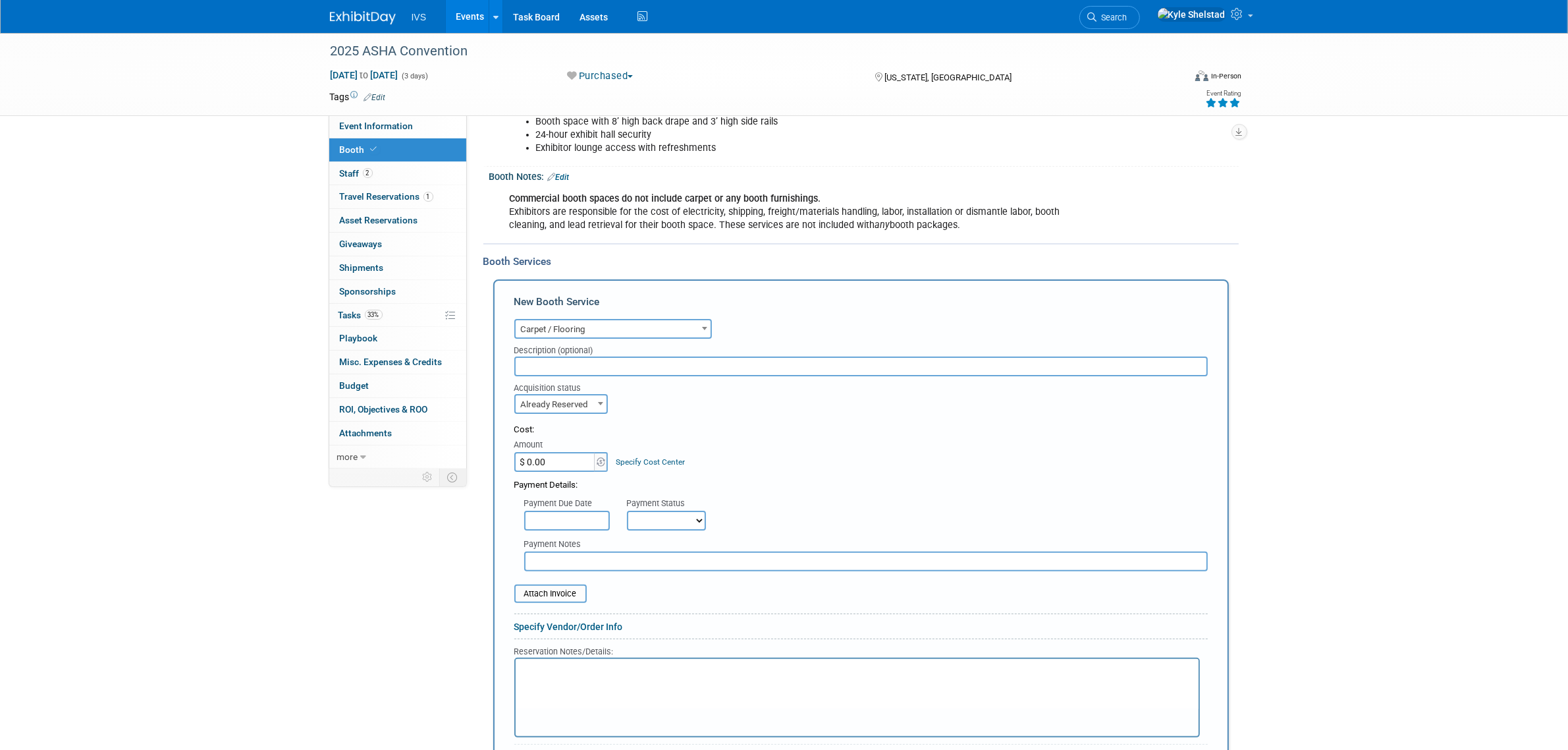
scroll to position [275, 0]
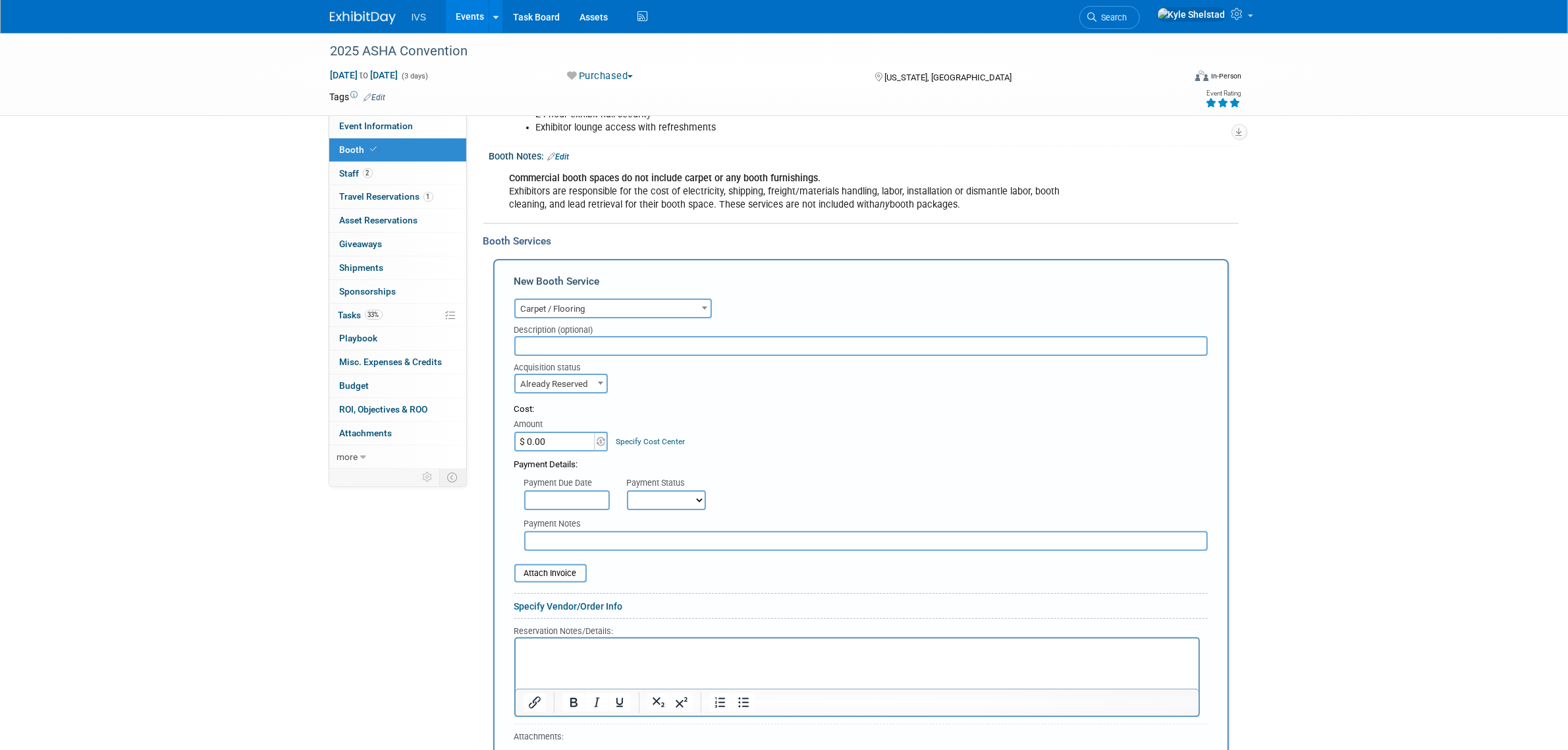
click at [552, 510] on div "Payment Notes" at bounding box center [861, 531] width 713 height 41
click at [571, 490] on input "text" at bounding box center [566, 500] width 86 height 20
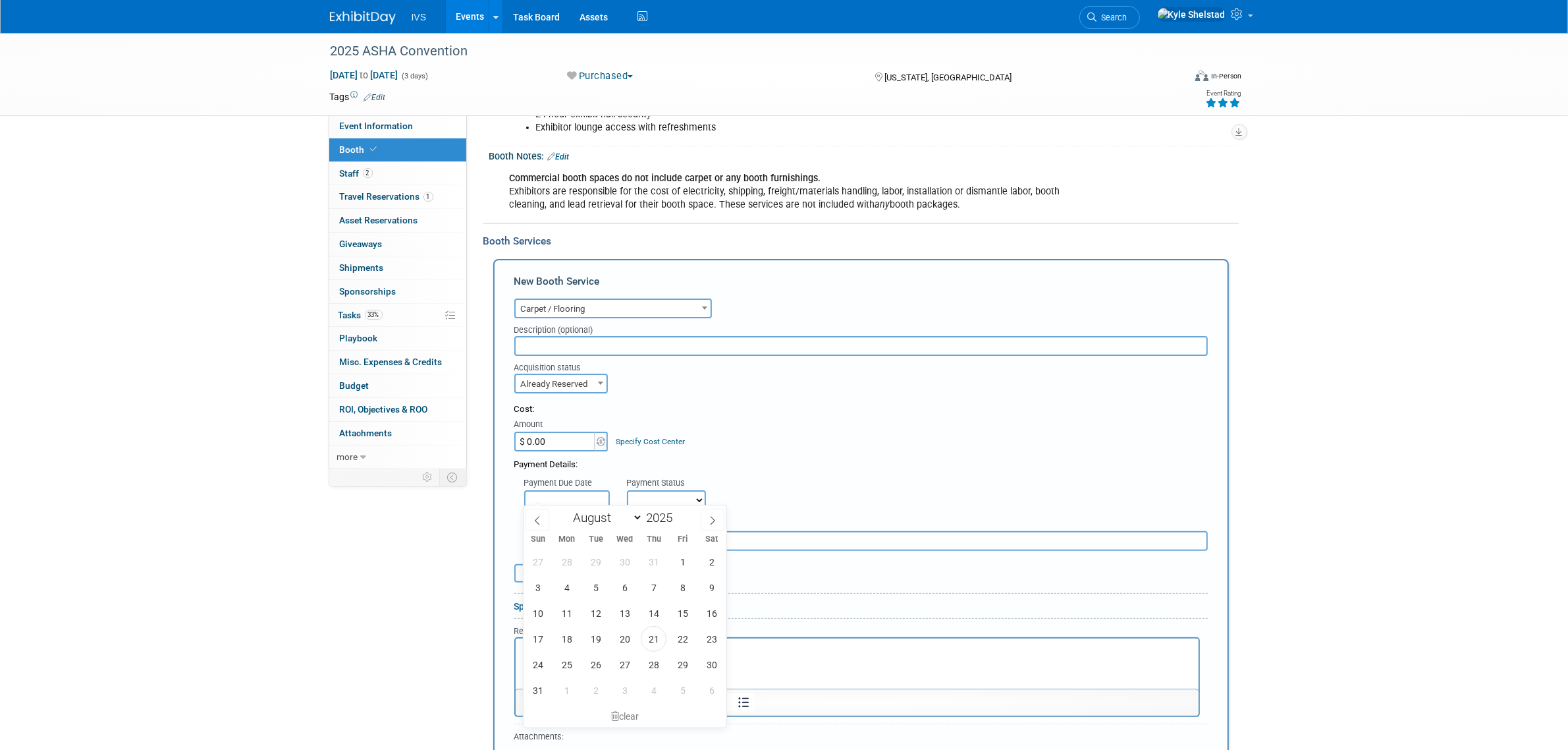
click at [552, 432] on input "$ 0.00" at bounding box center [556, 441] width 82 height 20
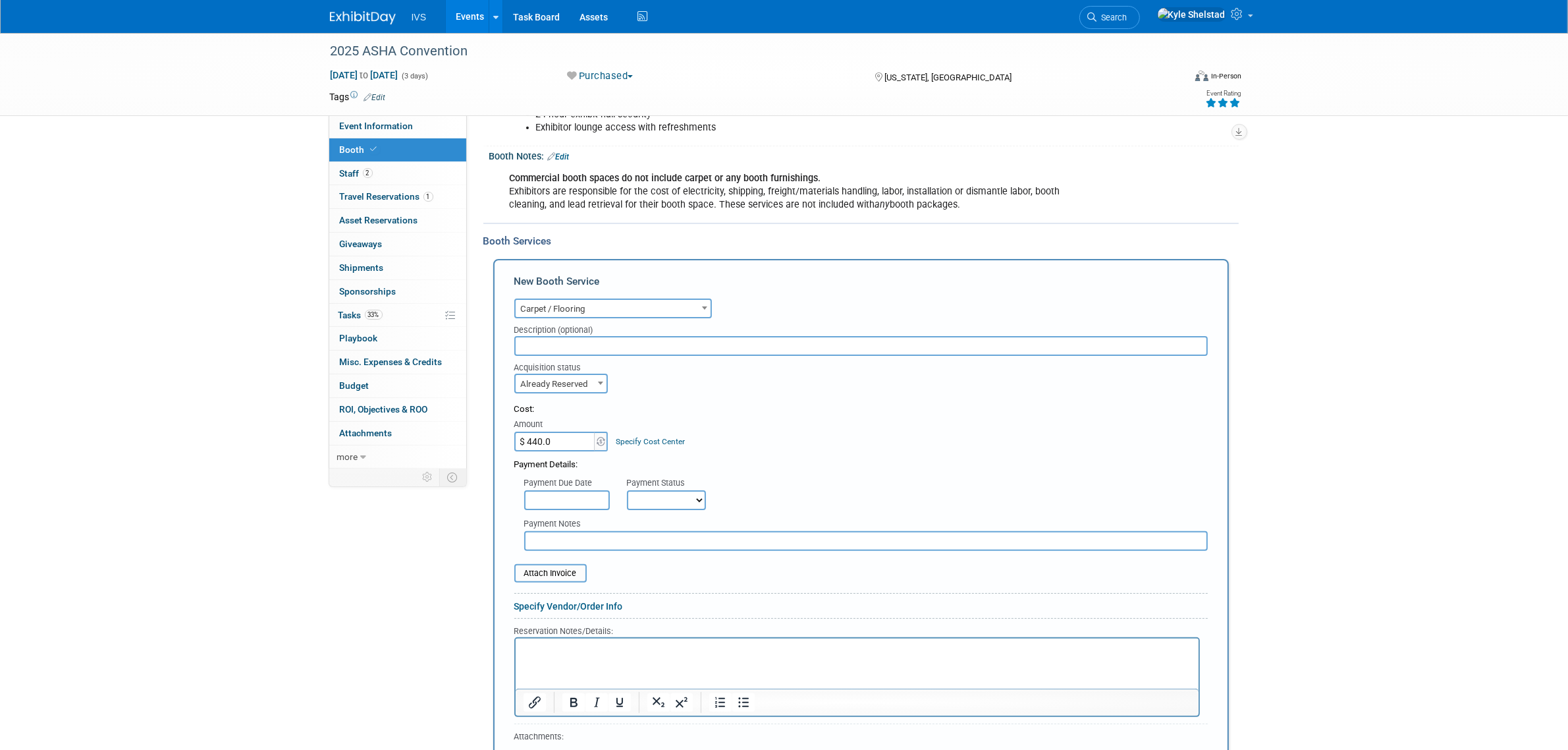
type input "$ 440.04"
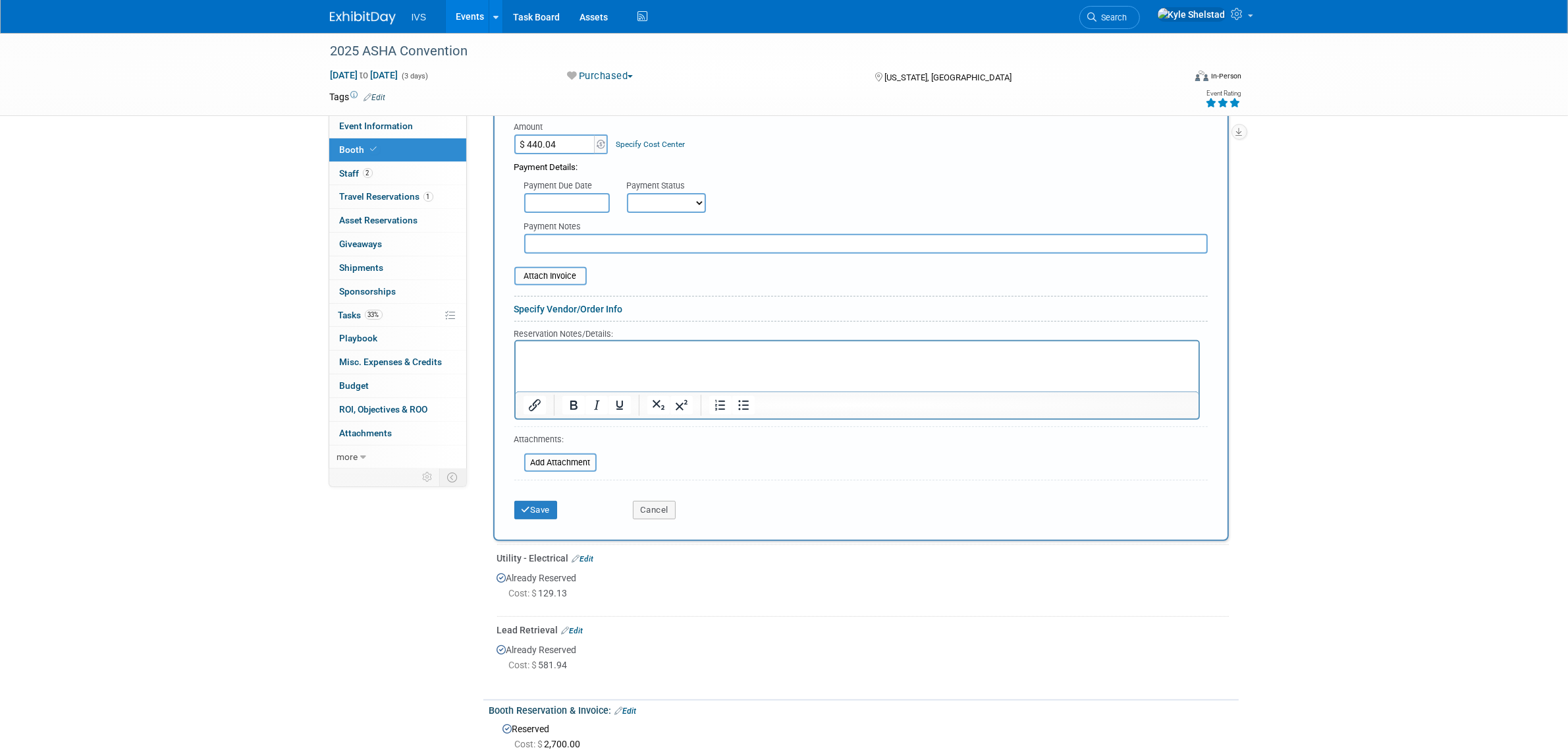
scroll to position [605, 0]
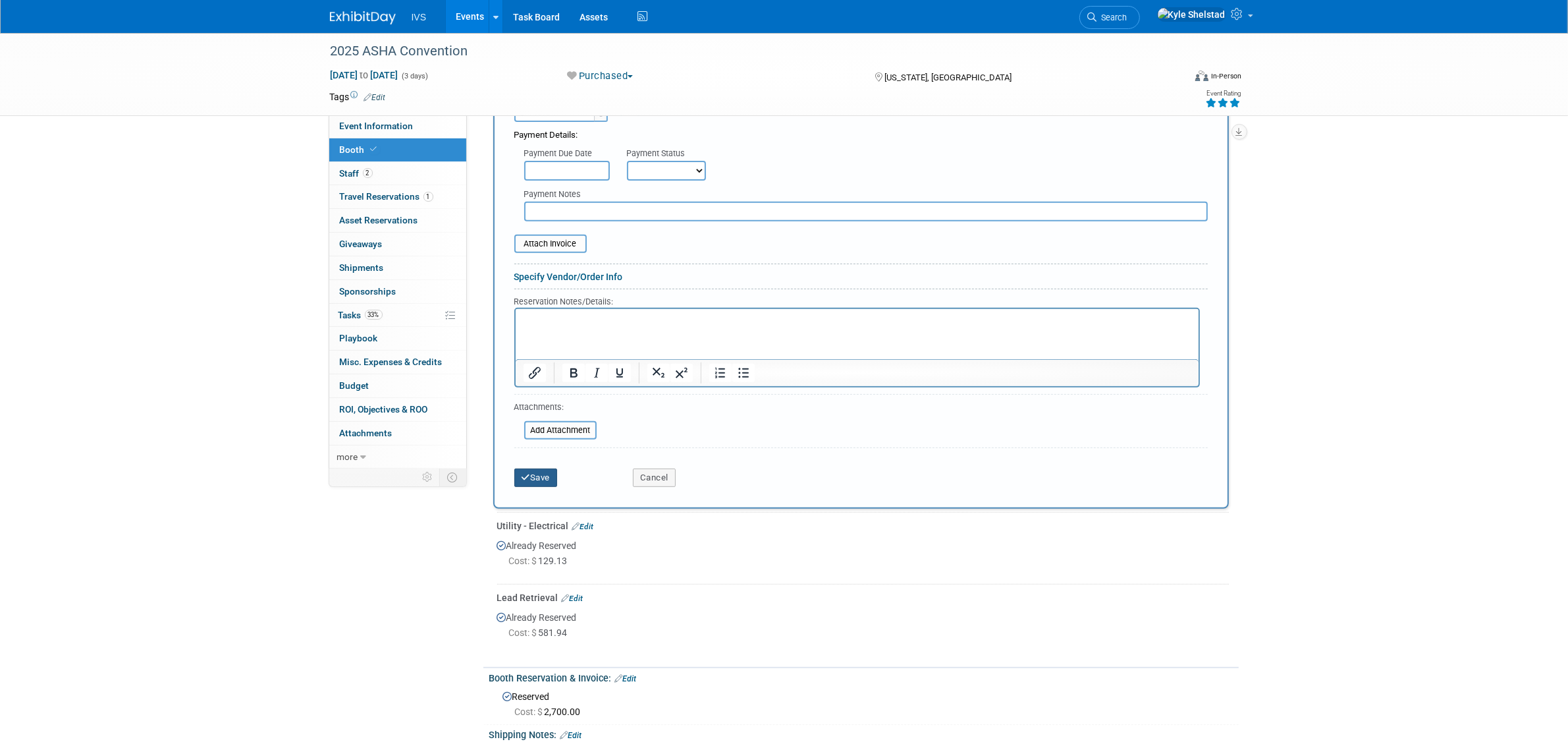
click at [551, 469] on button "Save" at bounding box center [537, 478] width 44 height 19
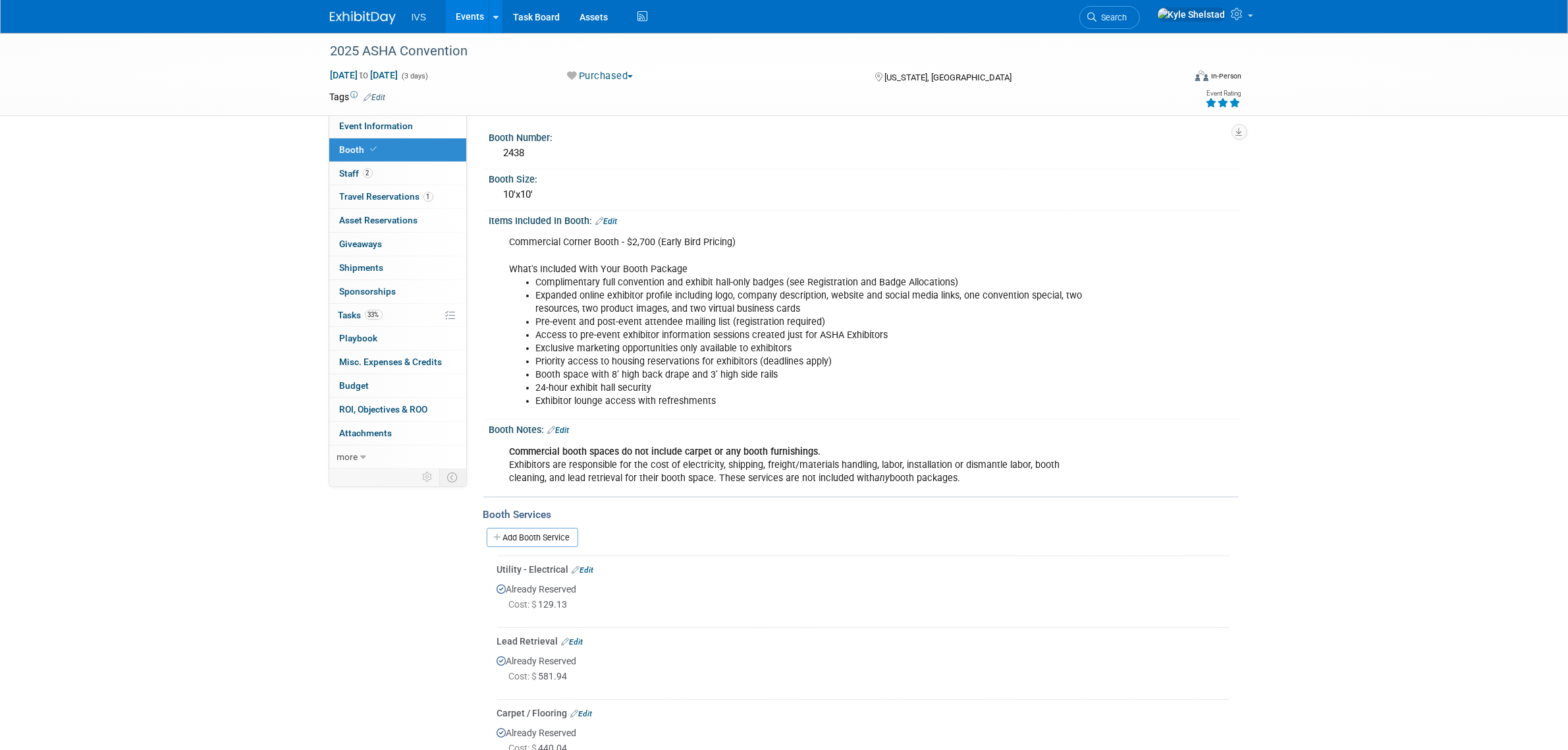
scroll to position [0, 0]
drag, startPoint x: 541, startPoint y: 284, endPoint x: 811, endPoint y: 291, distance: 270.1
click at [811, 291] on ul "Complimentary full convention and exhibit hall-only badges (see Registration an…" at bounding box center [798, 317] width 576 height 79
click at [811, 291] on li "Expanded online exhibitor profile including logo, company description, website …" at bounding box center [811, 304] width 550 height 27
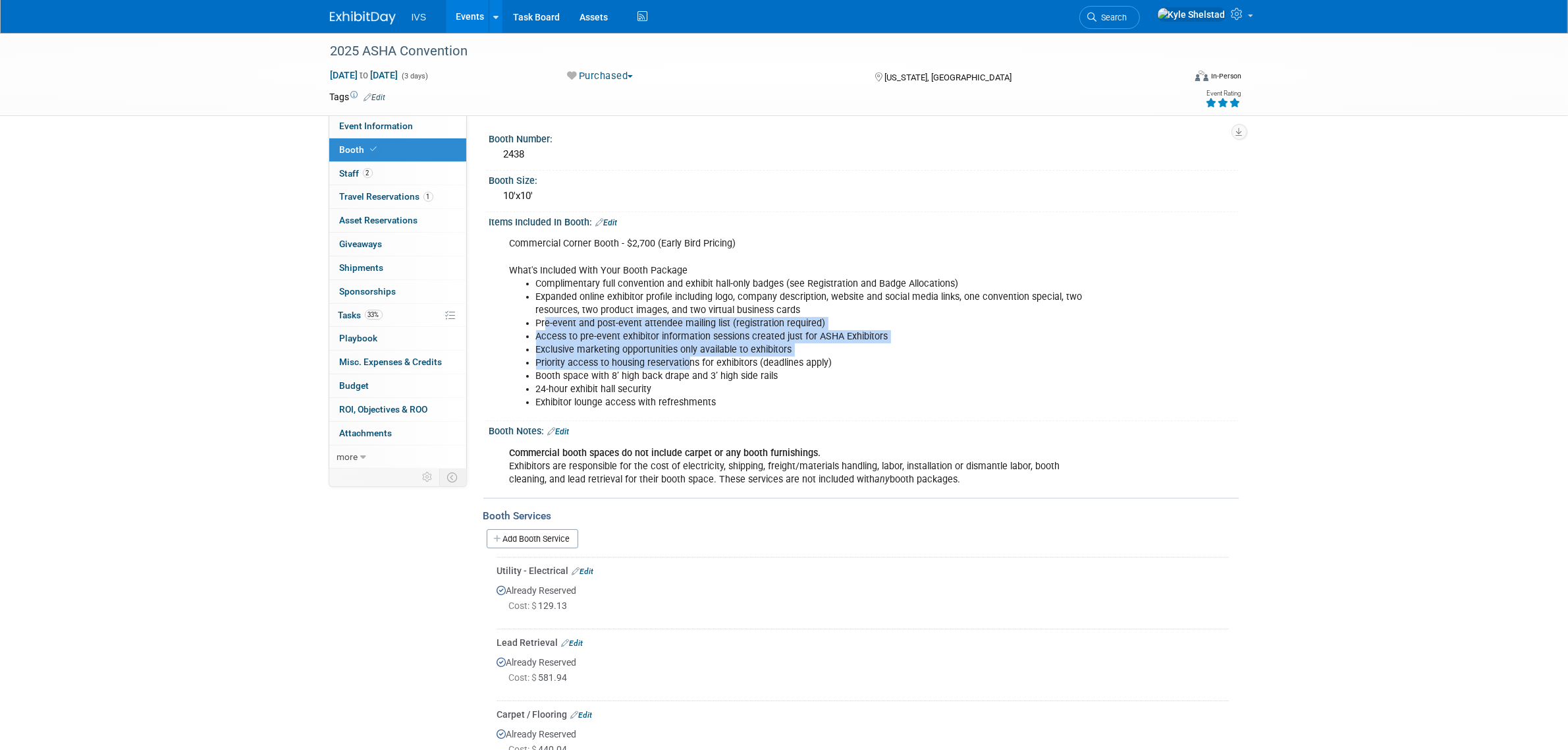
drag, startPoint x: 576, startPoint y: 315, endPoint x: 706, endPoint y: 364, distance: 138.9
click at [704, 364] on div "Commercial Corner Booth - $2,700 (Early Bird Pricing) What's Included With Your…" at bounding box center [797, 323] width 594 height 185
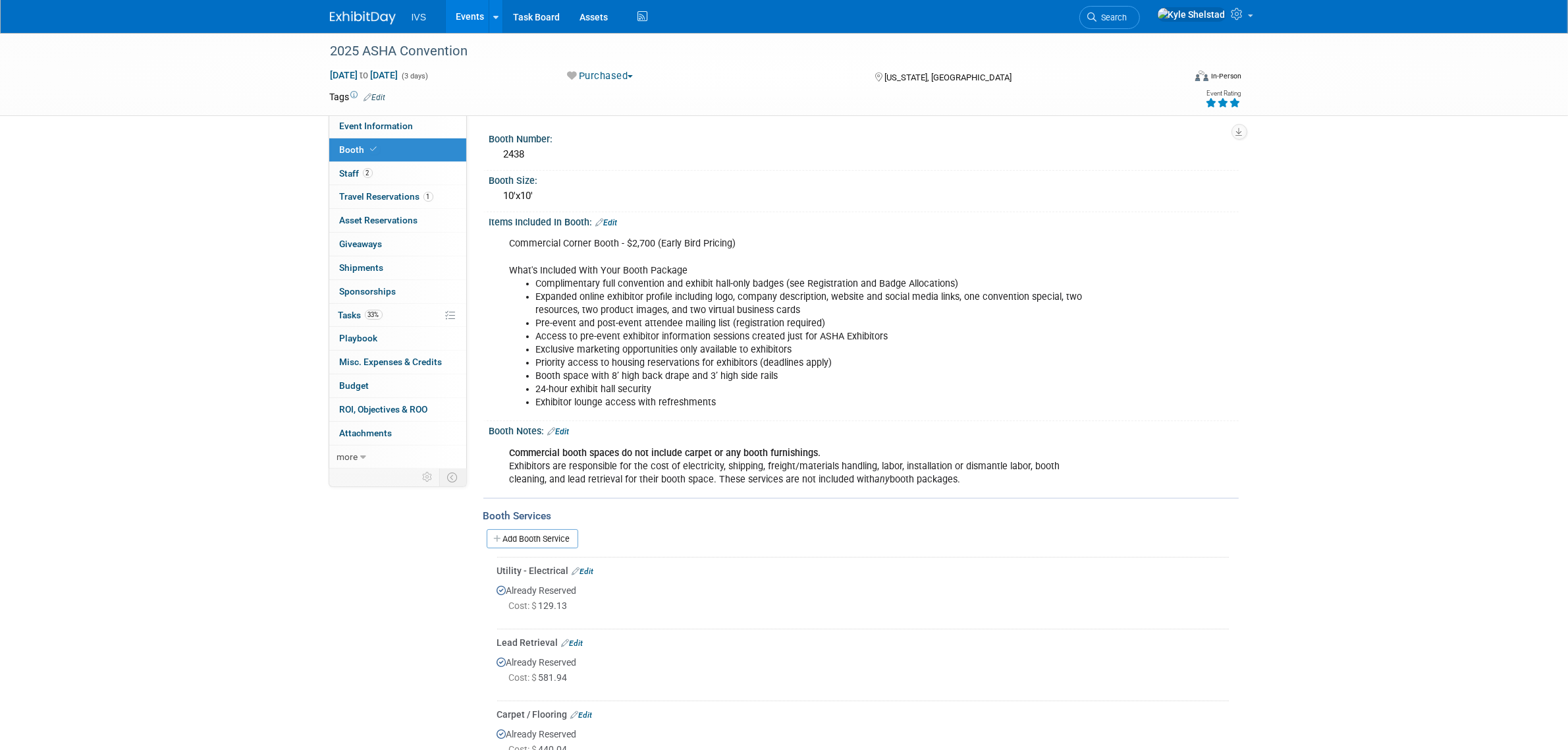
click at [706, 364] on li "Priority access to housing reservations for exhibitors (deadlines apply)" at bounding box center [811, 363] width 550 height 13
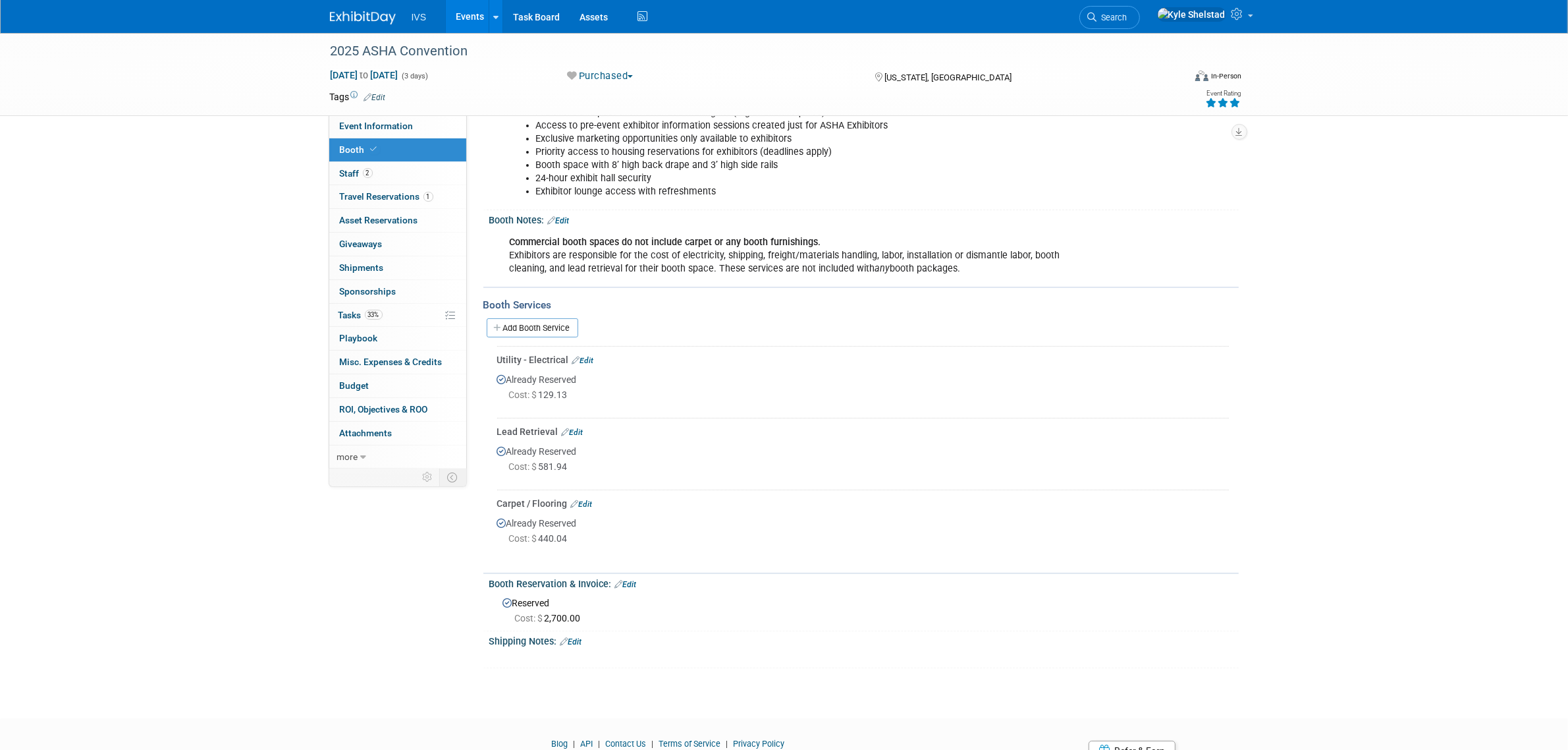
scroll to position [220, 0]
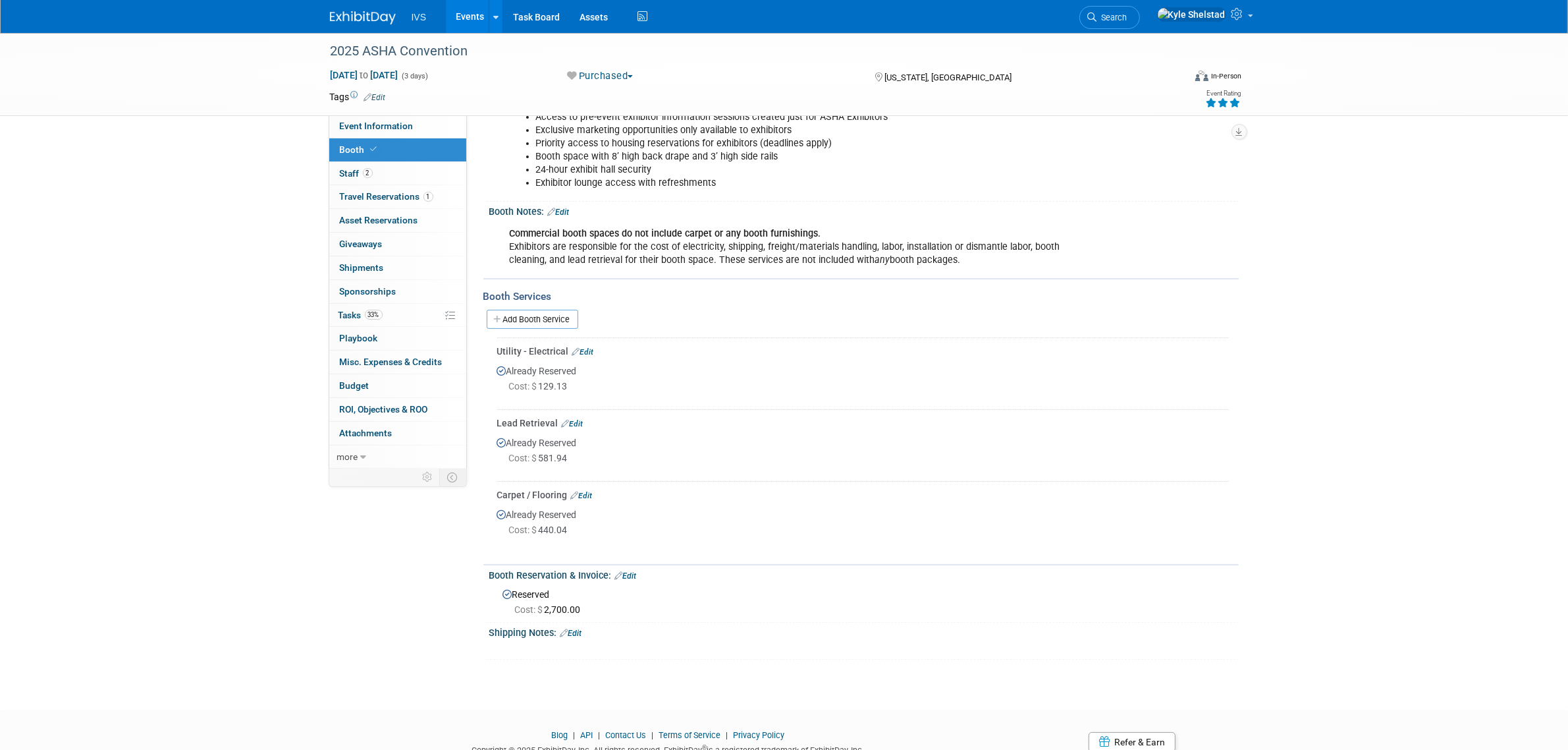
click at [580, 491] on link "Edit" at bounding box center [582, 496] width 22 height 9
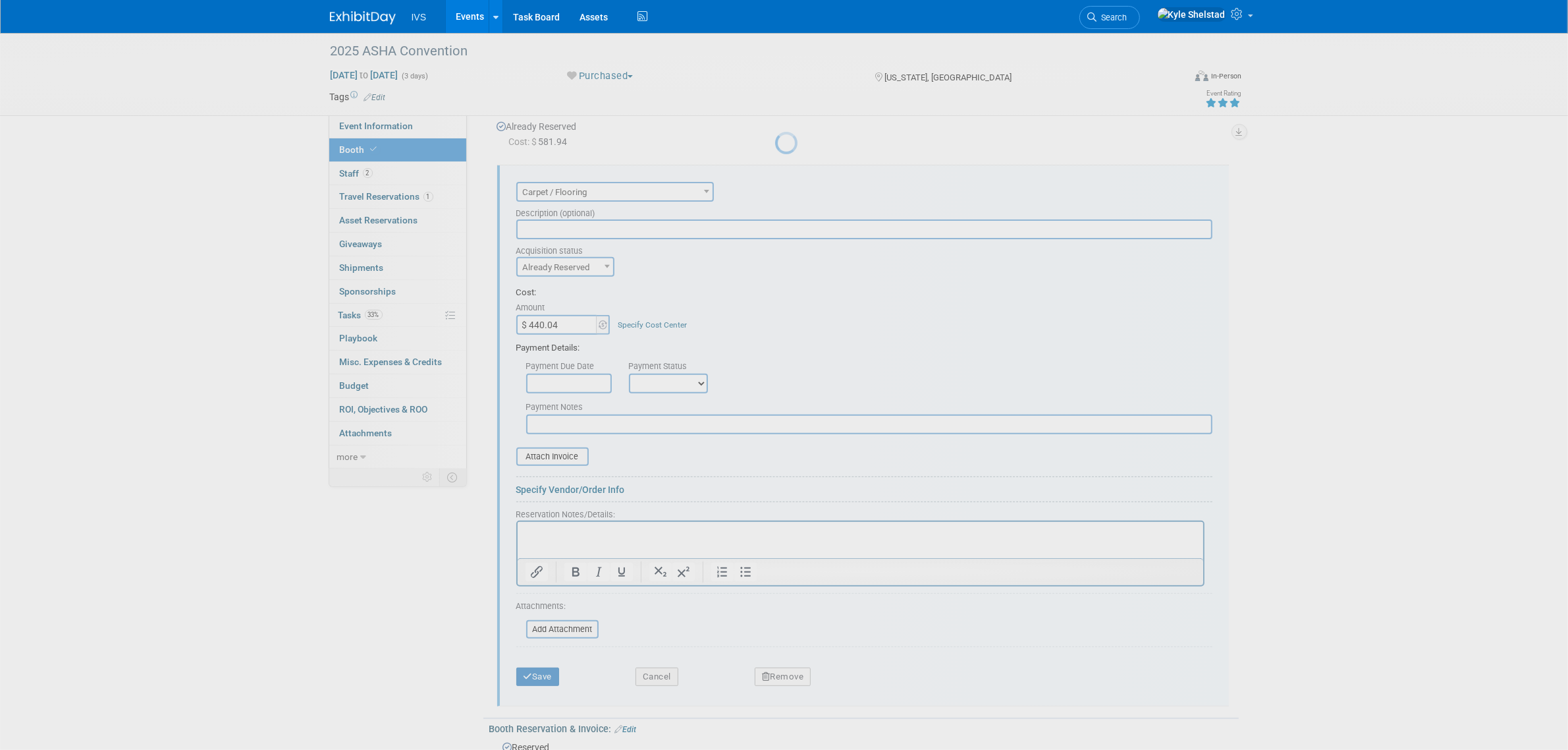
scroll to position [549, 0]
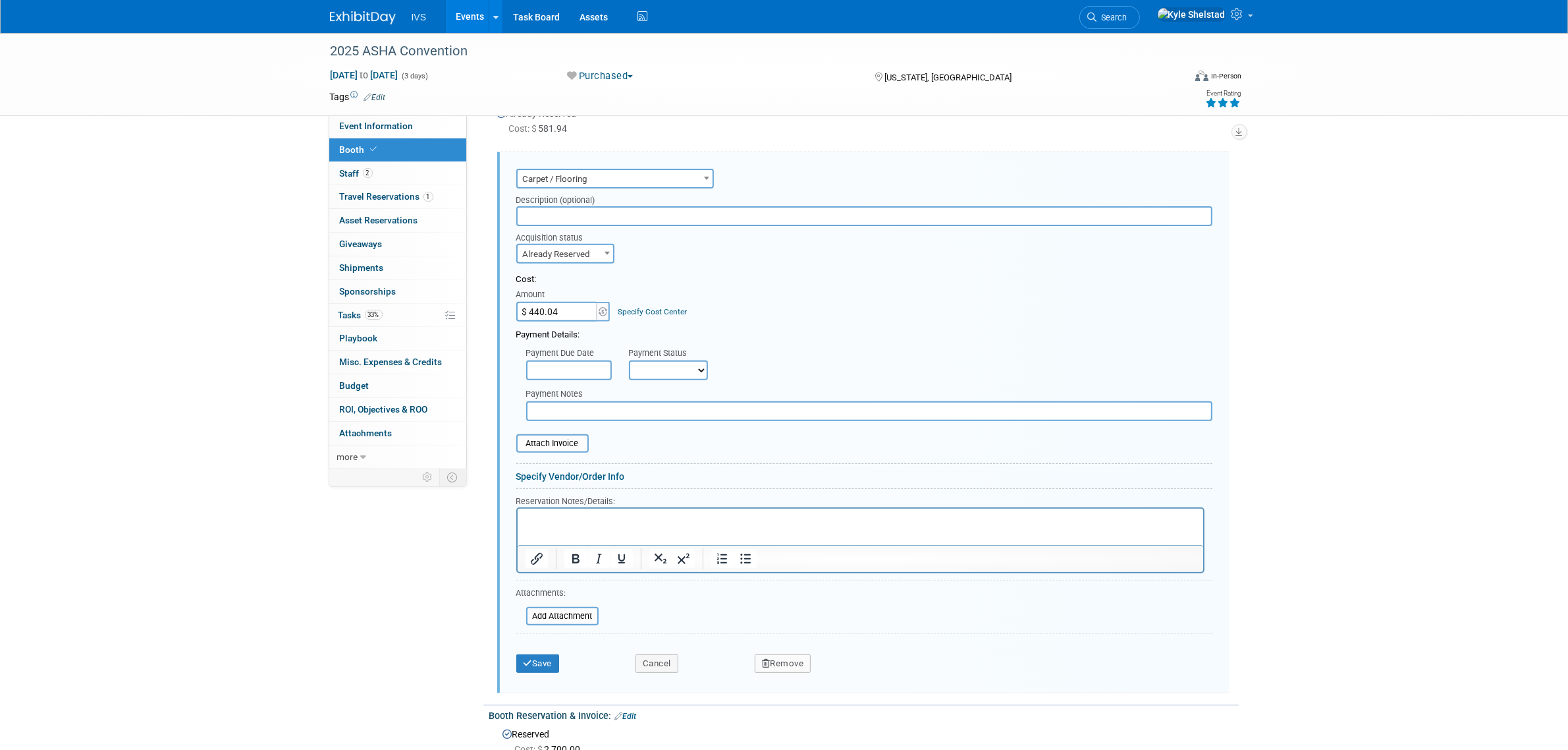
click at [597, 177] on span "Carpet / Flooring" at bounding box center [615, 179] width 195 height 19
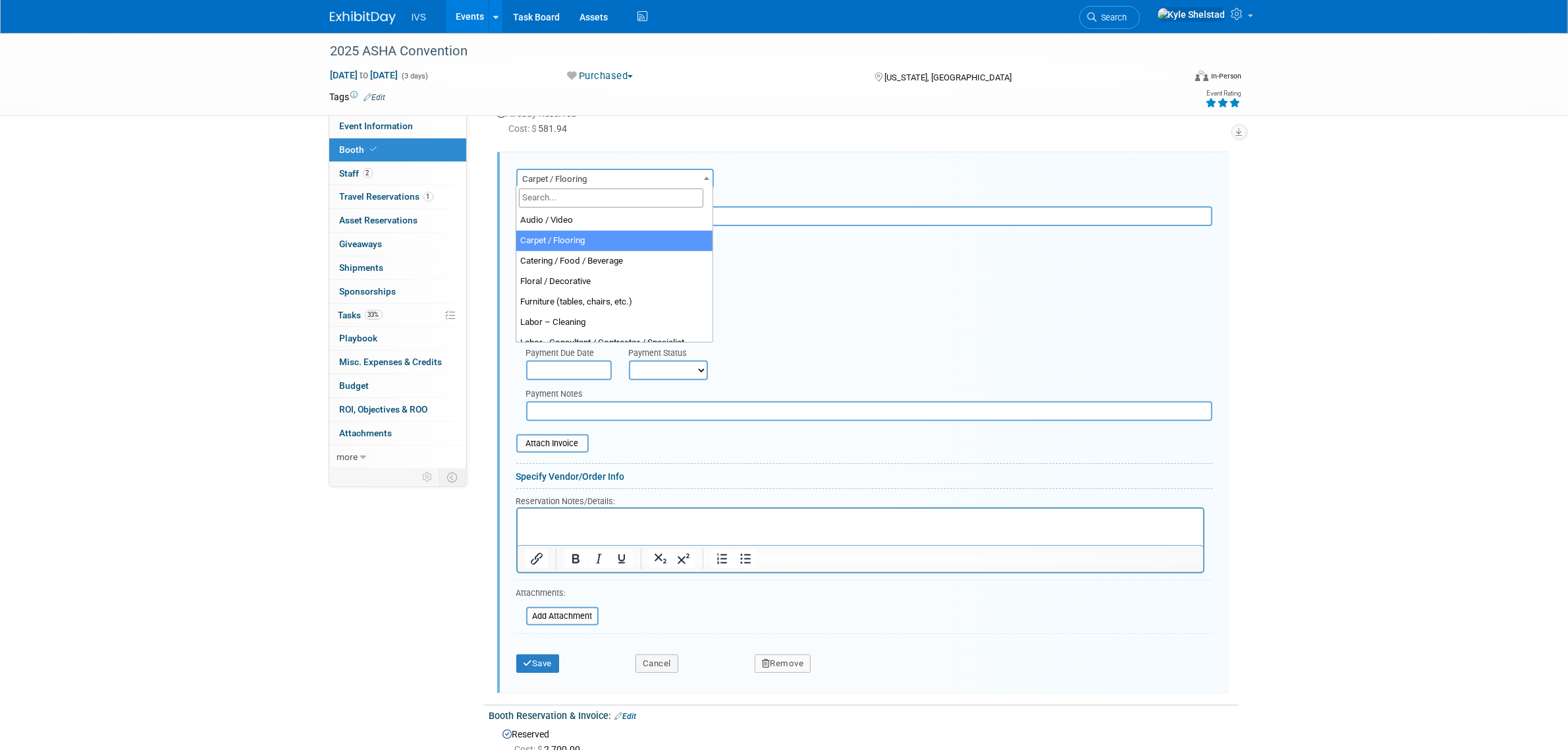
click at [789, 214] on input "text" at bounding box center [864, 216] width 696 height 20
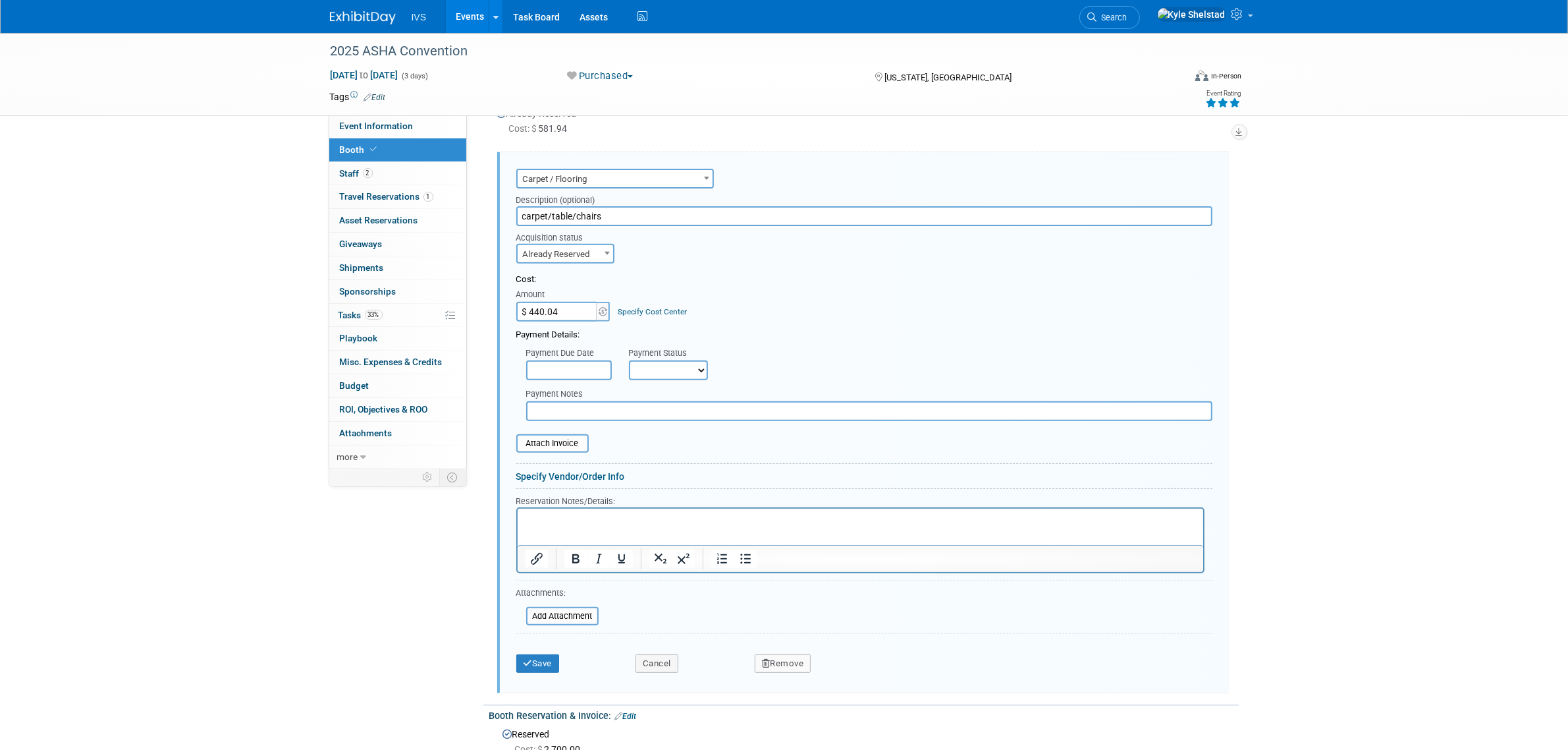
type input "carpet/table/chairs"
click at [560, 307] on input "$ 440.04" at bounding box center [557, 312] width 82 height 20
type input "$ 788.98"
click at [540, 666] on button "Save" at bounding box center [538, 664] width 44 height 19
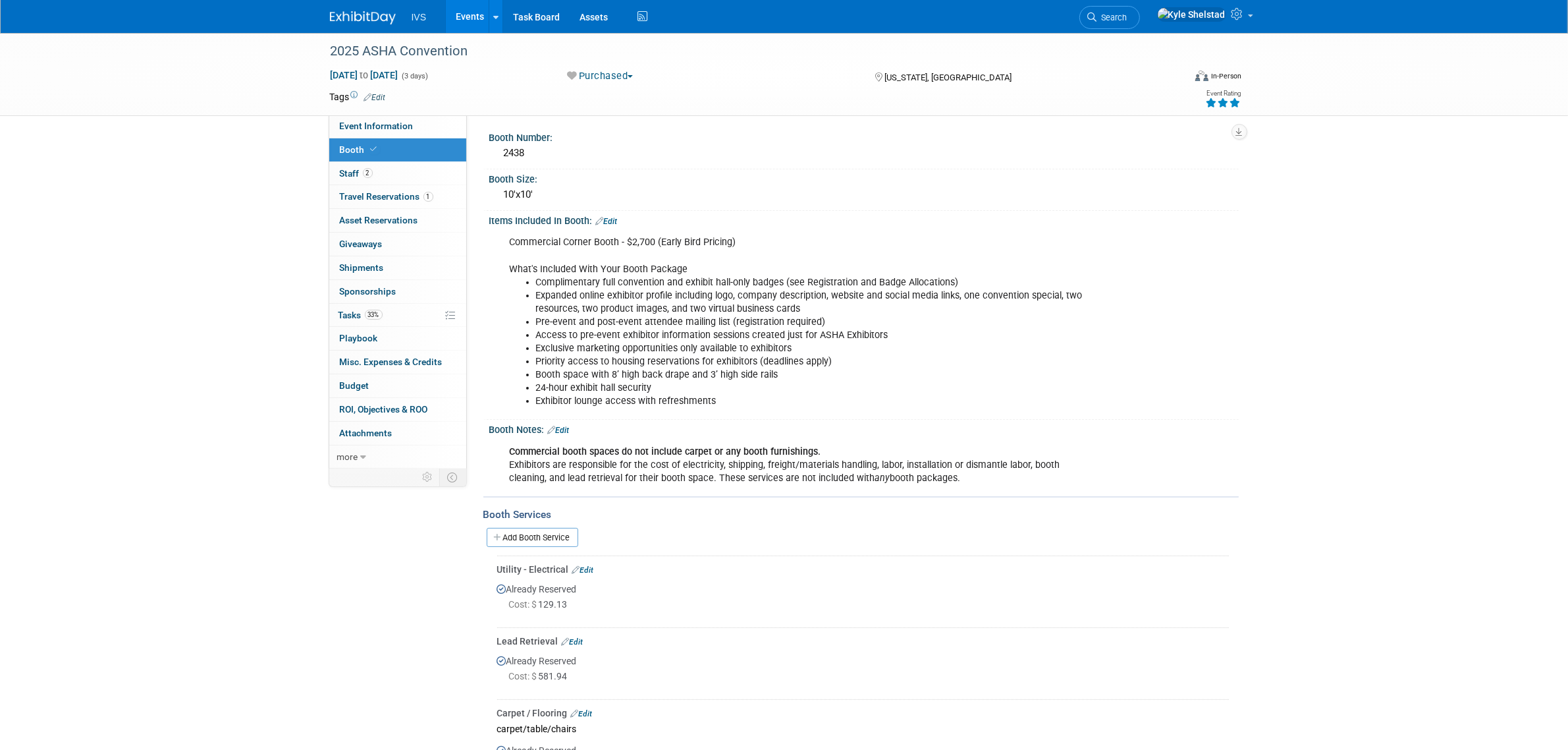
scroll to position [0, 0]
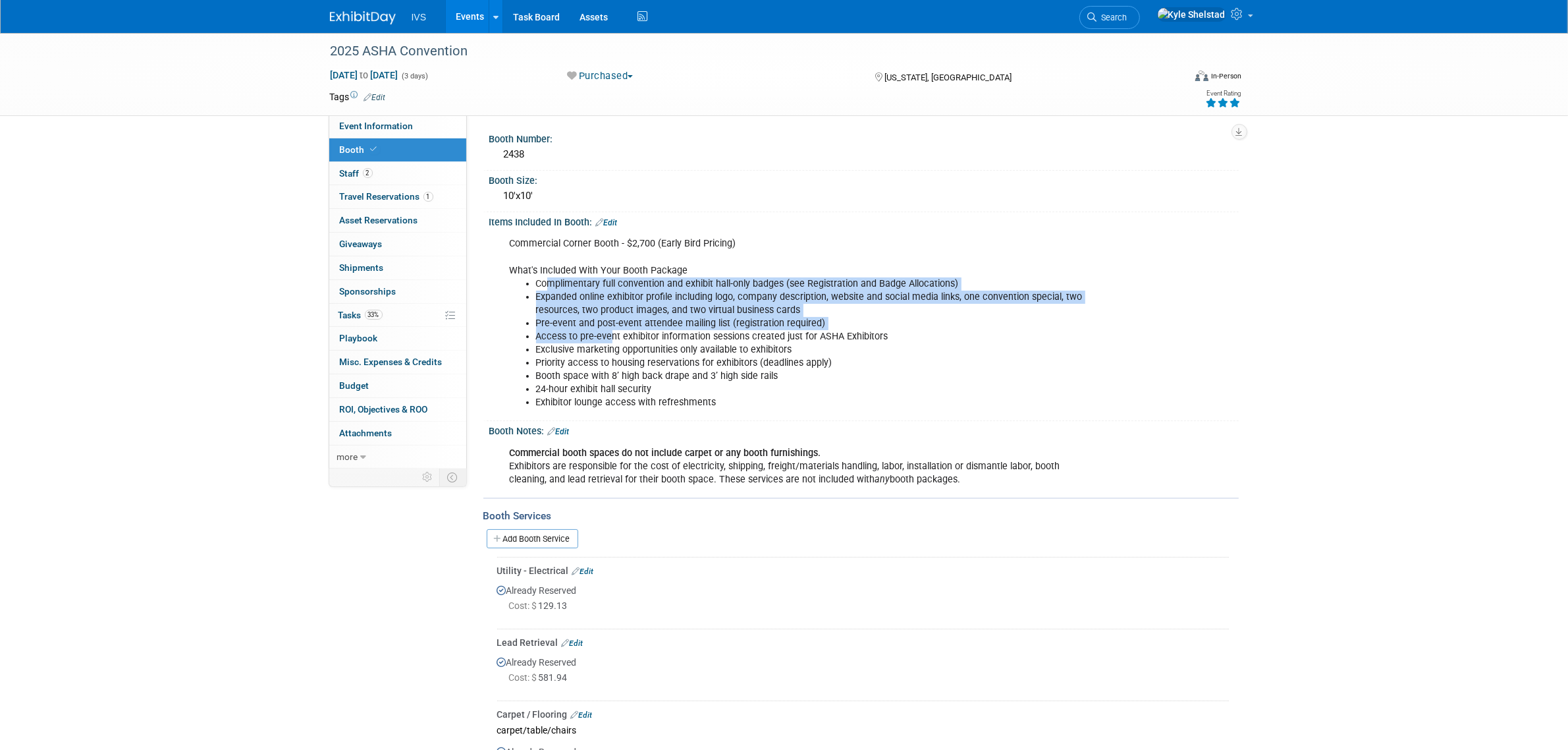
drag, startPoint x: 545, startPoint y: 287, endPoint x: 614, endPoint y: 330, distance: 81.3
click at [614, 329] on ul "Complimentary full convention and exhibit hall-only badges (see Registration an…" at bounding box center [798, 317] width 576 height 79
click at [614, 330] on li "Access to pre-event exhibitor information sessions created just for ASHA Exhibi…" at bounding box center [811, 337] width 550 height 13
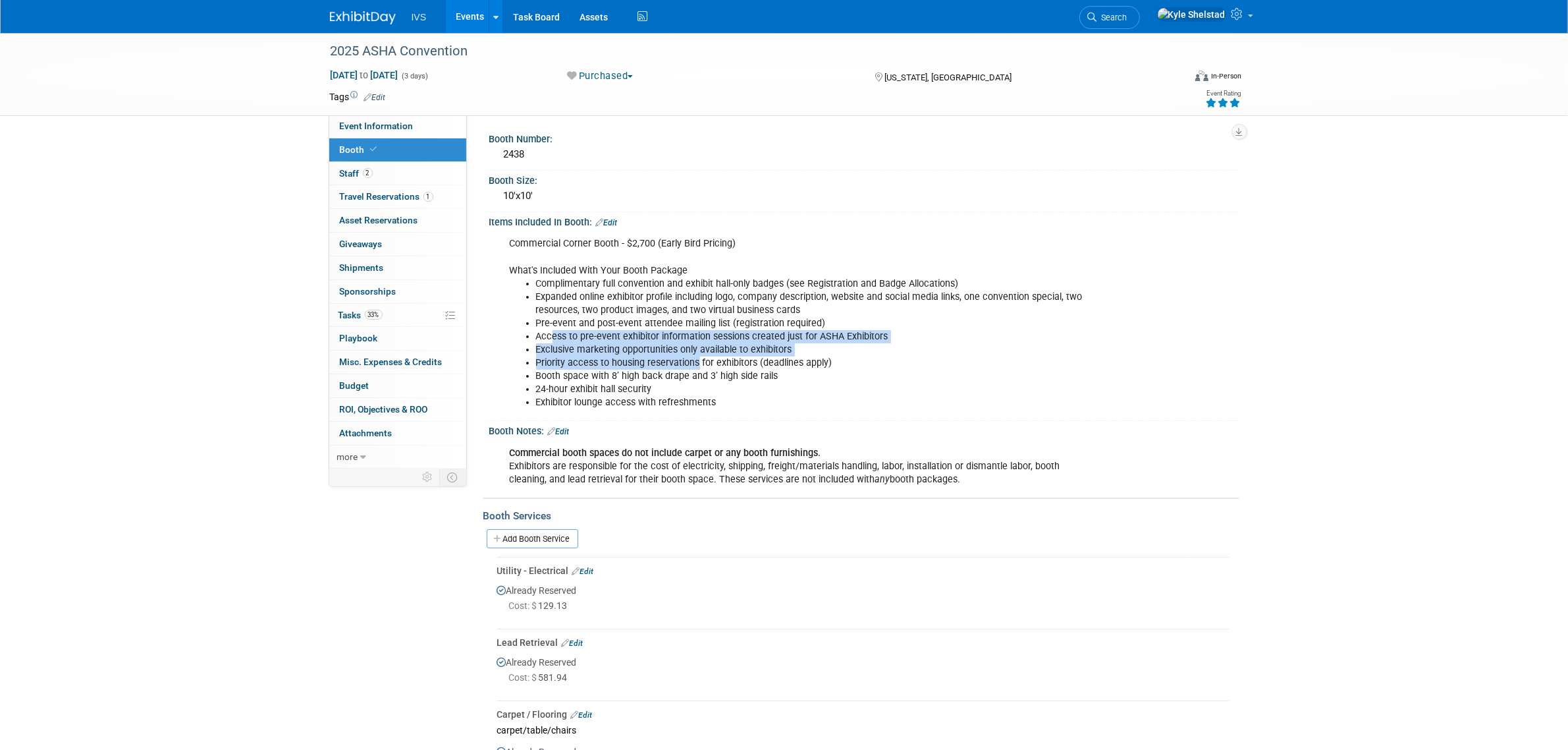
drag, startPoint x: 588, startPoint y: 334, endPoint x: 700, endPoint y: 359, distance: 114.8
click at [699, 358] on div "Commercial Corner Booth - $2,700 (Early Bird Pricing) What's Included With Your…" at bounding box center [797, 323] width 594 height 185
click at [700, 359] on li "Priority access to housing reservations for exhibitors (deadlines apply)" at bounding box center [811, 363] width 550 height 13
drag, startPoint x: 550, startPoint y: 351, endPoint x: 718, endPoint y: 361, distance: 168.3
click at [714, 360] on div "Commercial Corner Booth - $2,700 (Early Bird Pricing) What's Included With Your…" at bounding box center [797, 323] width 594 height 185
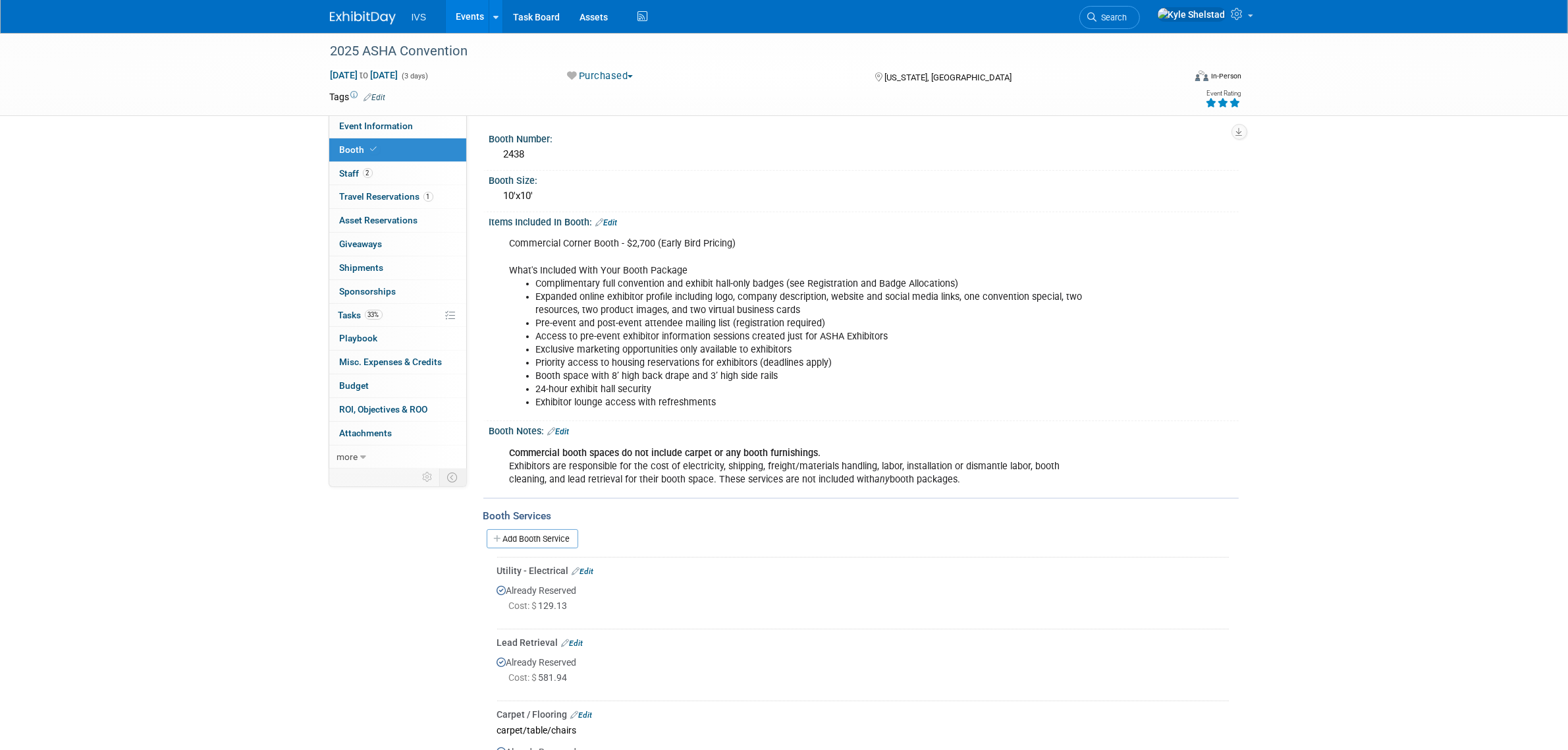
click at [718, 361] on li "Priority access to housing reservations for exhibitors (deadlines apply)" at bounding box center [811, 363] width 550 height 13
drag, startPoint x: 577, startPoint y: 368, endPoint x: 767, endPoint y: 370, distance: 190.0
click at [767, 370] on li "Booth space with 8’ high back drape and 3’ high side rails" at bounding box center [811, 376] width 550 height 13
click at [765, 370] on li "Booth space with 8’ high back drape and 3’ high side rails" at bounding box center [811, 376] width 550 height 13
drag, startPoint x: 623, startPoint y: 347, endPoint x: 751, endPoint y: 357, distance: 128.4
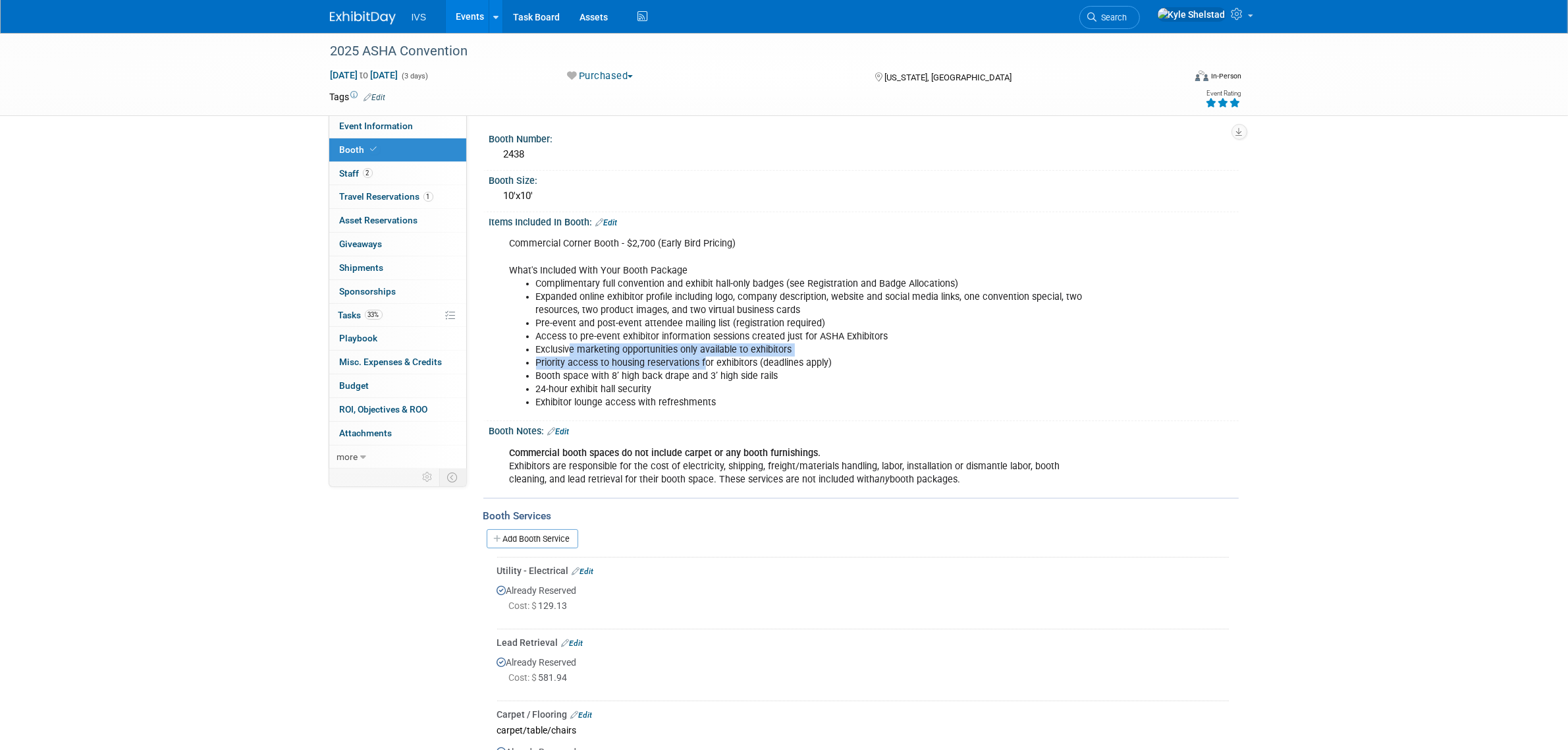
click at [746, 356] on div "Commercial Corner Booth - $2,700 (Early Bird Pricing) What's Included With Your…" at bounding box center [797, 323] width 594 height 185
click at [753, 357] on li "Priority access to housing reservations for exhibitors (deadlines apply)" at bounding box center [811, 363] width 550 height 13
drag, startPoint x: 856, startPoint y: 354, endPoint x: 567, endPoint y: 356, distance: 289.0
click at [567, 356] on li "Priority access to housing reservations for exhibitors (deadlines apply)" at bounding box center [811, 363] width 550 height 13
click at [572, 358] on li "Priority access to housing reservations for exhibitors (deadlines apply)" at bounding box center [811, 363] width 550 height 13
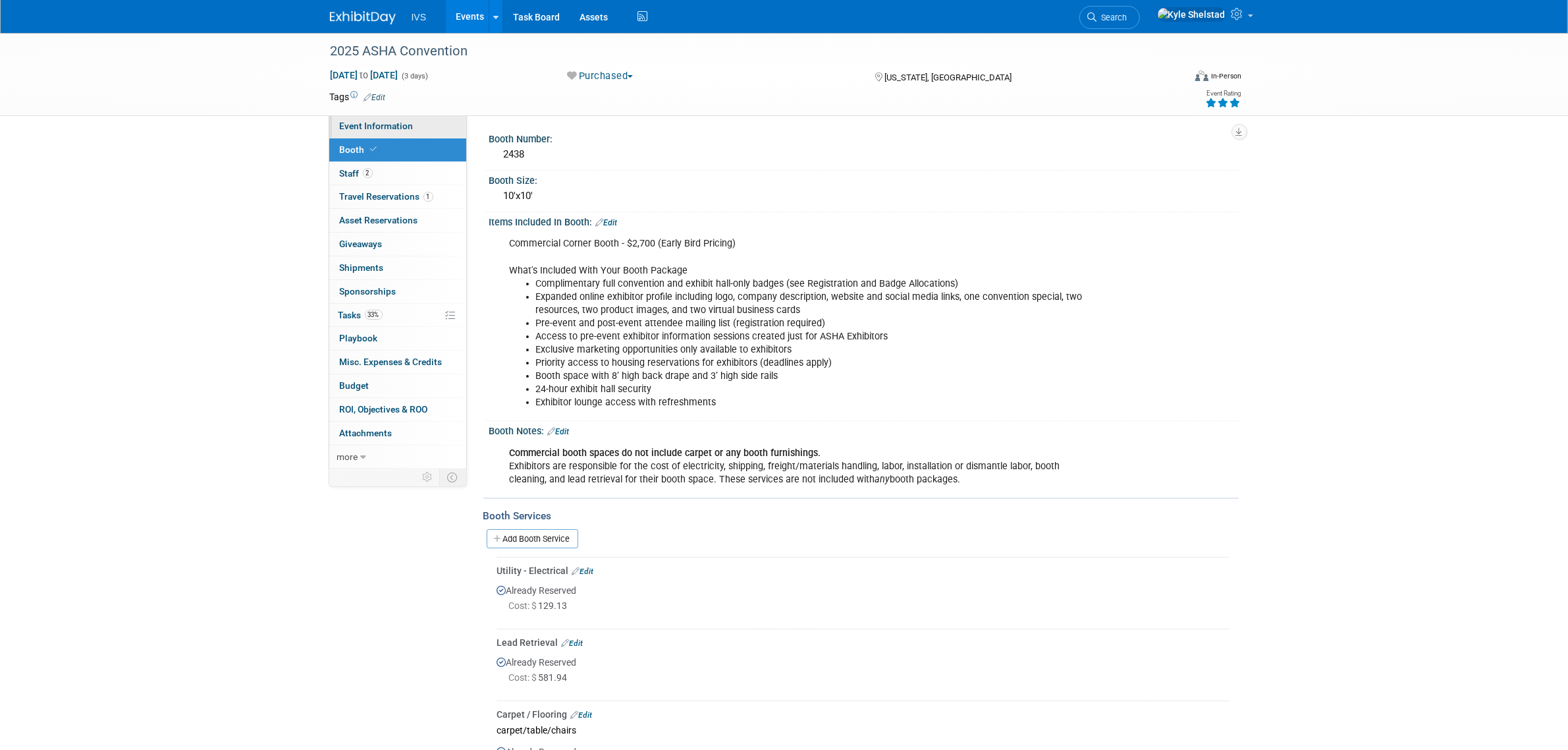
click at [414, 126] on link "Event Information" at bounding box center [397, 126] width 137 height 23
select select "National"
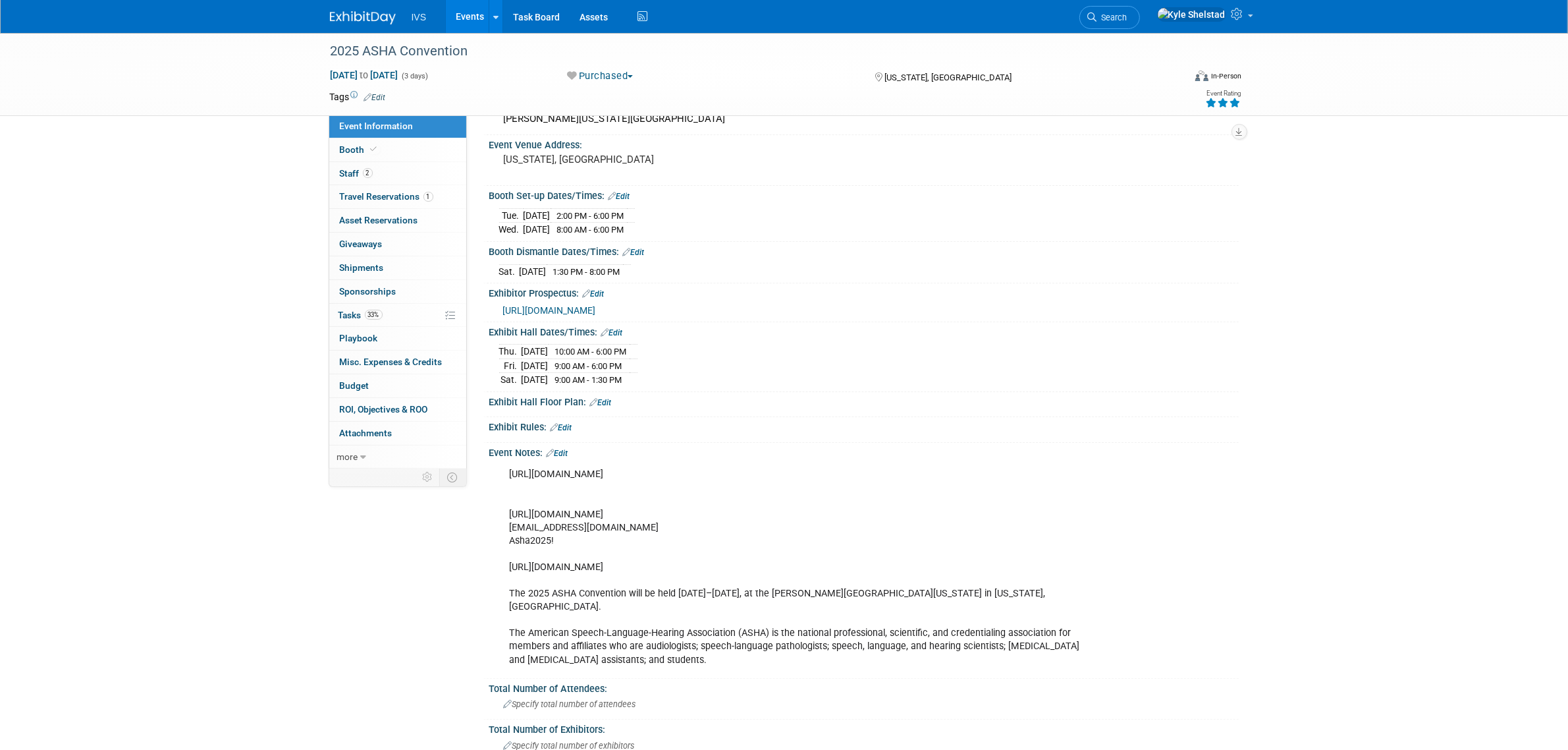
scroll to position [165, 0]
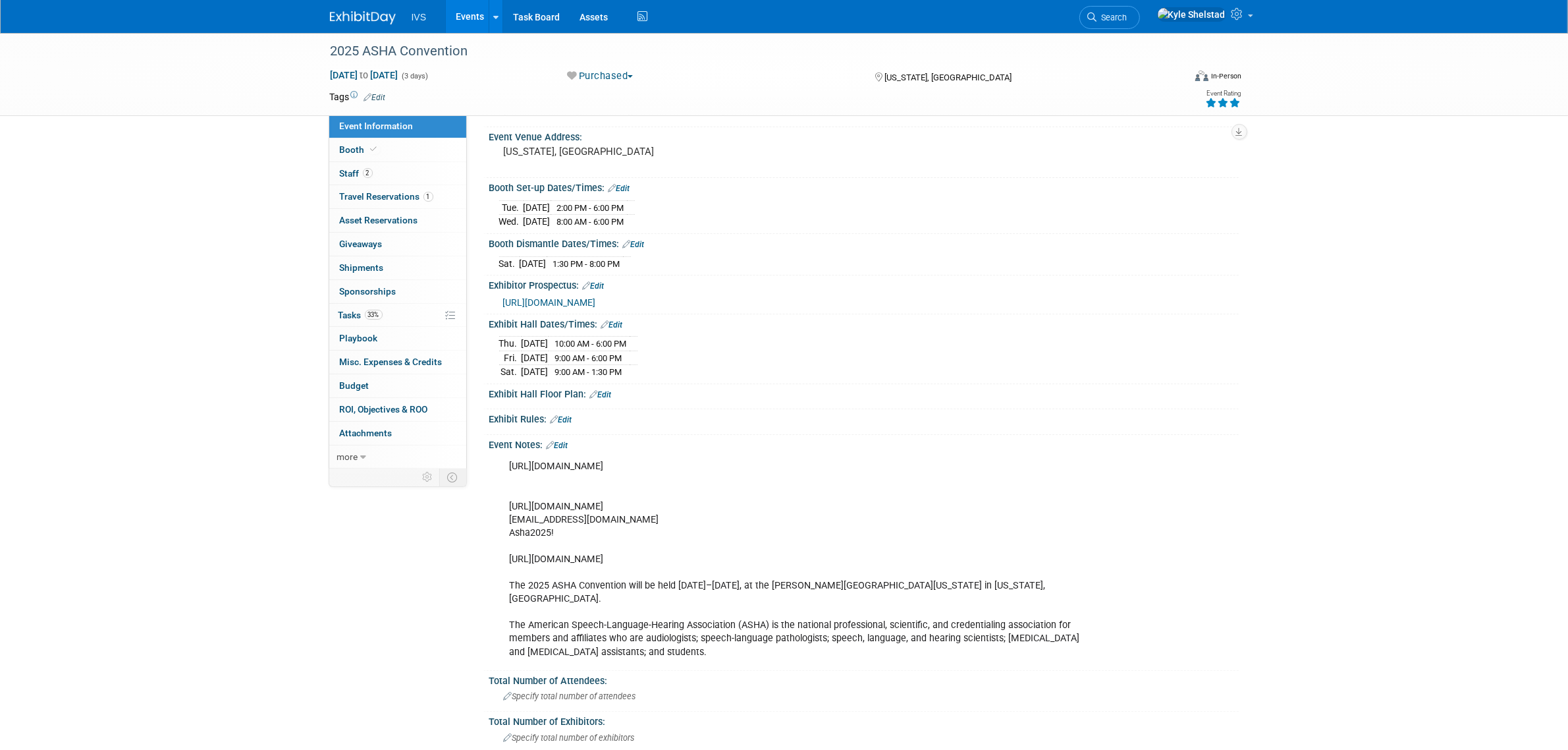
drag, startPoint x: 779, startPoint y: 468, endPoint x: 507, endPoint y: 470, distance: 272.0
click at [507, 470] on div "[URL][DOMAIN_NAME] [URL][DOMAIN_NAME] [EMAIL_ADDRESS][DOMAIN_NAME] Asha2025! [U…" at bounding box center [797, 559] width 594 height 212
copy div "[URL][DOMAIN_NAME]"
drag, startPoint x: 789, startPoint y: 560, endPoint x: 767, endPoint y: 557, distance: 22.2
click at [767, 557] on div "[URL][DOMAIN_NAME] [URL][DOMAIN_NAME] [EMAIL_ADDRESS][DOMAIN_NAME] Asha2025! [U…" at bounding box center [797, 559] width 594 height 212
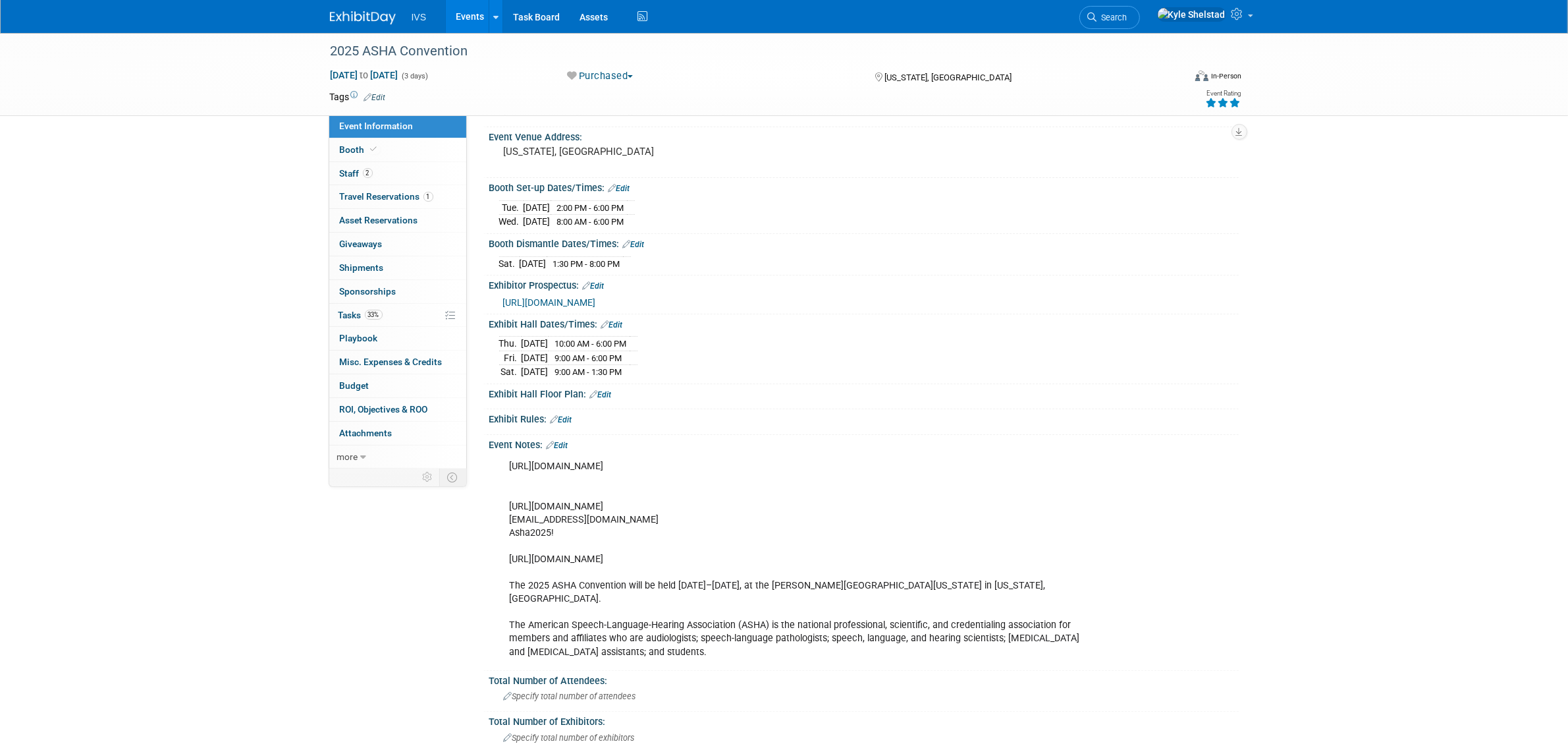
drag, startPoint x: 761, startPoint y: 502, endPoint x: 505, endPoint y: 514, distance: 256.3
click at [505, 514] on div "[URL][DOMAIN_NAME] [URL][DOMAIN_NAME] [EMAIL_ADDRESS][DOMAIN_NAME] Asha2025! [U…" at bounding box center [797, 559] width 594 height 212
copy div "[URL][DOMAIN_NAME]"
drag, startPoint x: 772, startPoint y: 646, endPoint x: 459, endPoint y: 587, distance: 318.5
click at [459, 587] on div "Event Information Event Info Booth Booth 2 Staff 2 Staff 1 Travel Reservations …" at bounding box center [785, 329] width 929 height 923
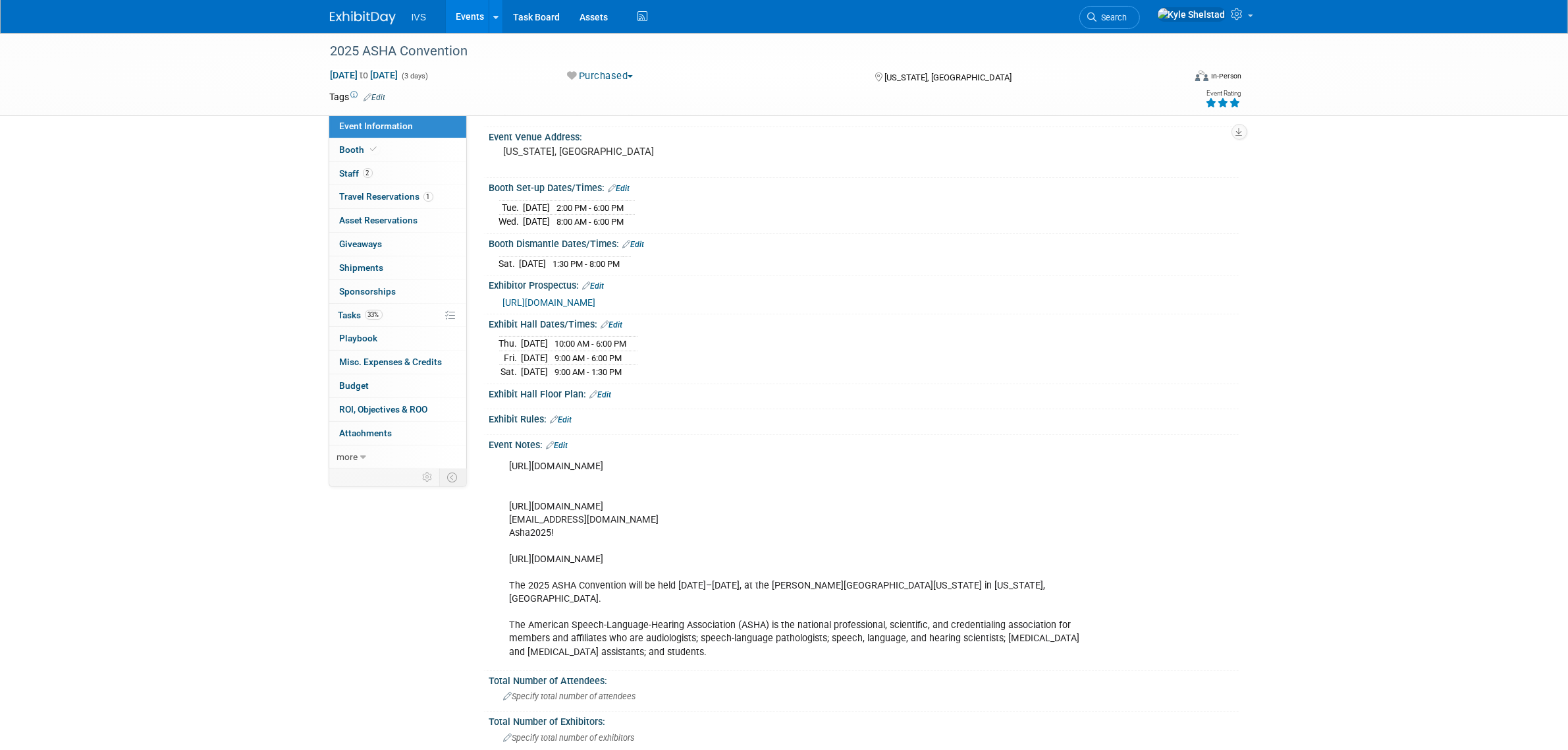
click at [525, 569] on div "[URL][DOMAIN_NAME] [URL][DOMAIN_NAME] [EMAIL_ADDRESS][DOMAIN_NAME] Asha2025! [U…" at bounding box center [797, 559] width 594 height 212
drag, startPoint x: 514, startPoint y: 583, endPoint x: 826, endPoint y: 579, distance: 312.0
click at [805, 579] on div "[URL][DOMAIN_NAME] [URL][DOMAIN_NAME] [EMAIL_ADDRESS][DOMAIN_NAME] Asha2025! [U…" at bounding box center [797, 559] width 594 height 212
drag, startPoint x: 958, startPoint y: 595, endPoint x: 1019, endPoint y: 595, distance: 61.0
click at [990, 595] on div "[URL][DOMAIN_NAME] [URL][DOMAIN_NAME] [EMAIL_ADDRESS][DOMAIN_NAME] Asha2025! [U…" at bounding box center [797, 559] width 594 height 212
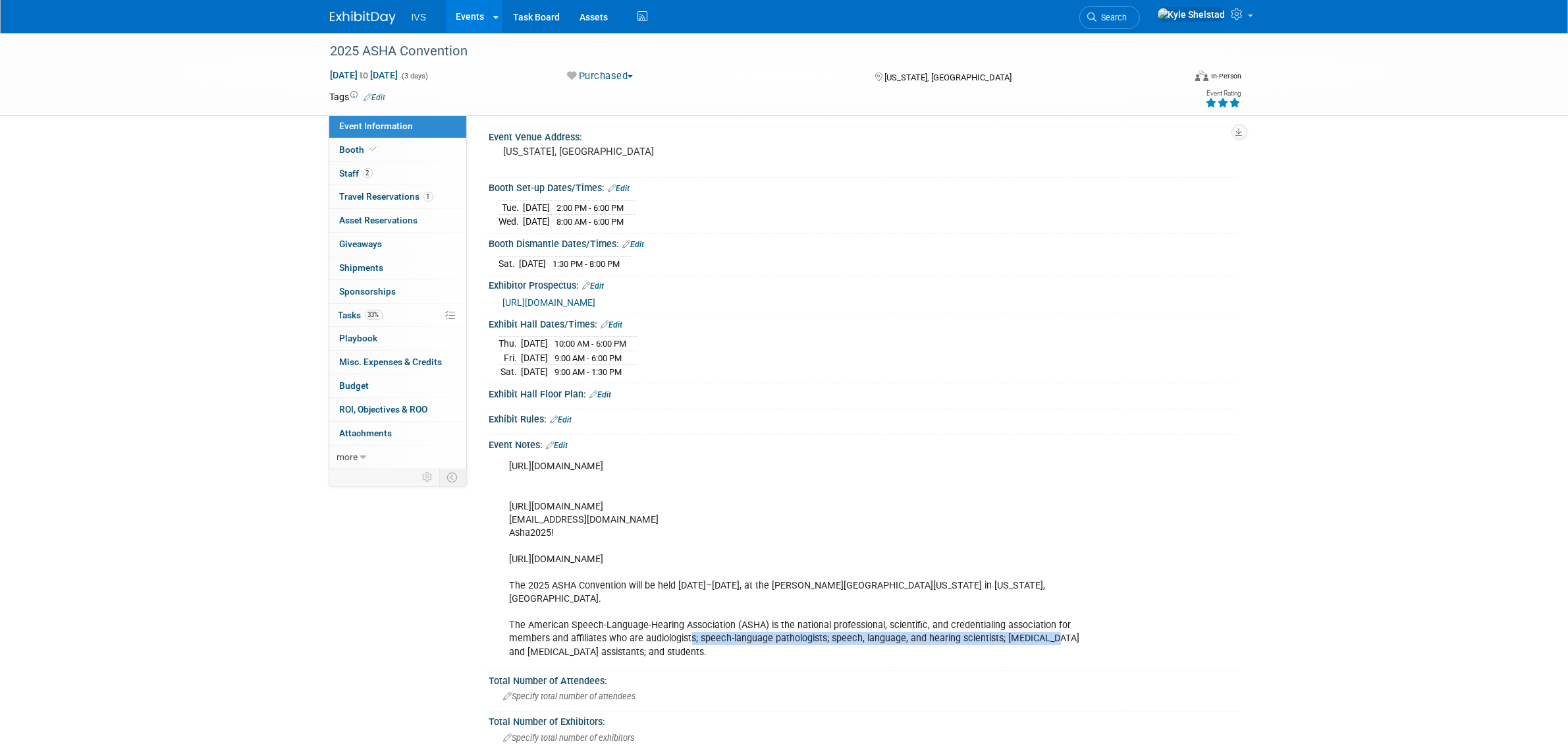
click at [690, 623] on div "[URL][DOMAIN_NAME] [URL][DOMAIN_NAME] [EMAIL_ADDRESS][DOMAIN_NAME] Asha2025! [U…" at bounding box center [797, 559] width 594 height 212
click at [587, 619] on div "[URL][DOMAIN_NAME] [URL][DOMAIN_NAME] [EMAIL_ADDRESS][DOMAIN_NAME] Asha2025! [U…" at bounding box center [797, 559] width 594 height 212
